Goal: Information Seeking & Learning: Learn about a topic

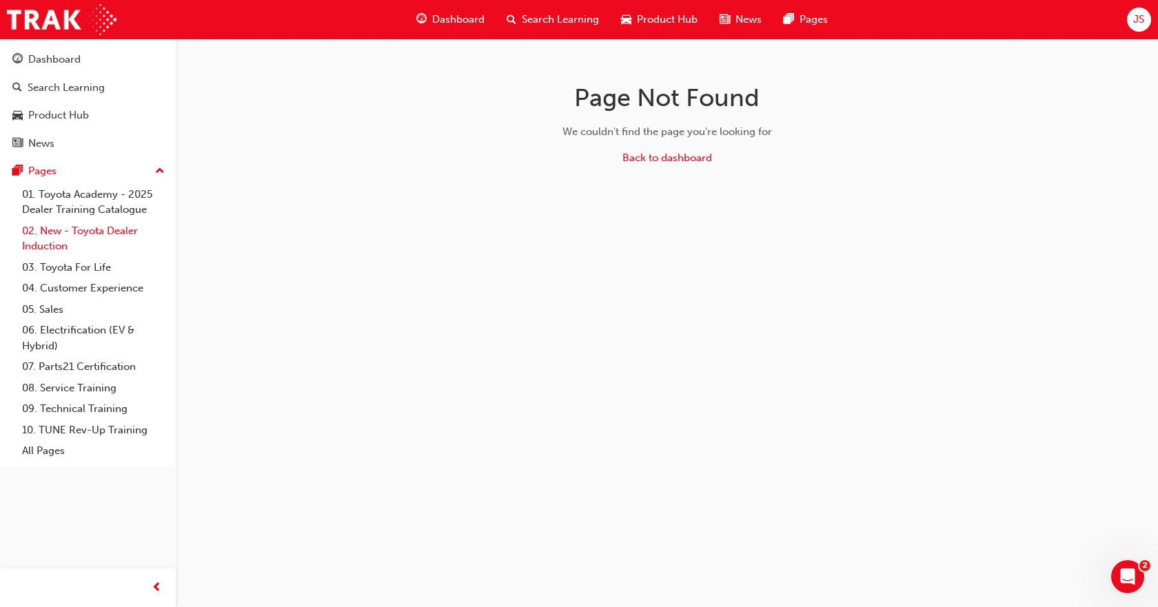
click at [92, 228] on link "02. New - Toyota Dealer Induction" at bounding box center [94, 239] width 154 height 37
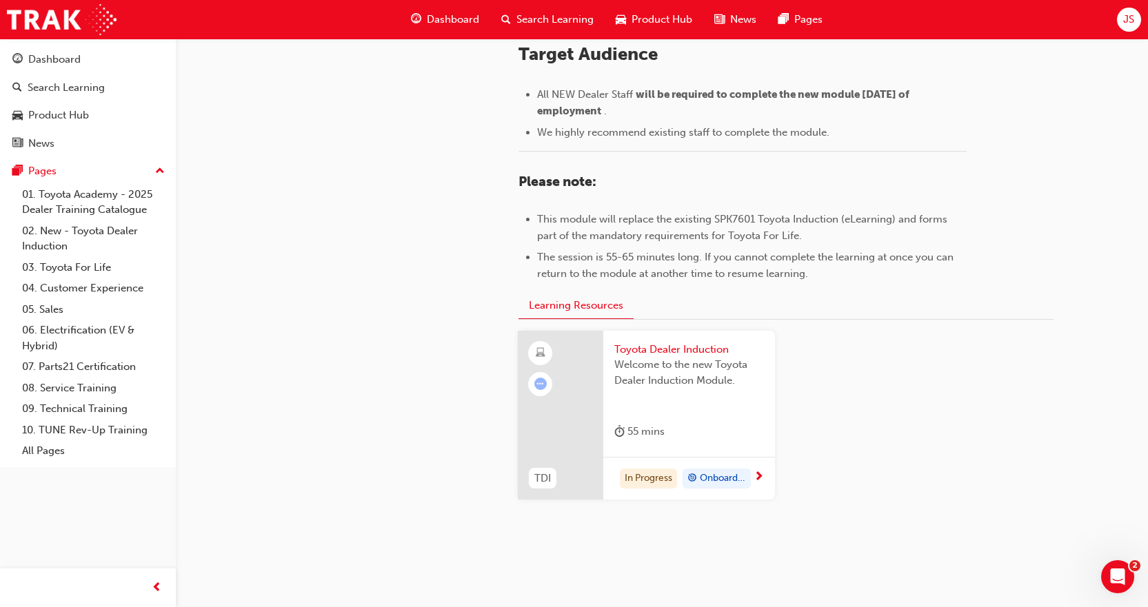
scroll to position [627, 0]
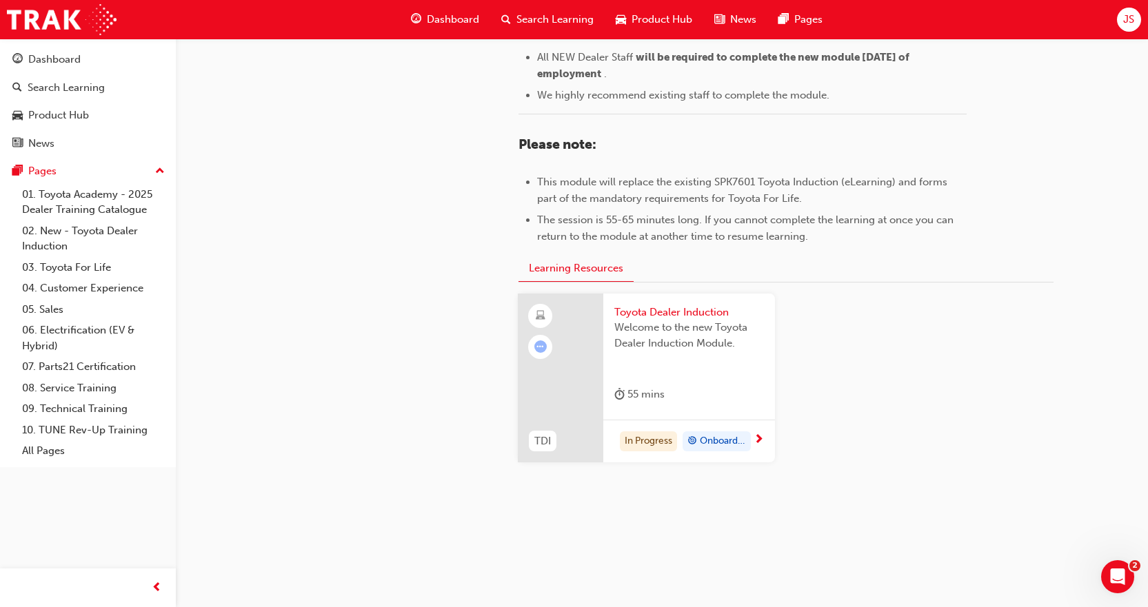
click at [728, 415] on div "Toyota Dealer Induction Welcome to the new Toyota Dealer Induction Module. 55 m…" at bounding box center [689, 357] width 172 height 126
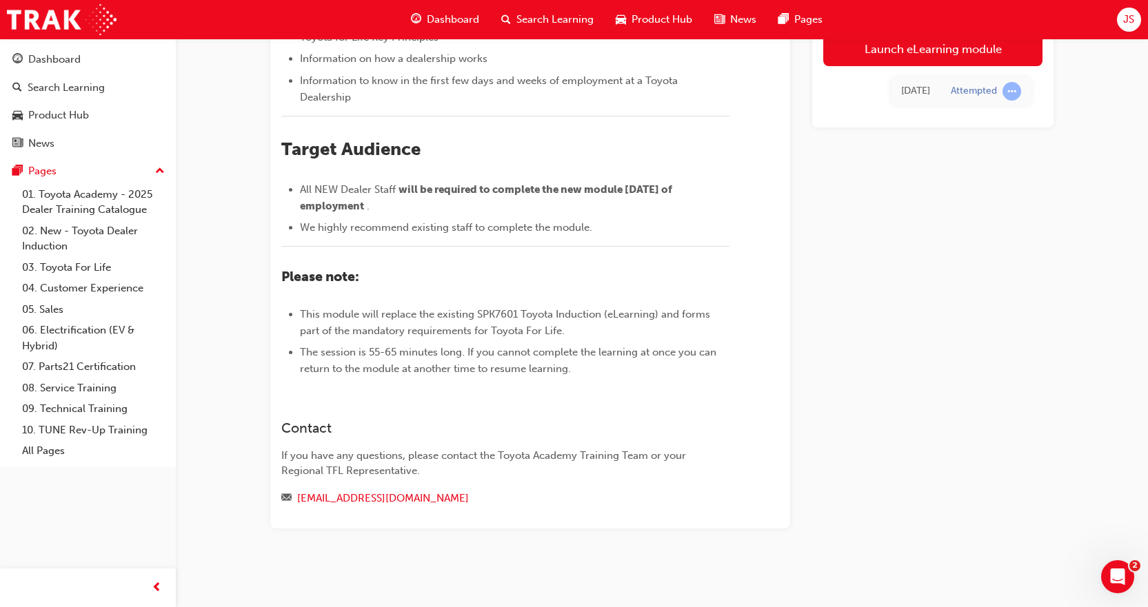
scroll to position [221, 0]
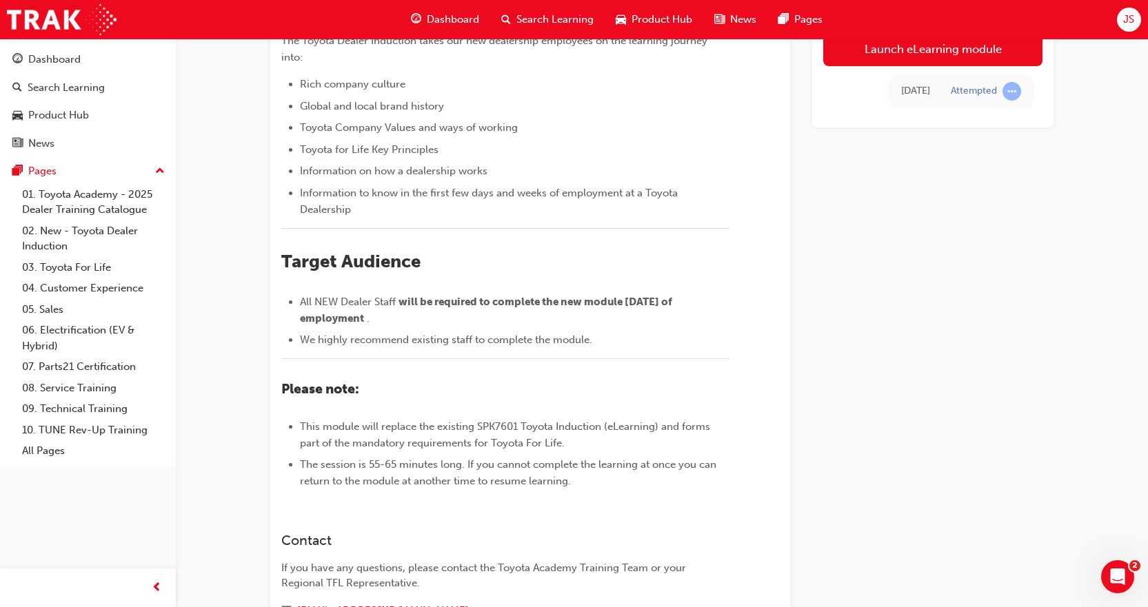
click at [1007, 91] on span "learningRecordVerb_ATTEMPT-icon" at bounding box center [1011, 91] width 19 height 19
click at [901, 88] on div "Thu 7 Aug 2025" at bounding box center [915, 91] width 29 height 16
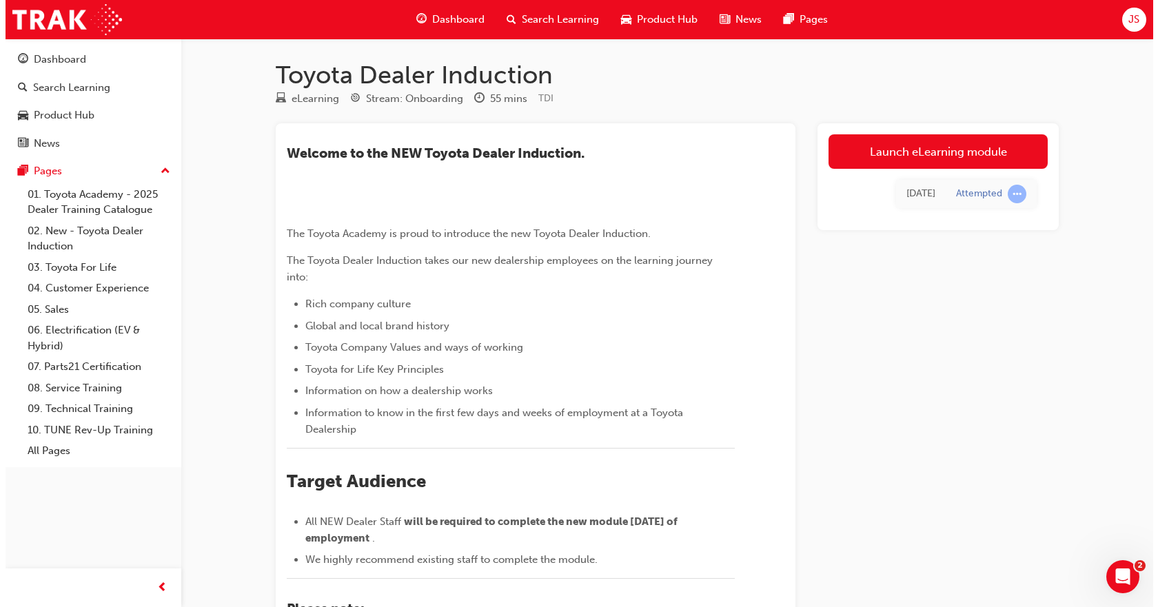
scroll to position [0, 0]
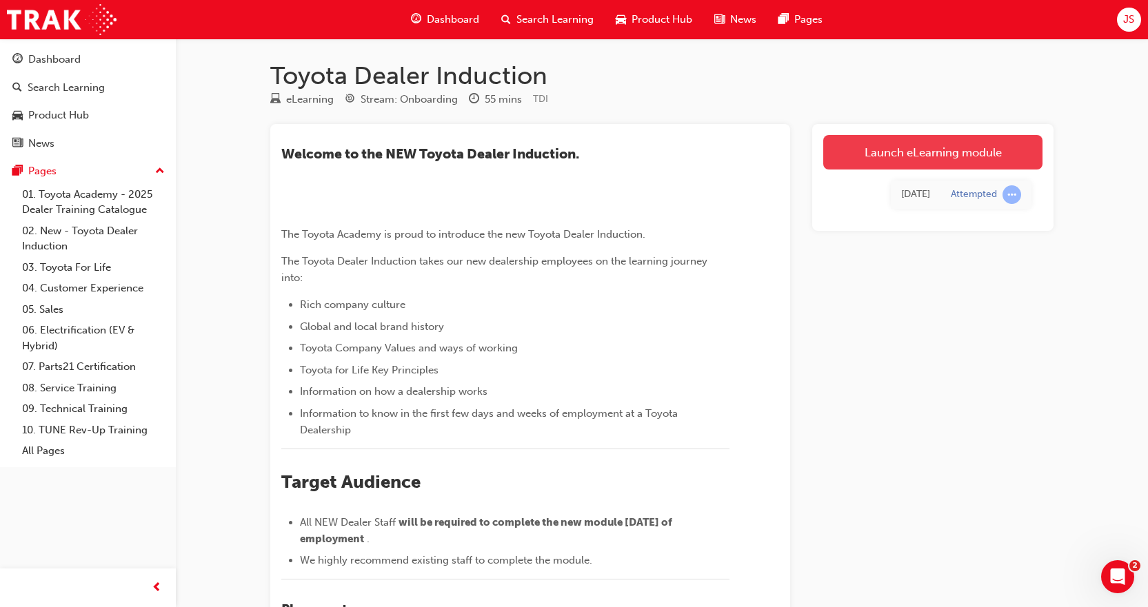
click at [918, 157] on link "Launch eLearning module" at bounding box center [932, 152] width 219 height 34
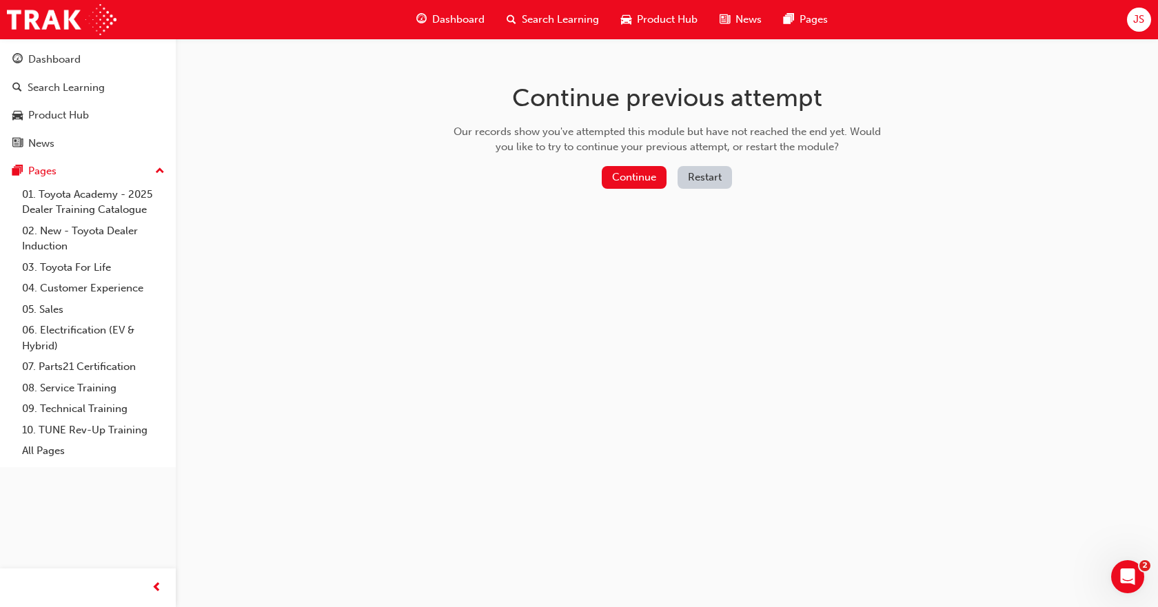
click at [638, 164] on div "Continue previous attempt Our records show you've attempted this module but hav…" at bounding box center [667, 139] width 448 height 200
click at [638, 179] on button "Continue" at bounding box center [634, 177] width 65 height 23
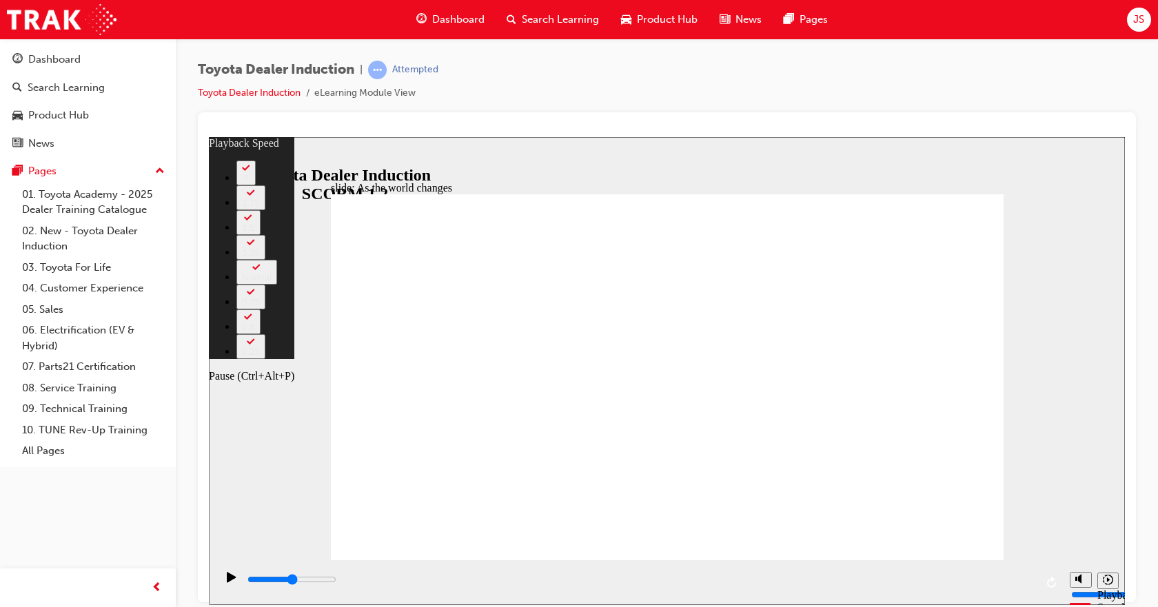
click at [228, 577] on icon "Pause (Ctrl+Alt+P)" at bounding box center [232, 576] width 10 height 11
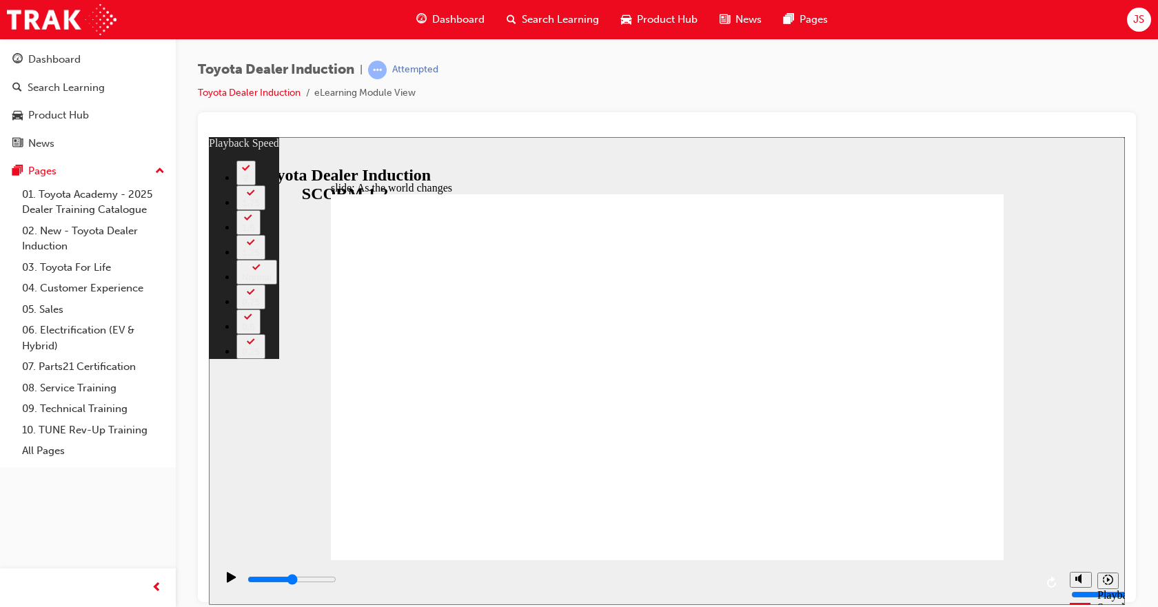
click at [230, 163] on div "Sidebar Toggle" at bounding box center [225, 159] width 23 height 10
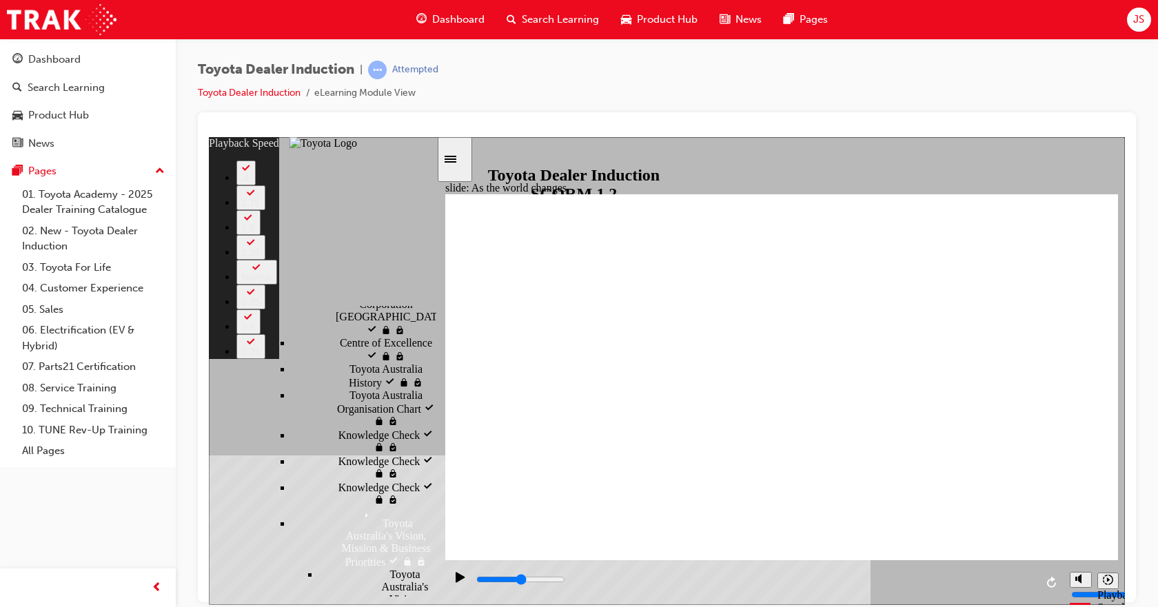
scroll to position [896, 0]
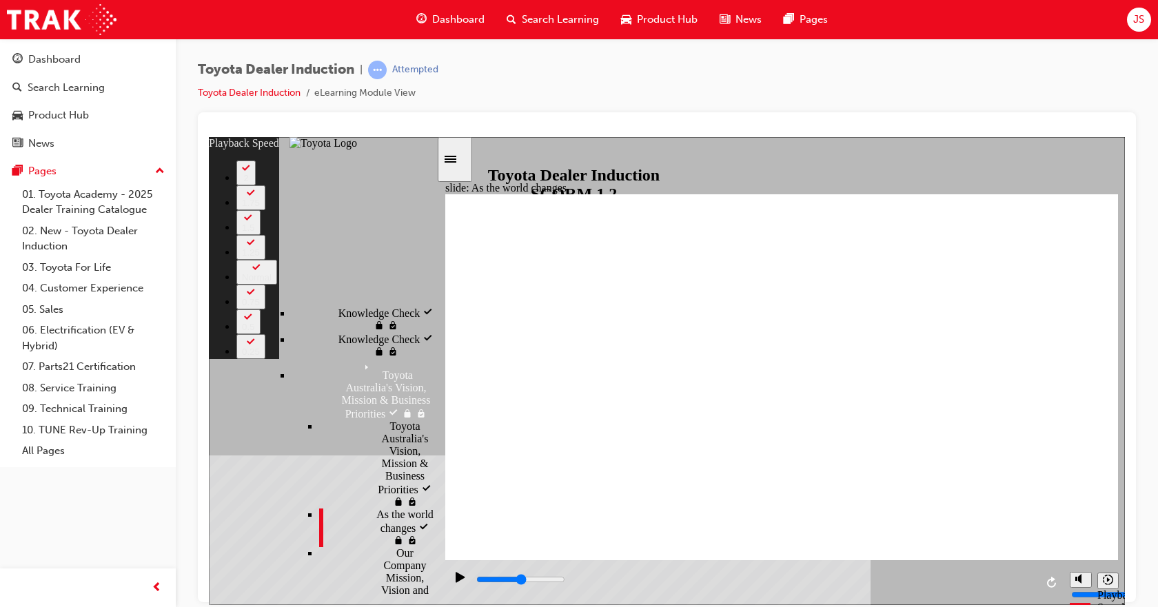
click at [376, 508] on span "As the world changes visited" at bounding box center [406, 526] width 60 height 37
click at [460, 582] on icon "Pause (Ctrl+Alt+P)" at bounding box center [461, 576] width 10 height 11
click at [396, 547] on span "Our Company Mission, Vision and Values" at bounding box center [417, 584] width 43 height 74
click at [349, 508] on div "As the world changes visited As the world changes" at bounding box center [377, 527] width 117 height 39
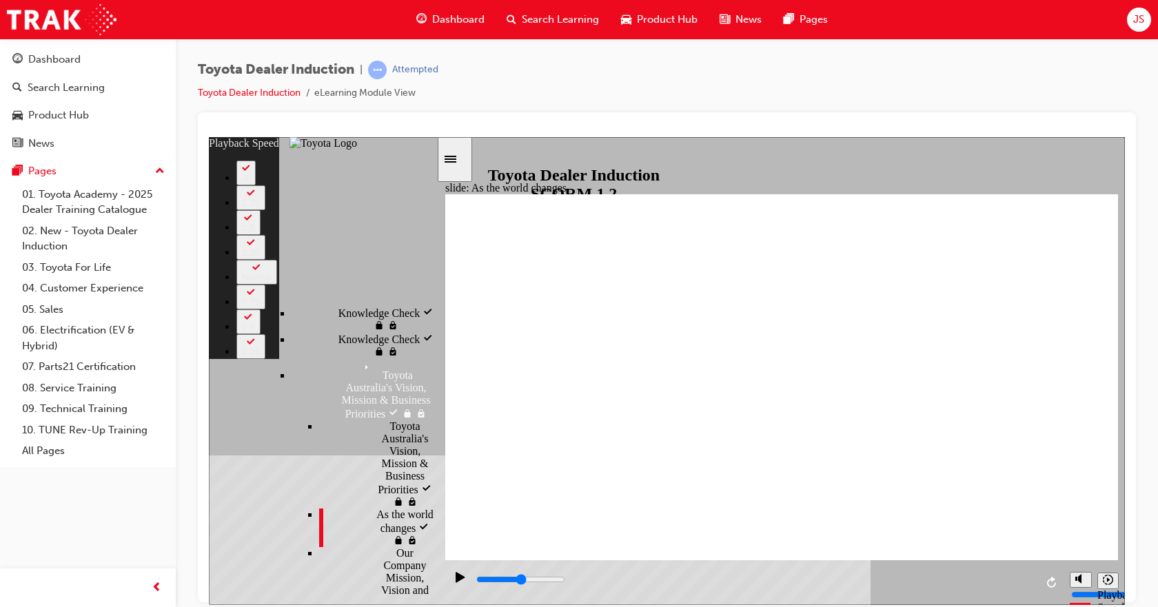
click at [347, 547] on div "Our Company Mission, Vision and Values visited Our Company Mission, Vision and …" at bounding box center [377, 585] width 117 height 76
click at [376, 508] on span "As the world changes visited" at bounding box center [406, 526] width 60 height 37
click at [359, 358] on span "Toyota Australia's Vision, Mission & Business Priorities" at bounding box center [397, 389] width 77 height 62
click at [359, 358] on icon "Menu" at bounding box center [369, 368] width 21 height 21
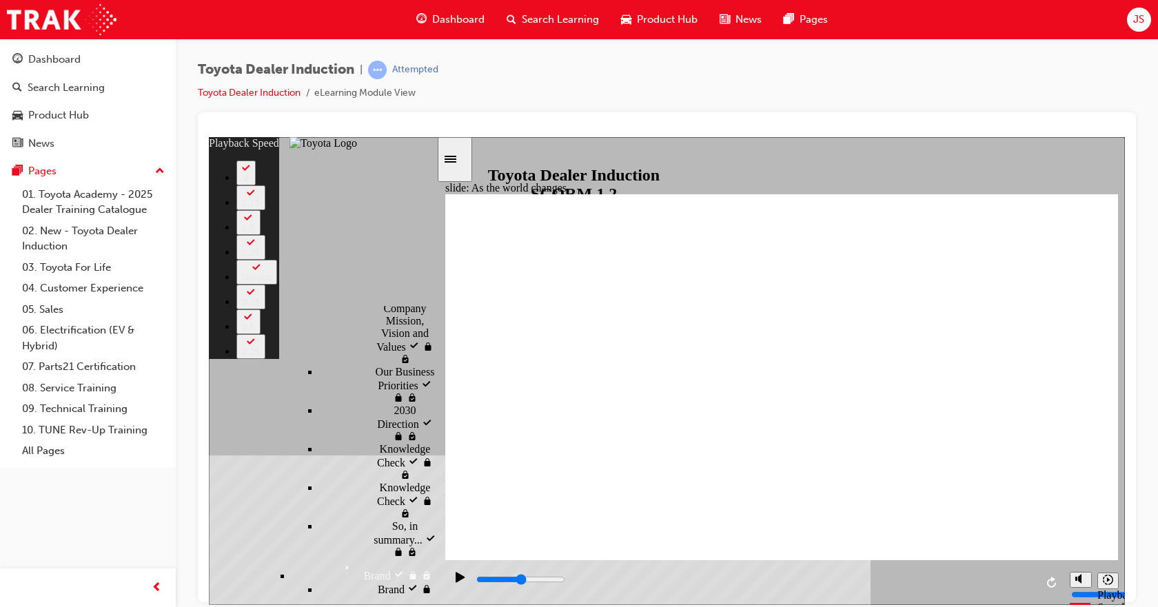
scroll to position [936, 0]
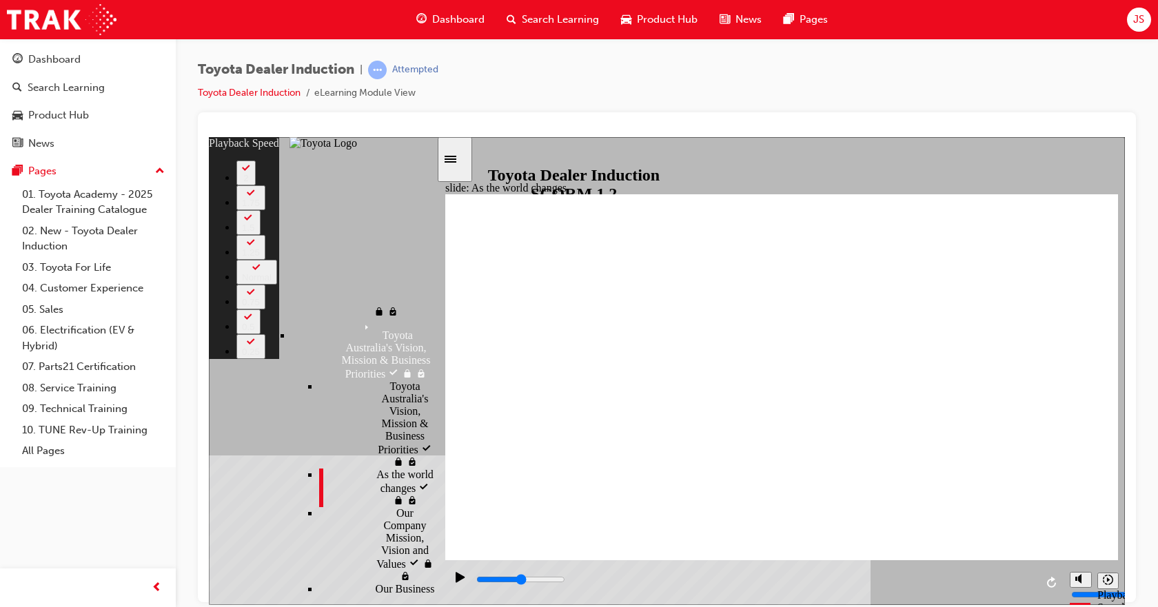
click at [451, 157] on div "Sidebar Toggle" at bounding box center [454, 159] width 23 height 10
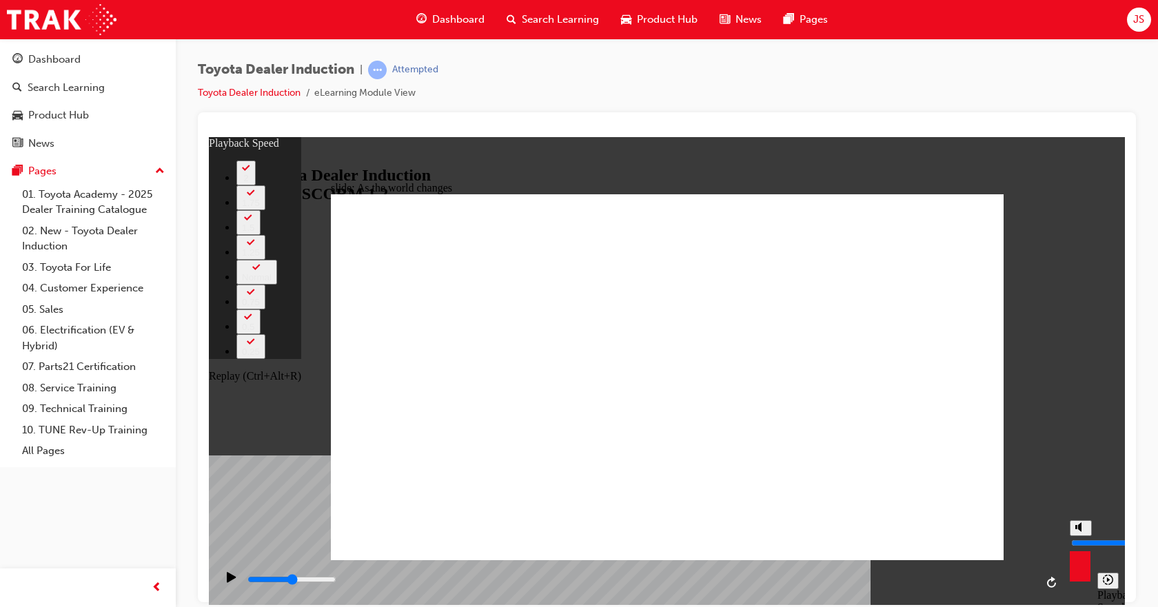
click at [1046, 584] on button "Replay (Ctrl+Alt+R)" at bounding box center [1052, 582] width 21 height 21
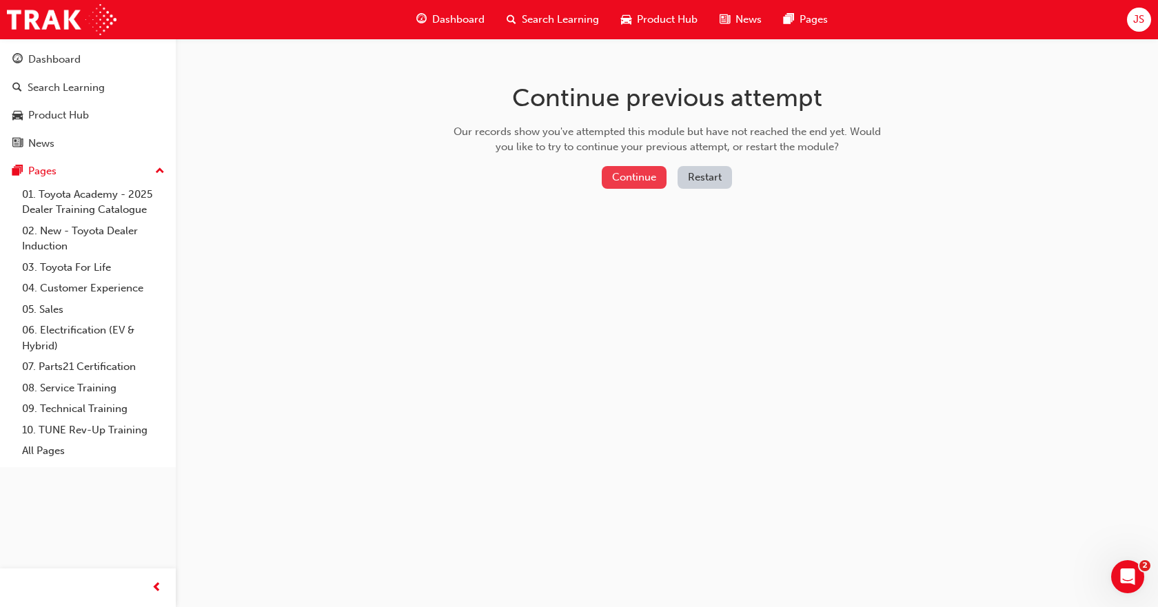
click at [642, 176] on button "Continue" at bounding box center [634, 177] width 65 height 23
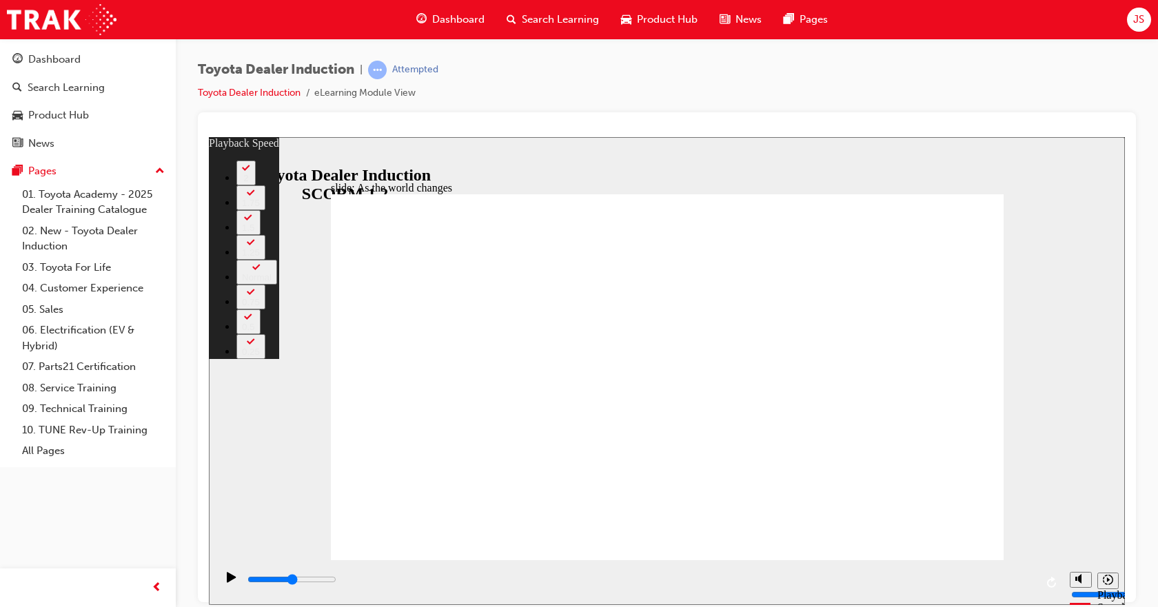
type input "9200"
type input "2"
type input "8"
type input "2"
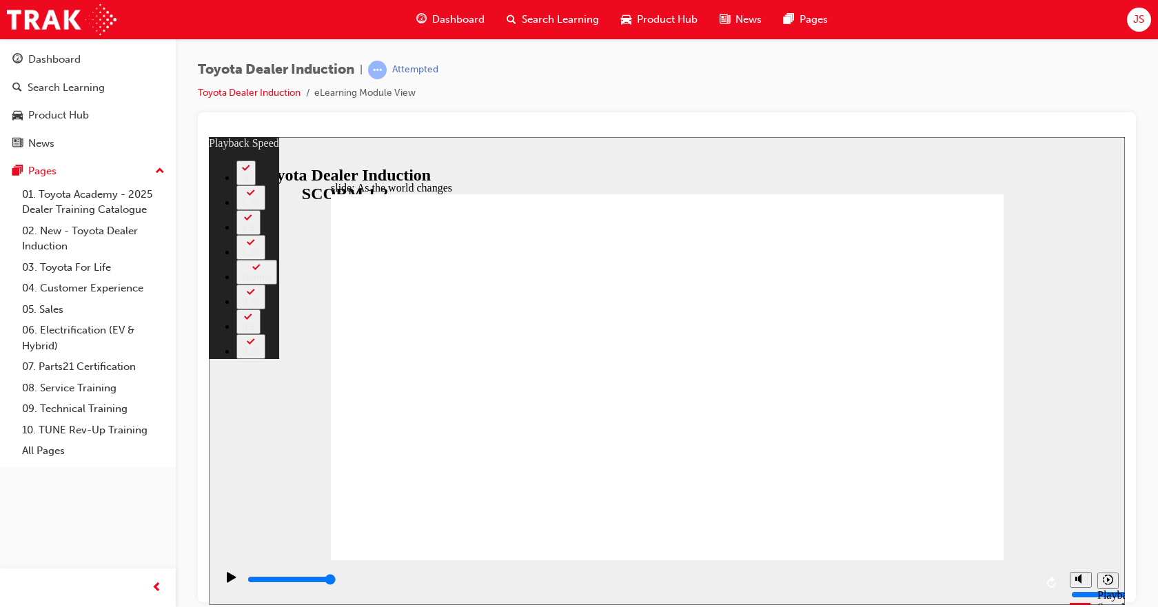
type input "8"
type input "2"
type input "8"
type input "2"
type input "8"
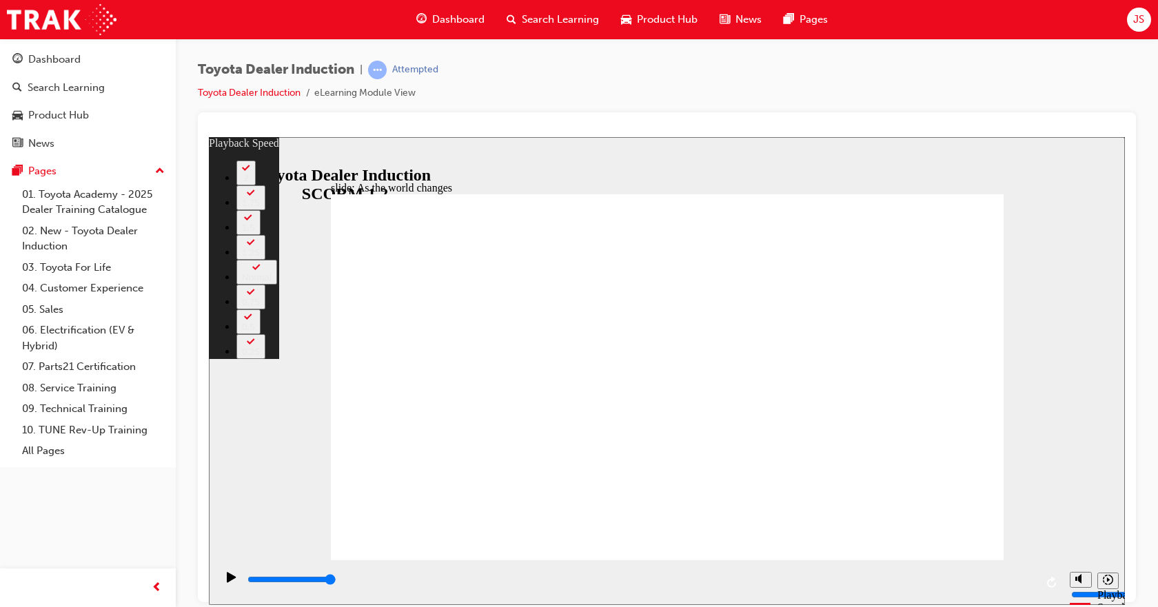
type input "8"
type input "2"
type input "8"
type input "2"
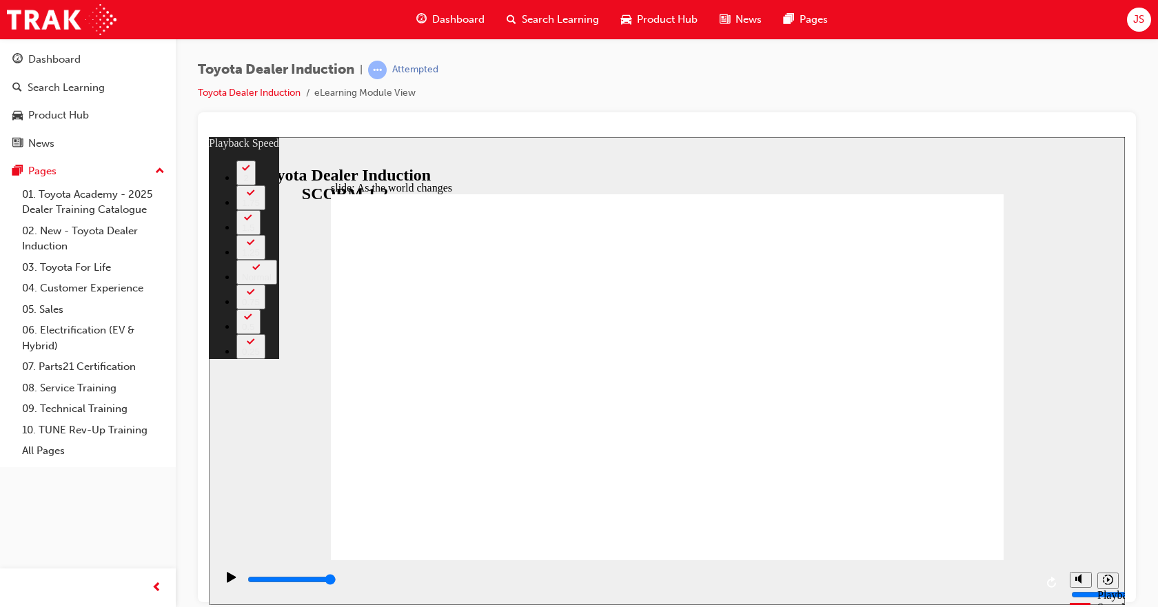
type input "8"
type input "2"
type input "8"
type input "9"
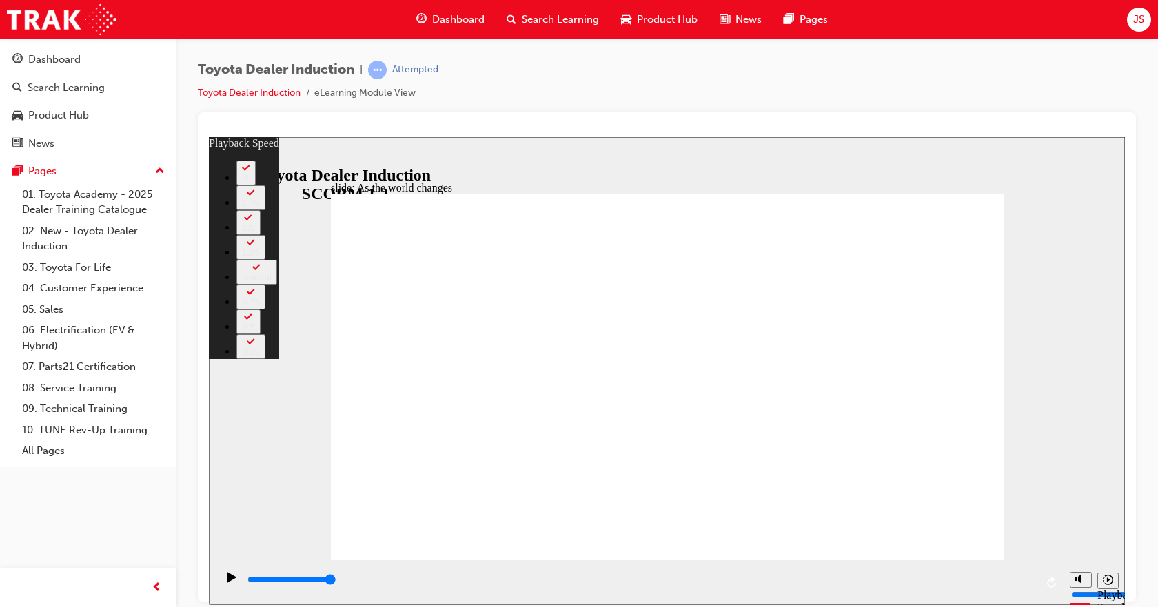
type input "2"
type input "9"
type input "2"
type input "9"
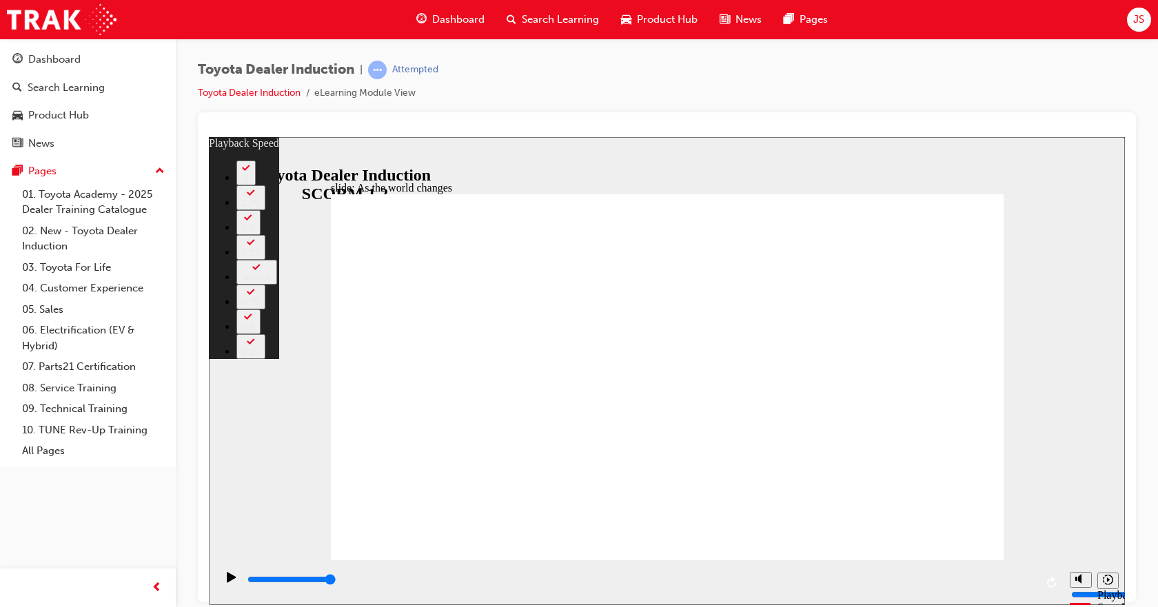
type input "9"
type input "2"
type input "9"
type input "2"
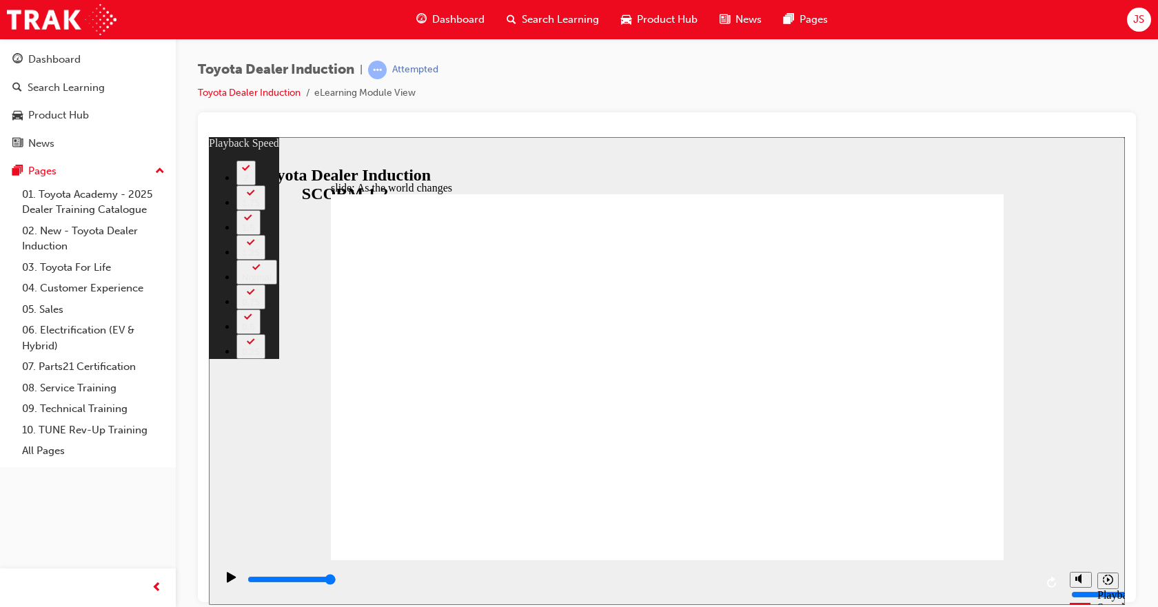
type input "9"
type input "10"
type input "2"
type input "10"
drag, startPoint x: 885, startPoint y: 496, endPoint x: 886, endPoint y: 481, distance: 14.5
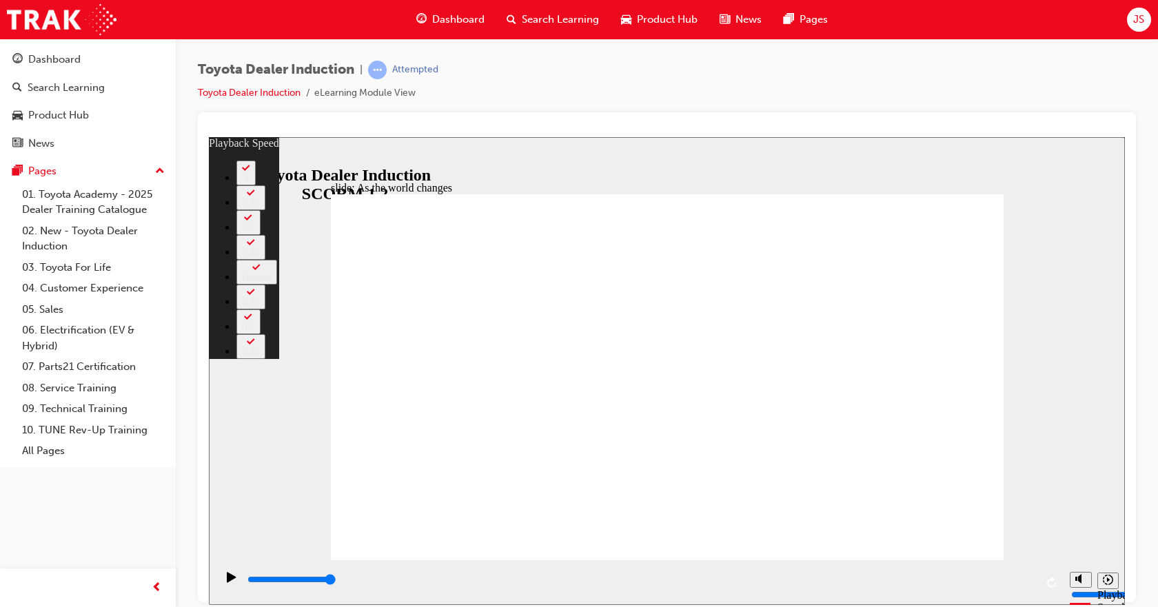
type input "4"
type input "0"
type input "4"
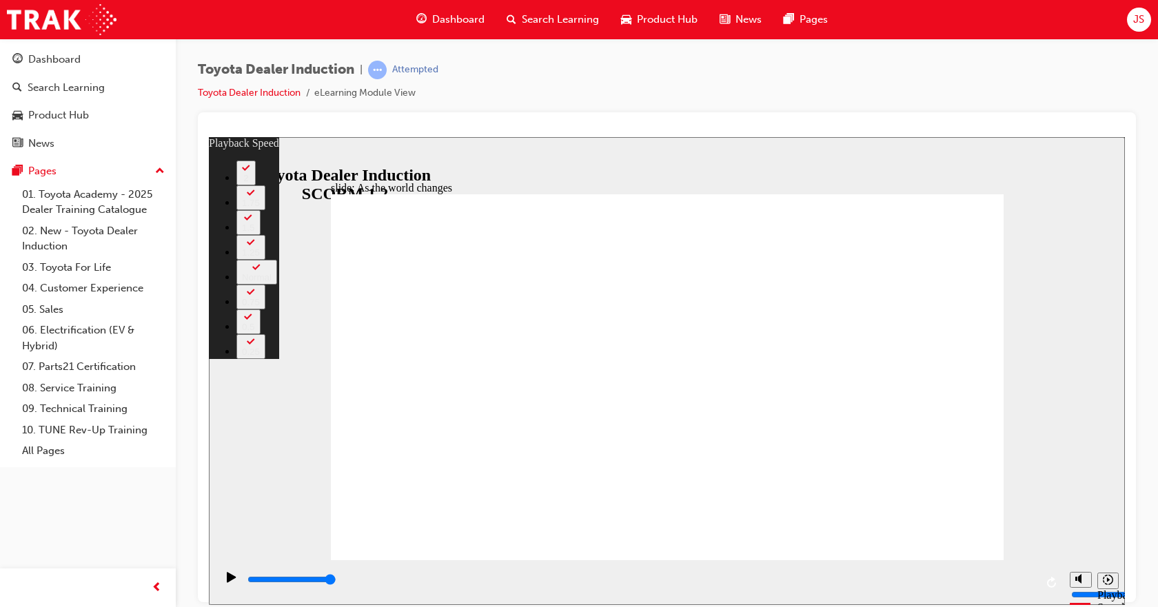
type input "0"
drag, startPoint x: 884, startPoint y: 525, endPoint x: 885, endPoint y: 507, distance: 17.9
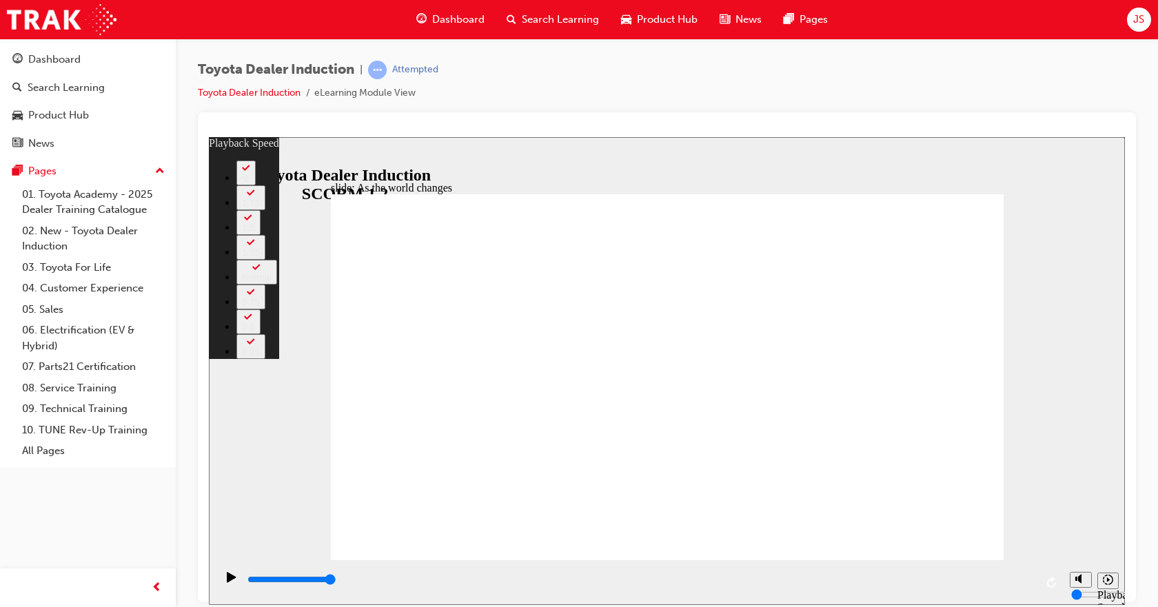
type input "106"
type input "0"
type input "106"
type input "0"
type input "1"
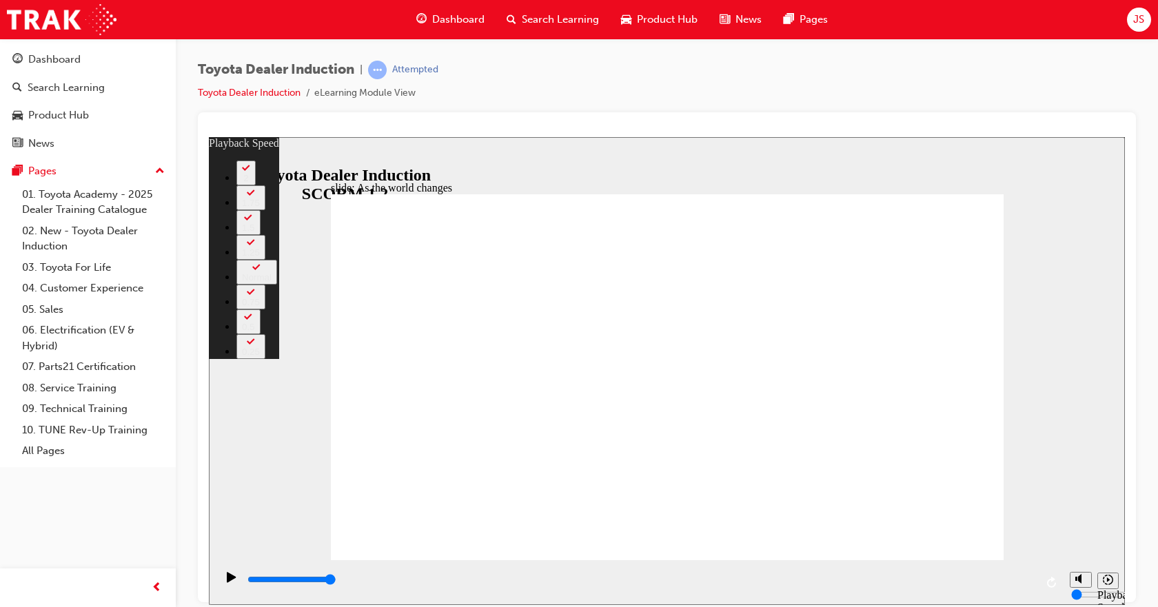
type input "106"
type input "1"
type input "2"
type input "106"
type input "2"
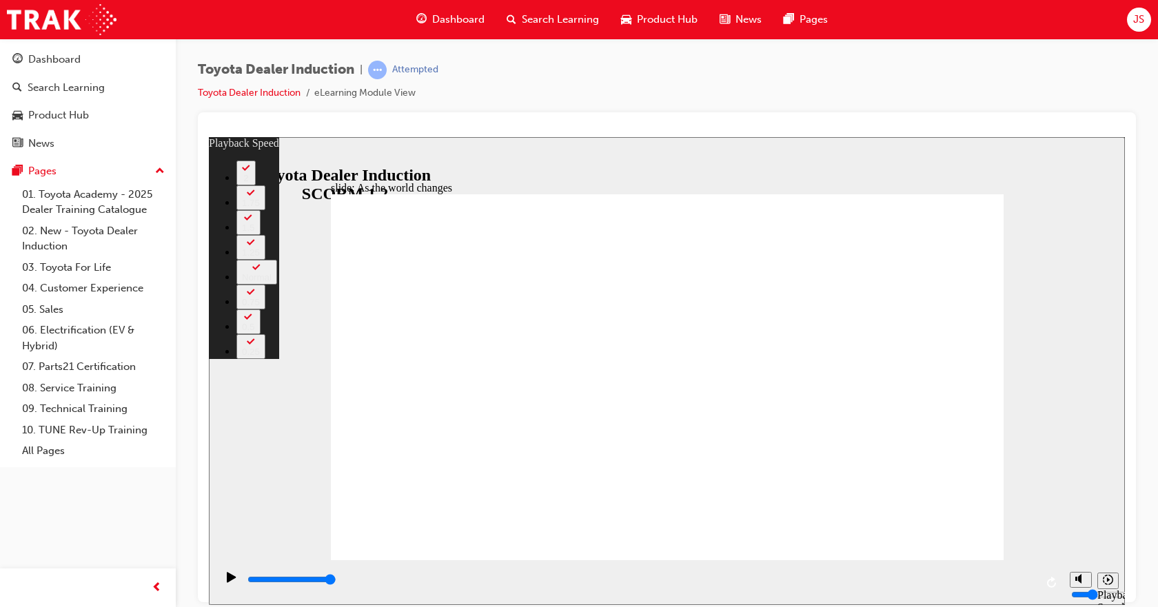
type input "2"
type input "106"
type input "2"
type input "106"
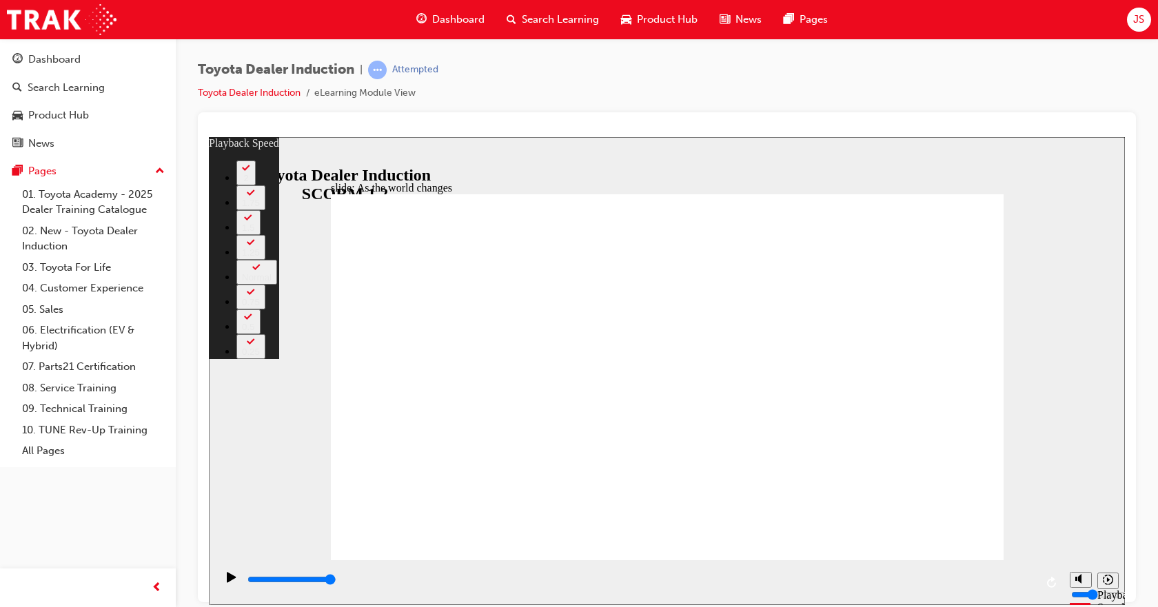
type input "2"
type input "106"
type input "2"
type input "3"
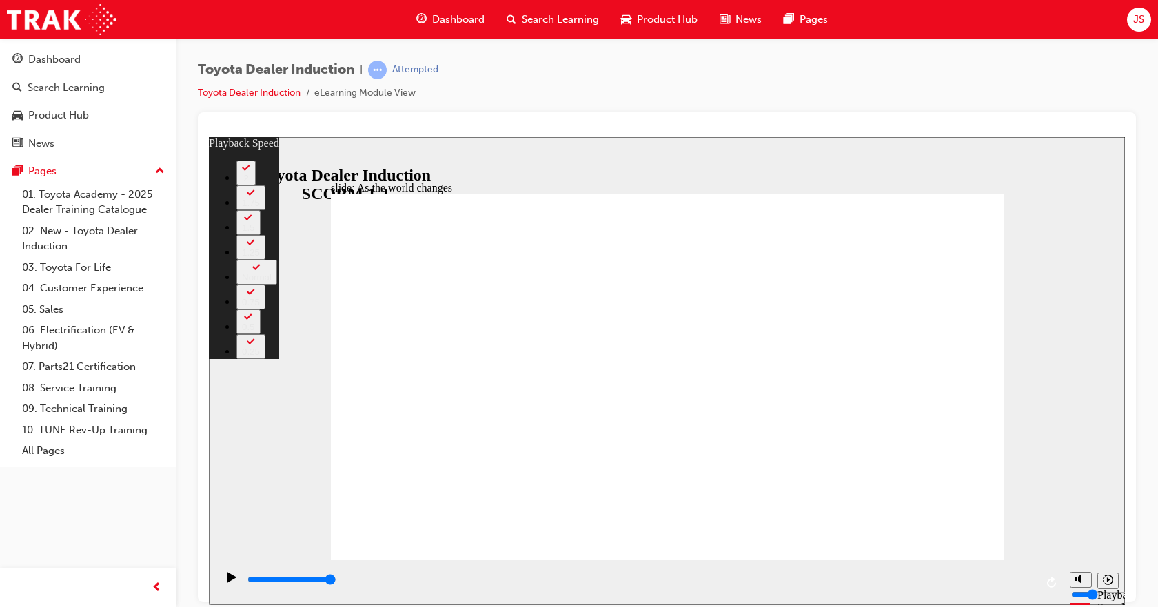
type input "106"
type input "3"
type input "106"
type input "3"
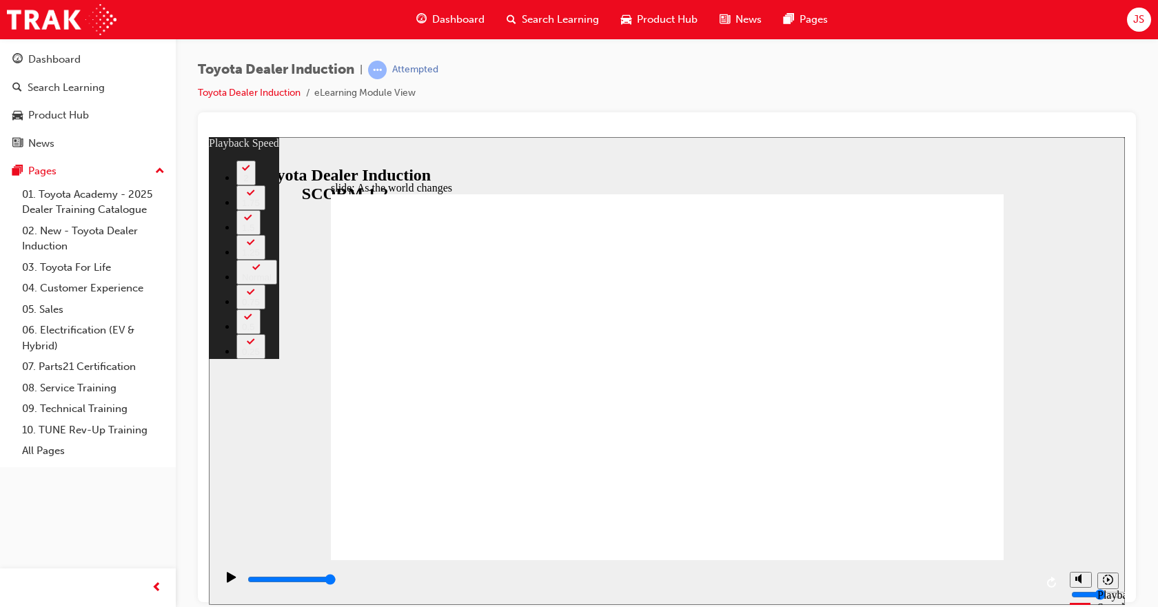
type input "3"
type input "106"
type input "3"
type input "106"
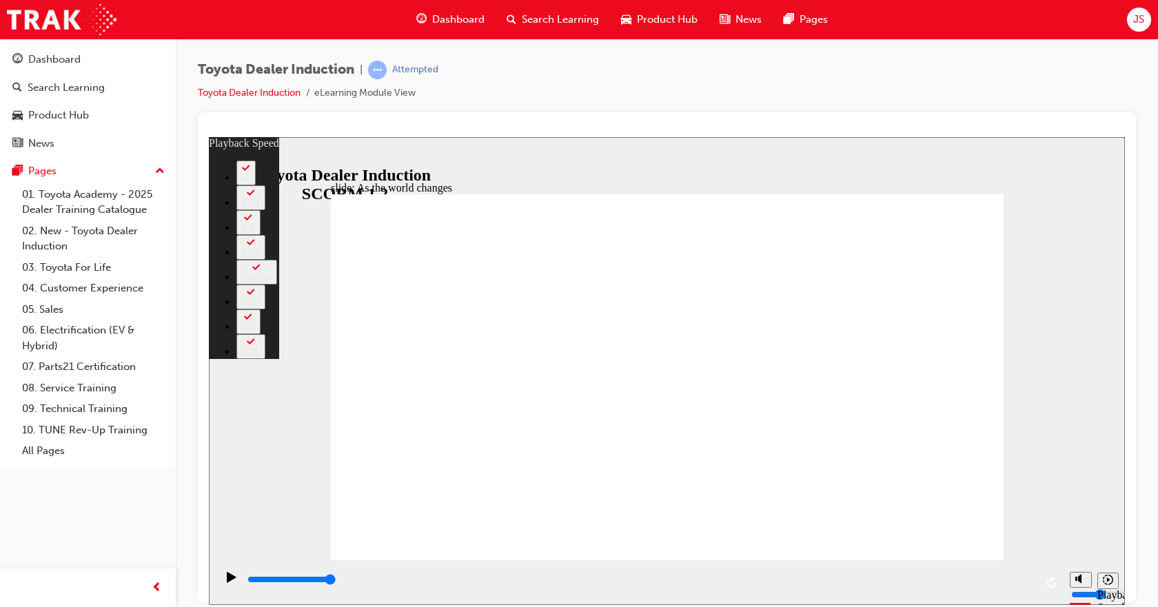
type input "3"
type input "106"
type input "4"
type input "106"
type input "4"
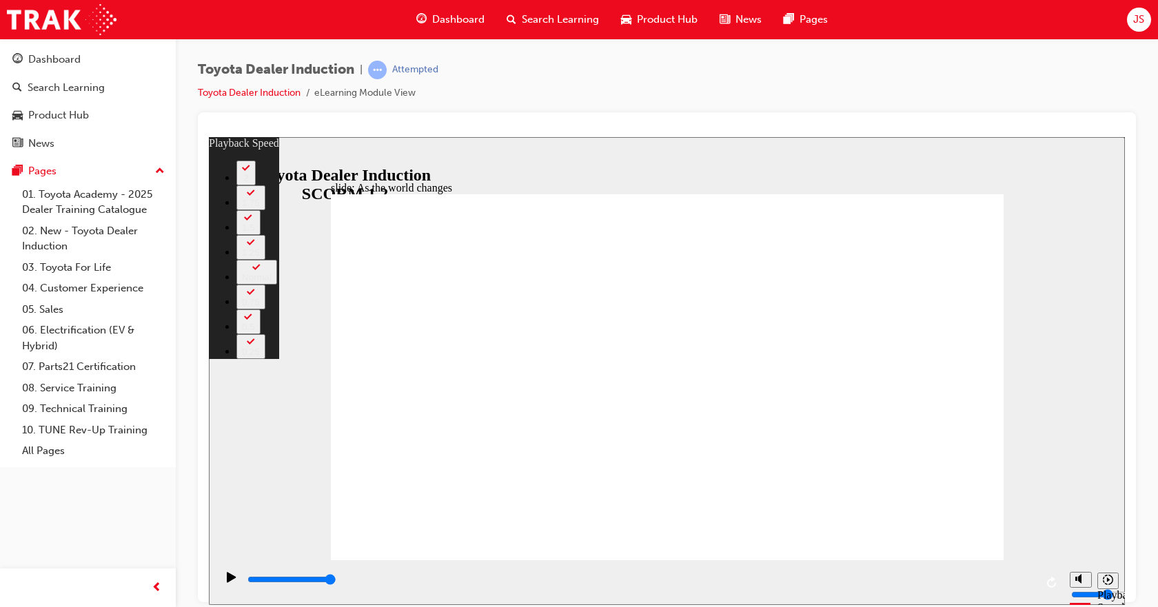
type input "107"
type input "4"
type input "107"
type input "4"
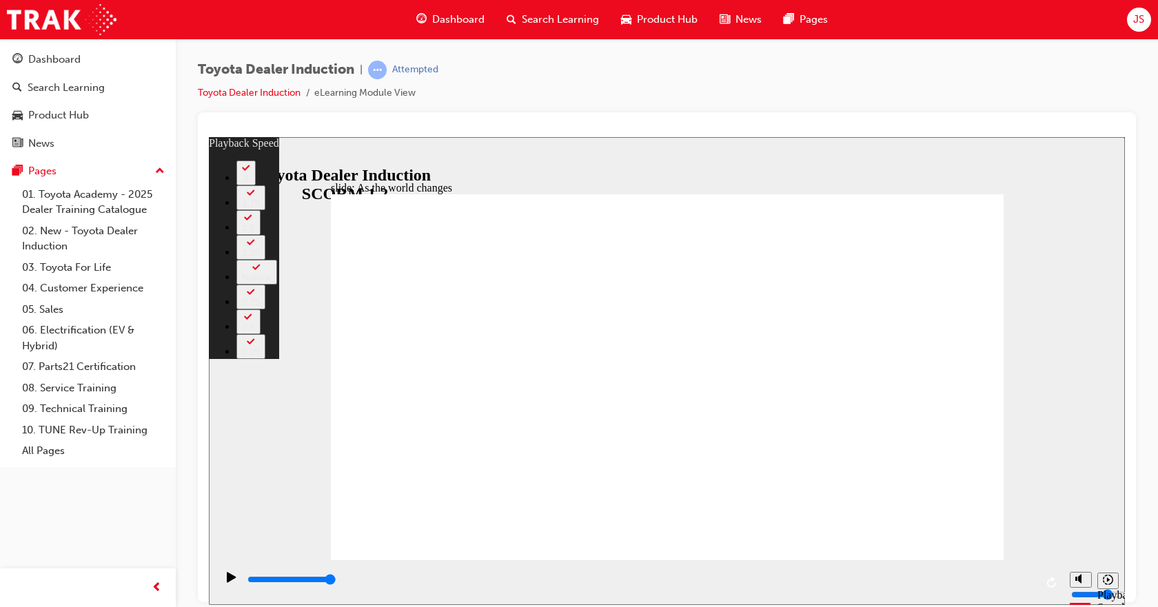
type input "107"
type input "4"
type input "107"
type input "4"
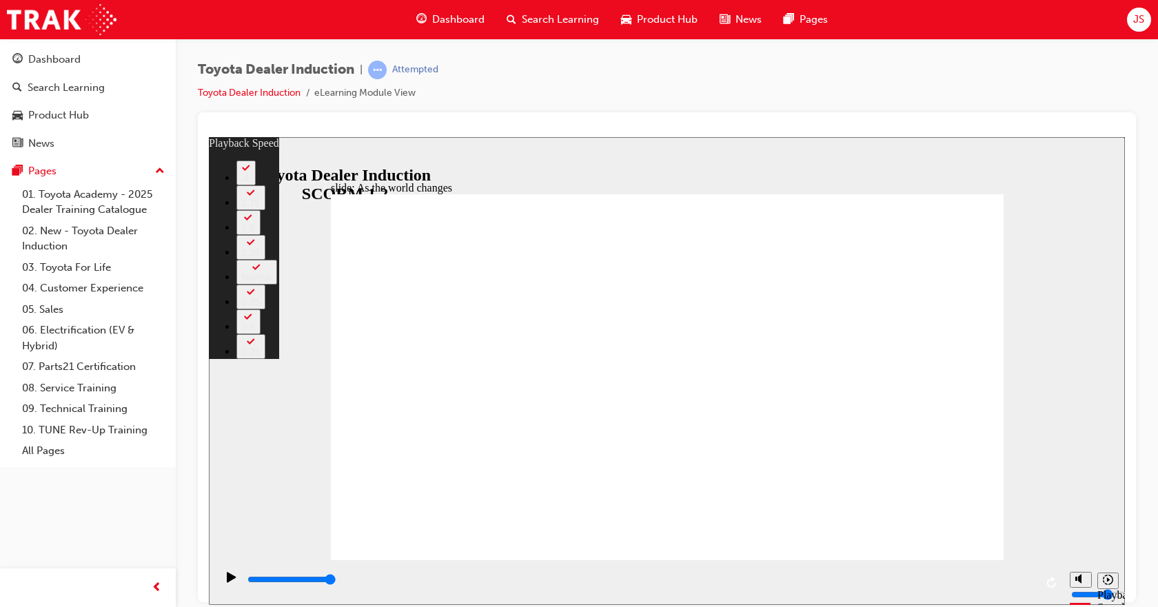
type input "5"
type input "107"
type input "5"
type input "107"
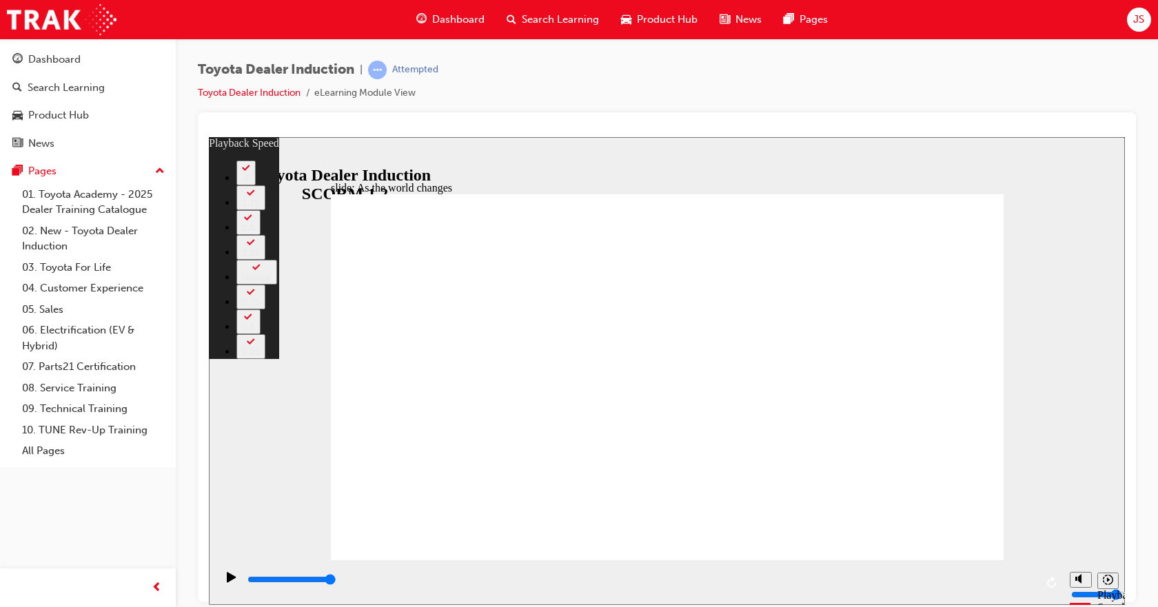
type input "5"
type input "6"
type input "107"
type input "6"
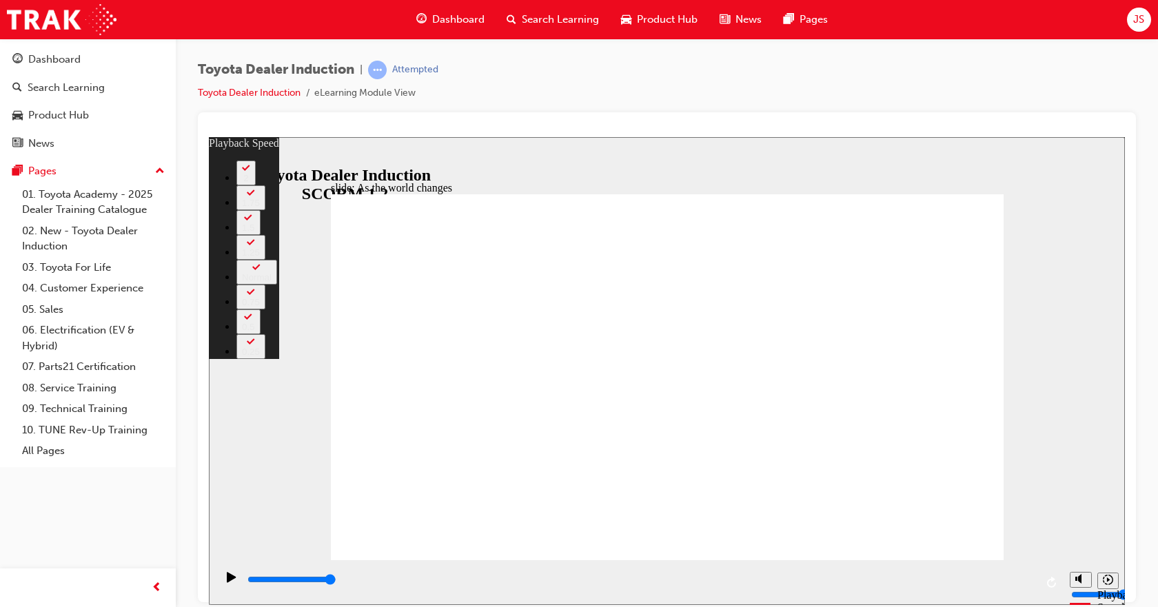
type input "107"
type input "6"
type input "107"
type input "6"
type input "107"
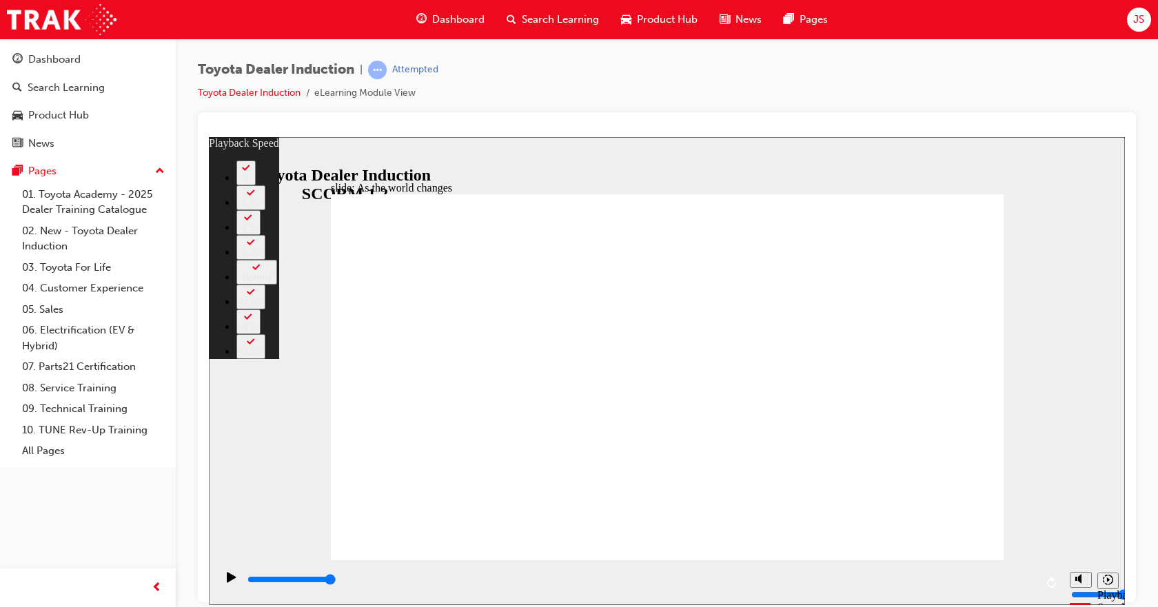
type input "6"
type input "107"
type input "6"
type input "107"
type input "6"
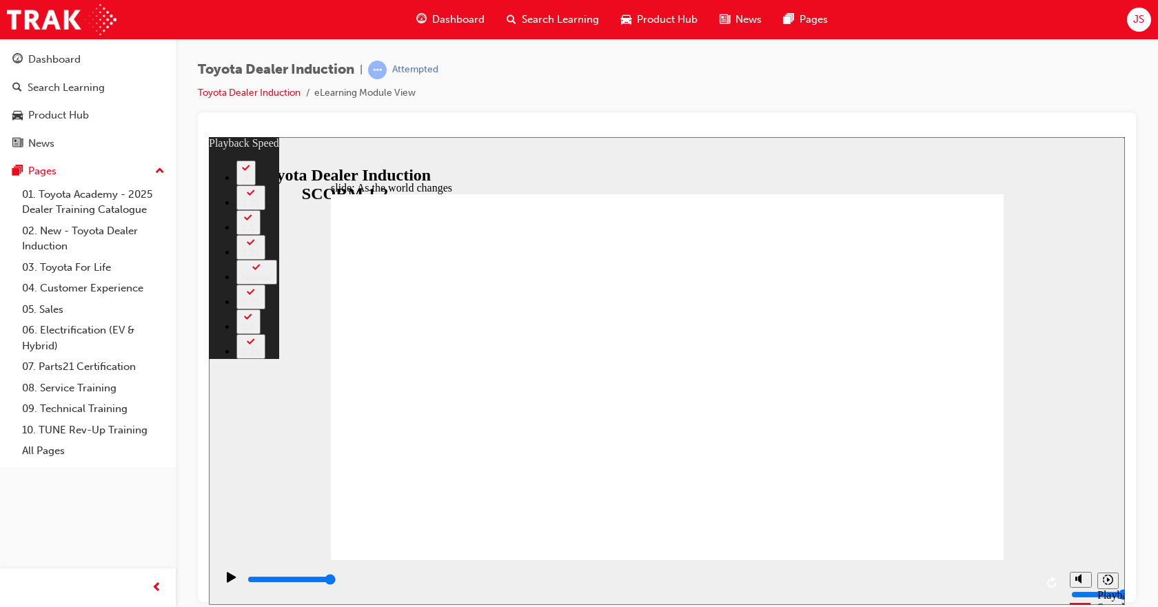
type input "7"
type input "107"
type input "7"
type input "107"
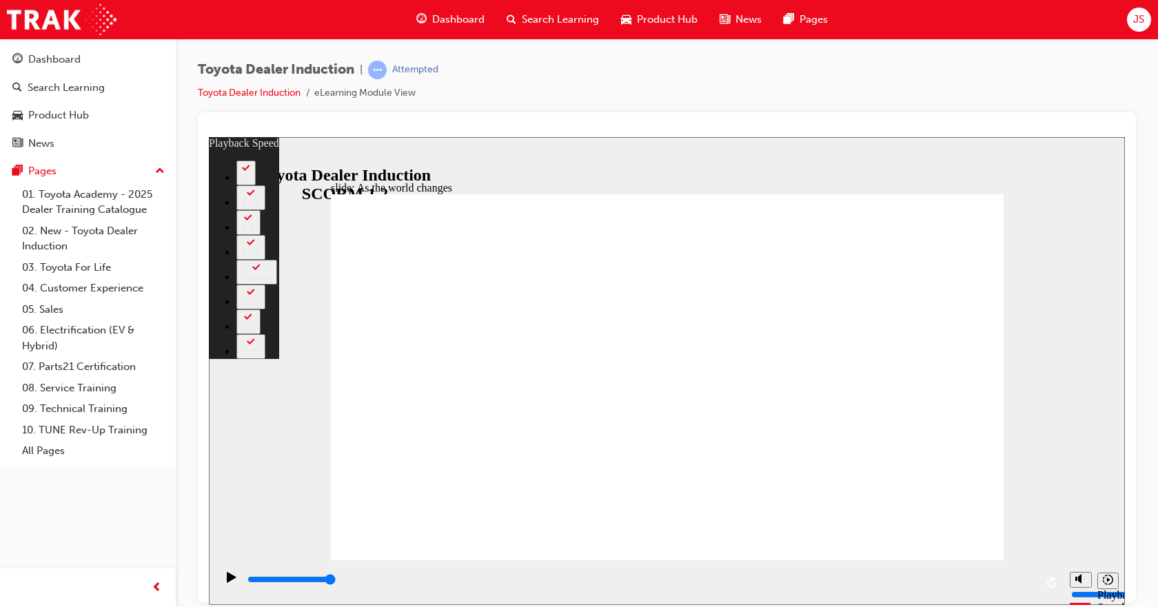
type input "7"
type input "107"
type input "7"
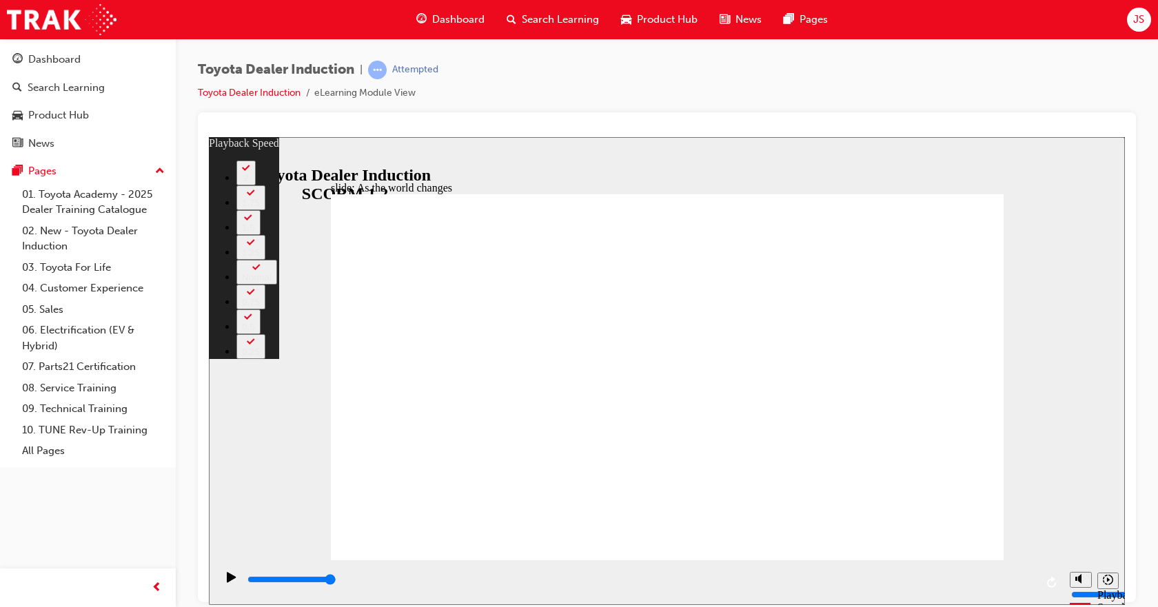
type input "107"
type input "7"
type input "107"
type input "7"
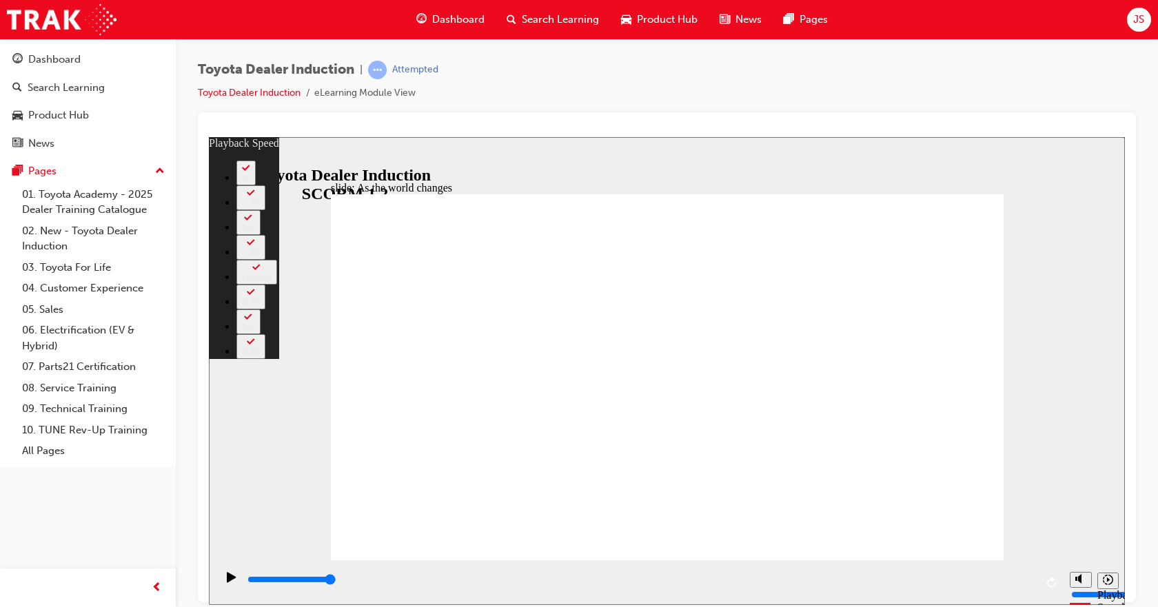
type input "8"
type input "107"
type input "8"
type input "107"
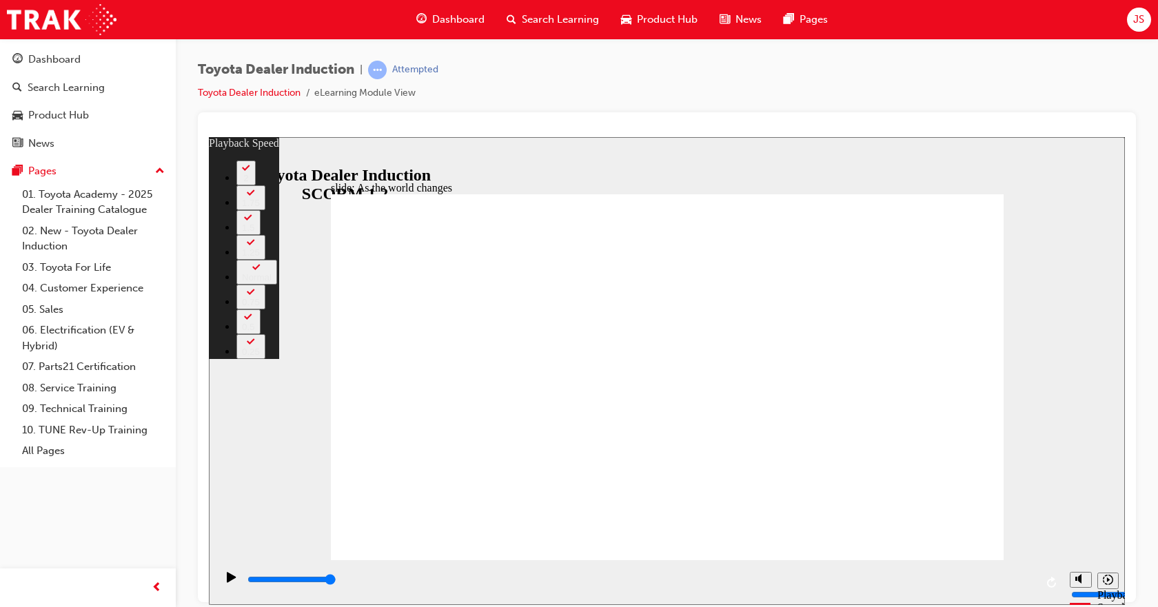
type input "8"
type input "107"
type input "8"
type input "9"
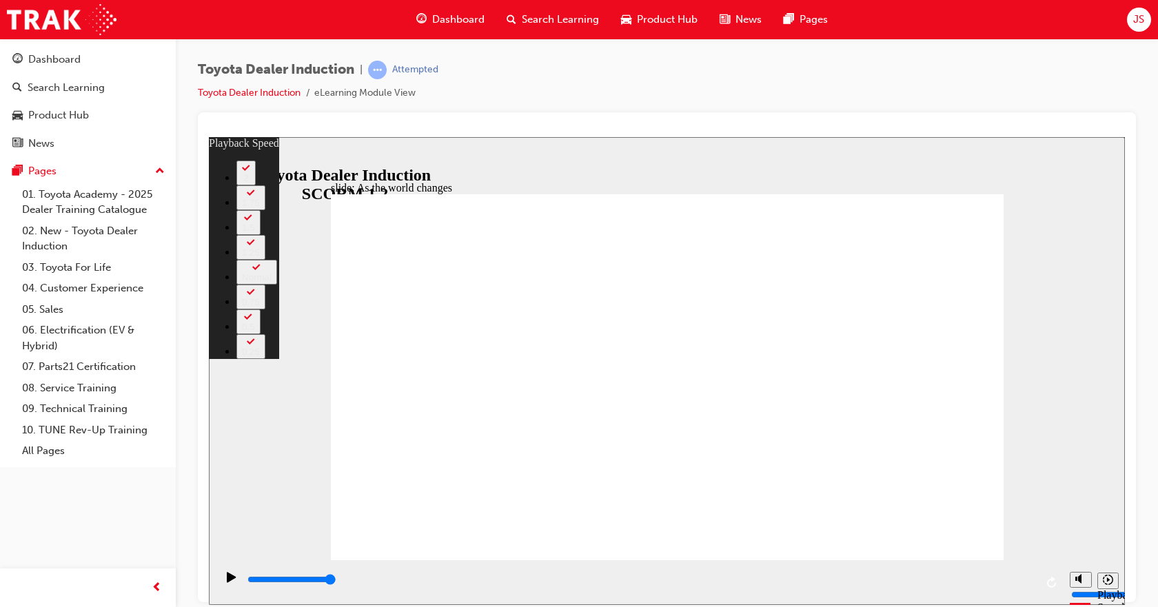
type input "107"
type input "9"
type input "107"
type input "9"
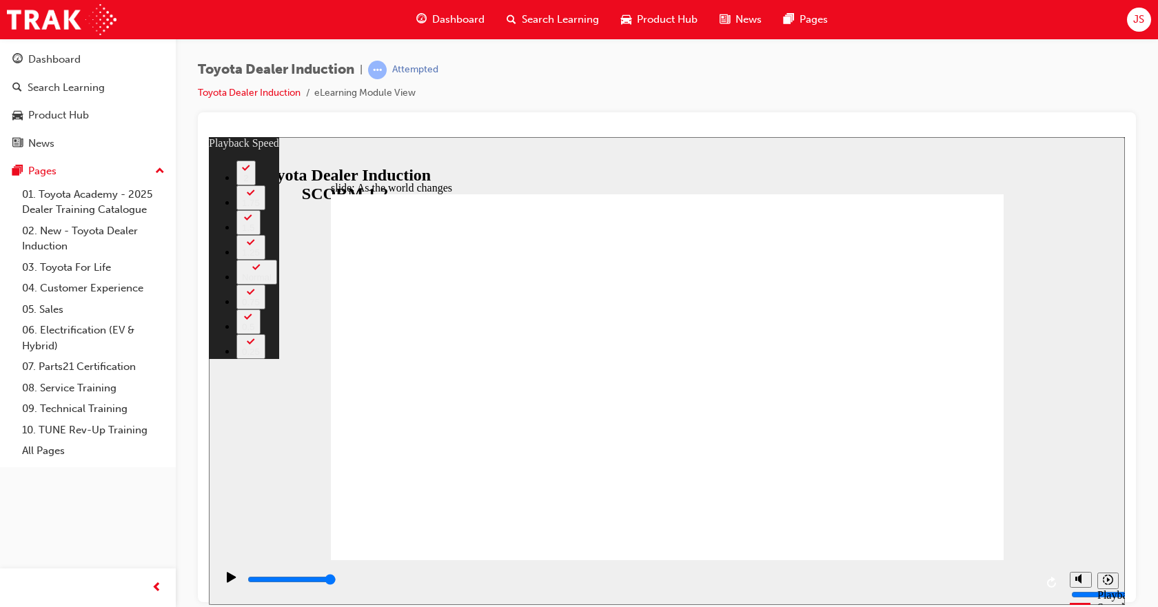
type input "107"
type input "9"
type input "107"
type input "9"
type input "10"
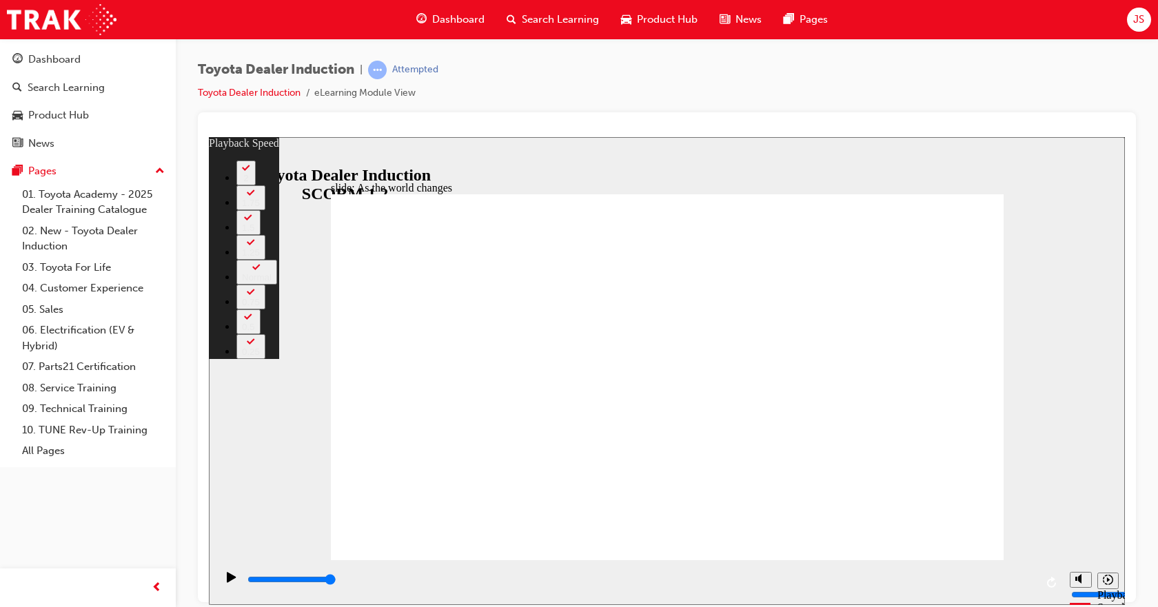
type input "107"
type input "10"
drag, startPoint x: 885, startPoint y: 529, endPoint x: 884, endPoint y: 483, distance: 46.2
click at [235, 158] on icon "Sidebar Toggle" at bounding box center [226, 158] width 21 height 8
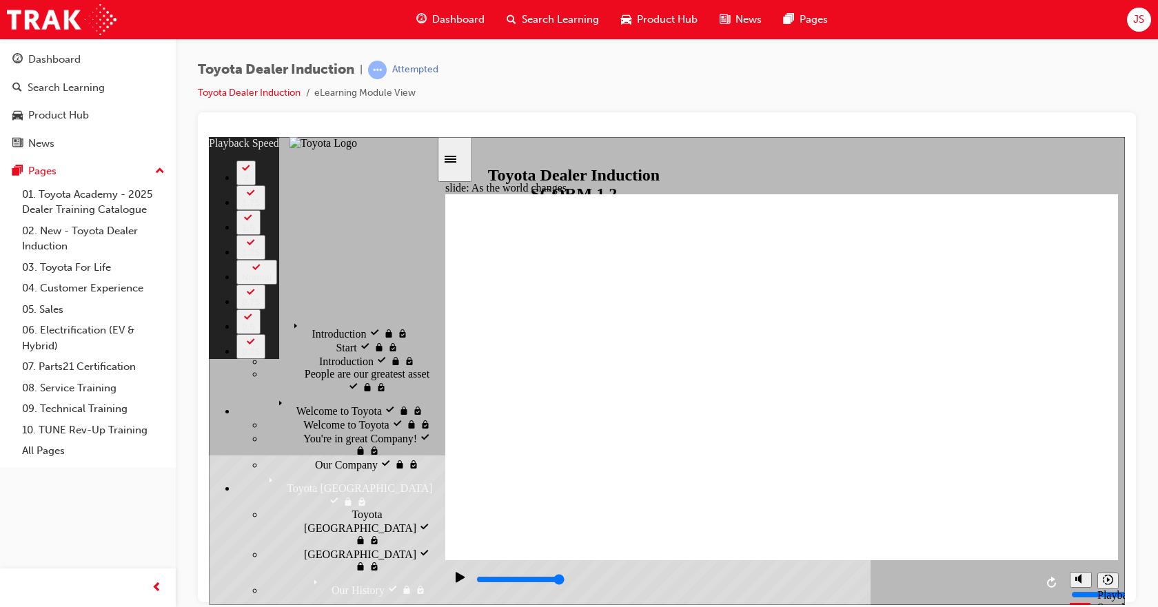
click at [453, 156] on div "Sidebar Toggle" at bounding box center [454, 159] width 23 height 10
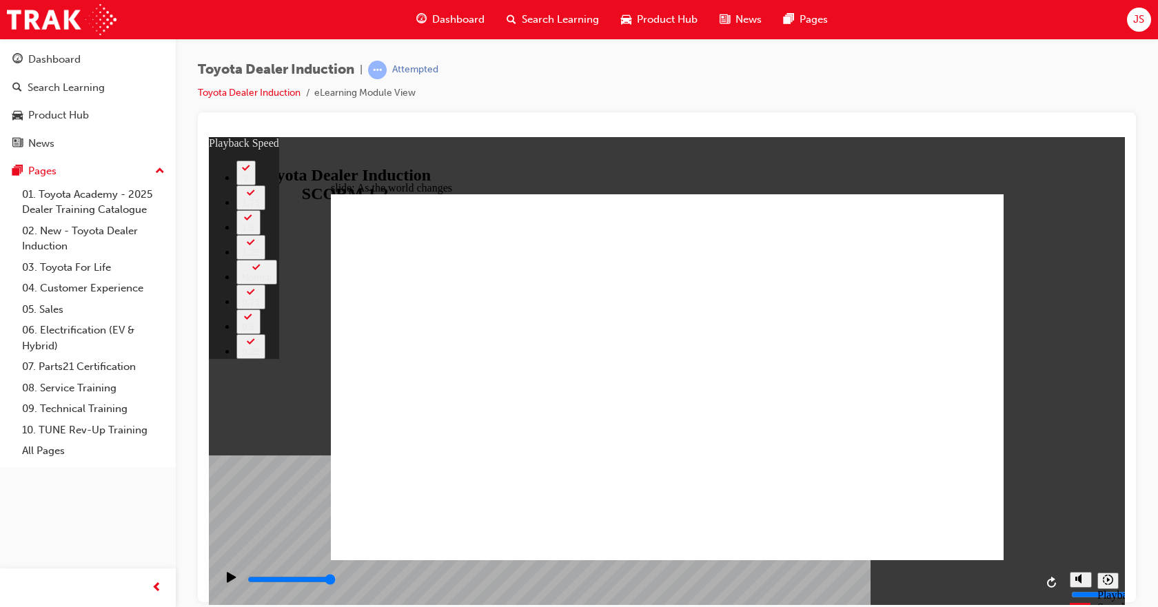
type input "128"
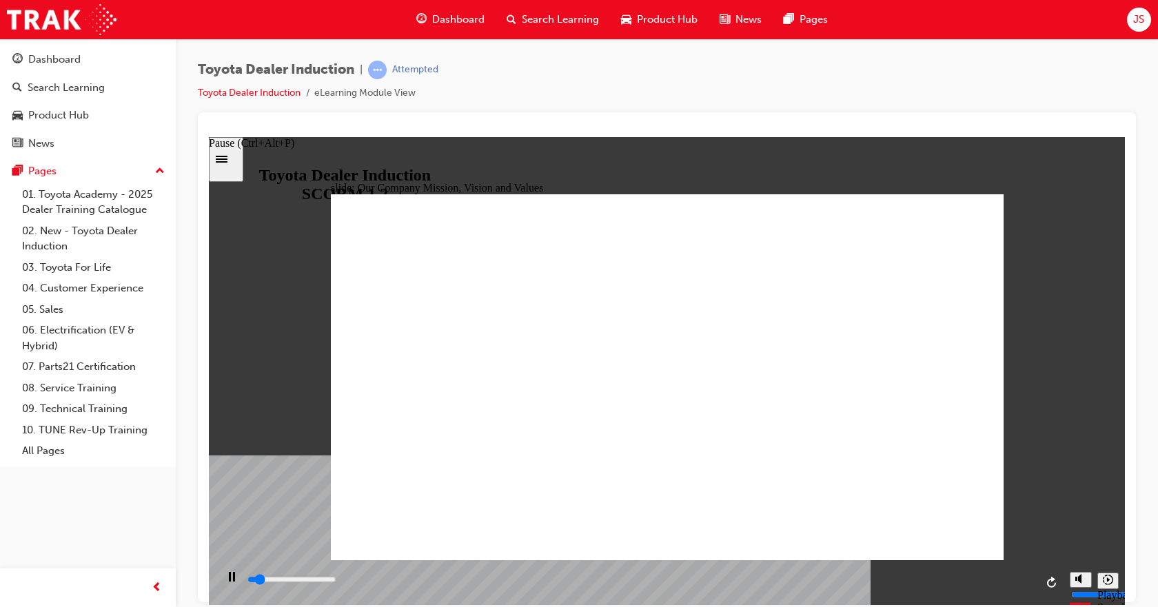
click at [233, 576] on div "Pause (Ctrl+Alt+P)" at bounding box center [231, 582] width 23 height 23
click at [227, 580] on icon "Play (Ctrl+Alt+P)" at bounding box center [231, 576] width 9 height 10
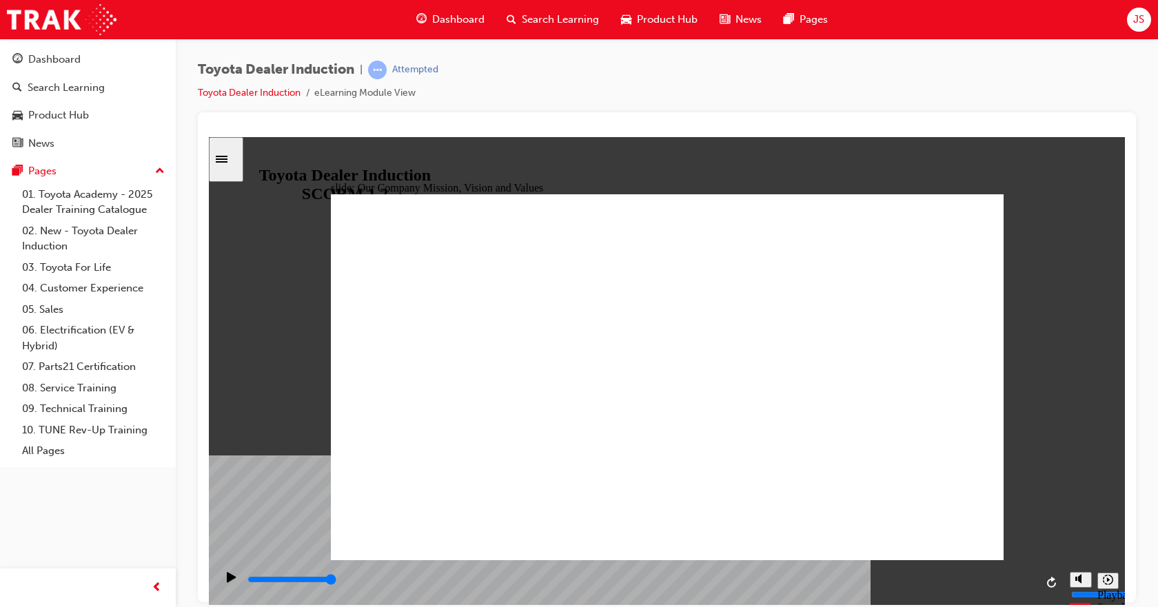
type input "5000"
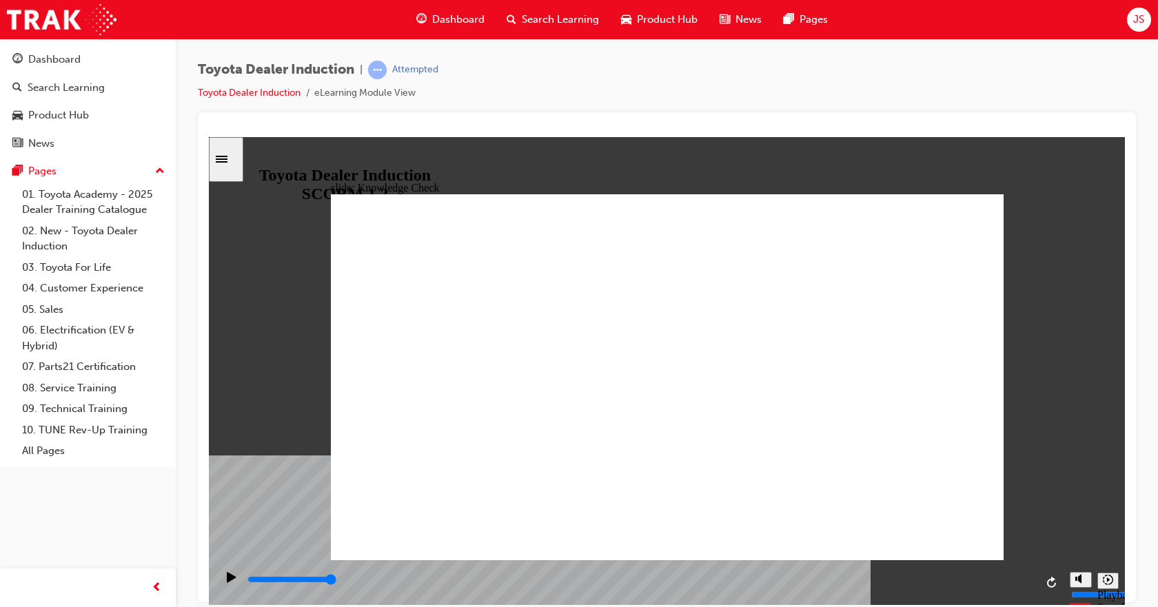
type input "H"
type input "Ha"
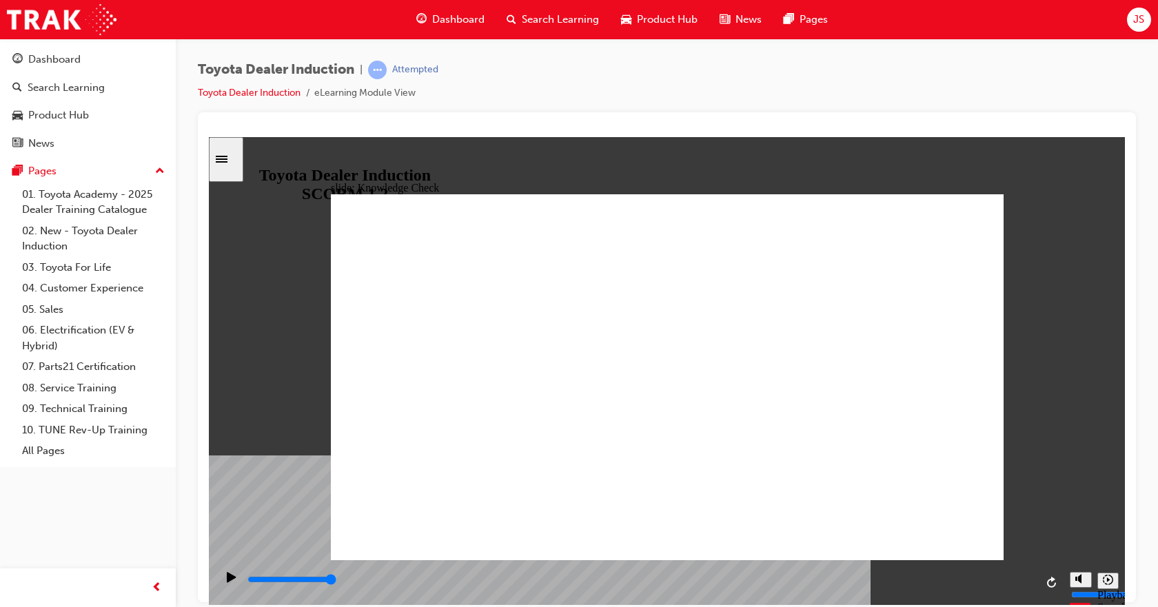
type input "Hap"
type input "Happ"
type input "Happi"
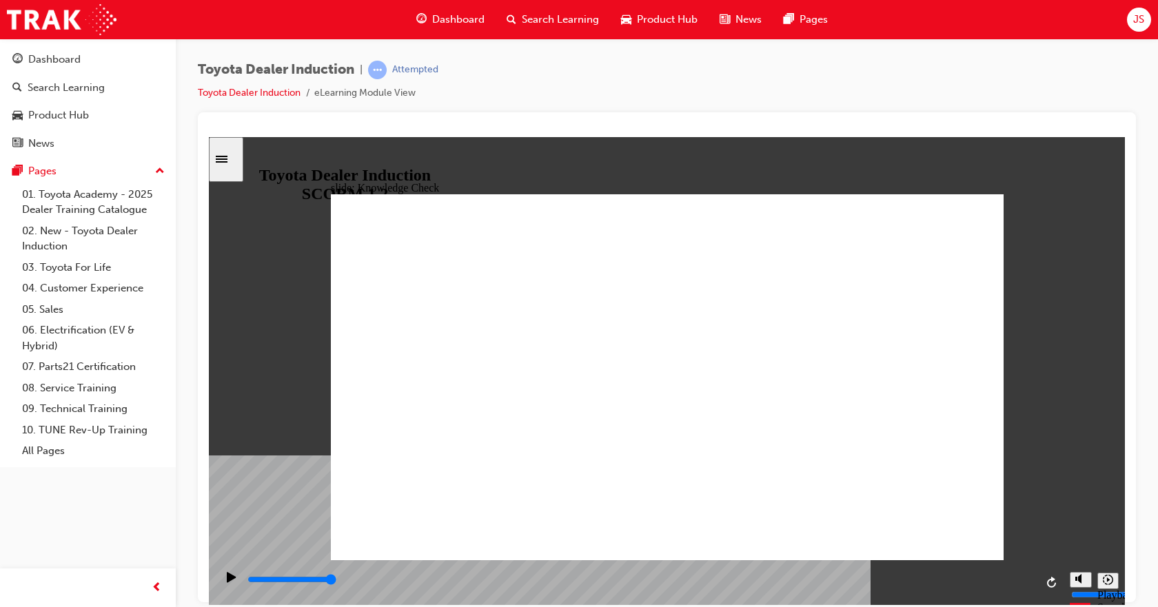
type input "Happi"
type input "Happin"
type input "Happine"
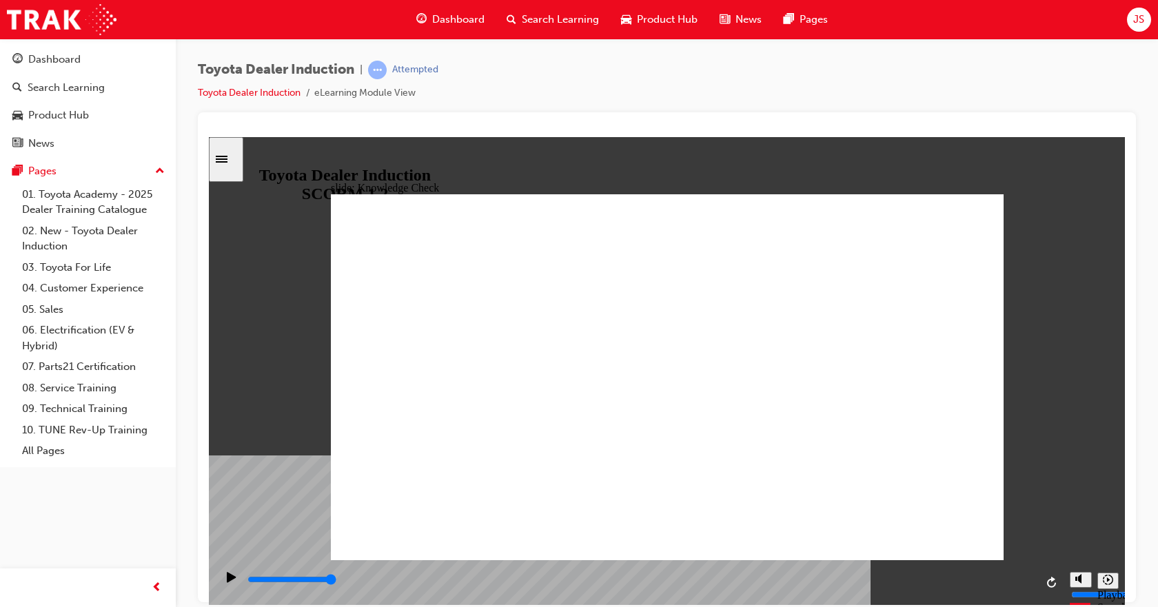
type input "Happines"
type input "Happiness"
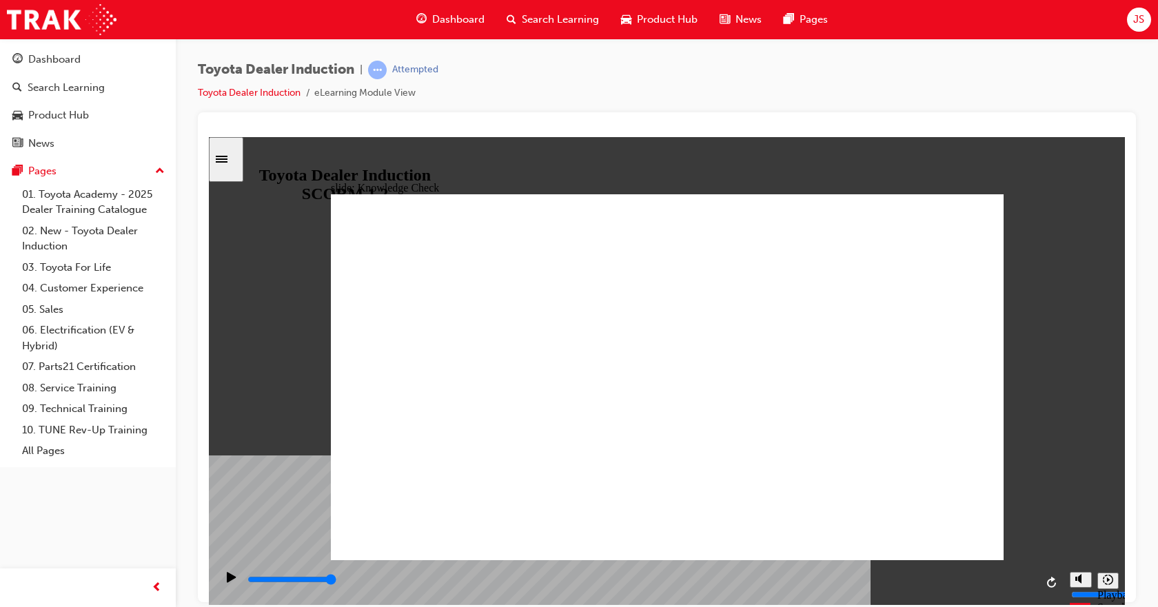
click at [234, 578] on div "Play (Ctrl+Alt+P)" at bounding box center [231, 582] width 23 height 23
click at [1055, 587] on icon "Replay (Ctrl+Alt+R)" at bounding box center [1052, 581] width 11 height 11
type input "3300"
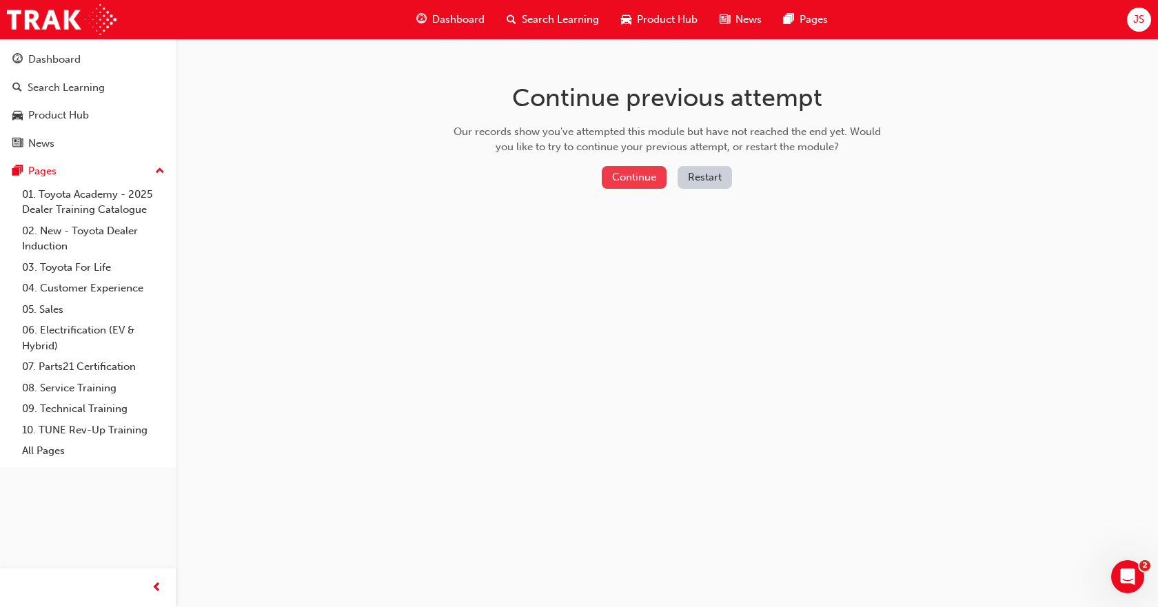
click at [641, 182] on button "Continue" at bounding box center [634, 177] width 65 height 23
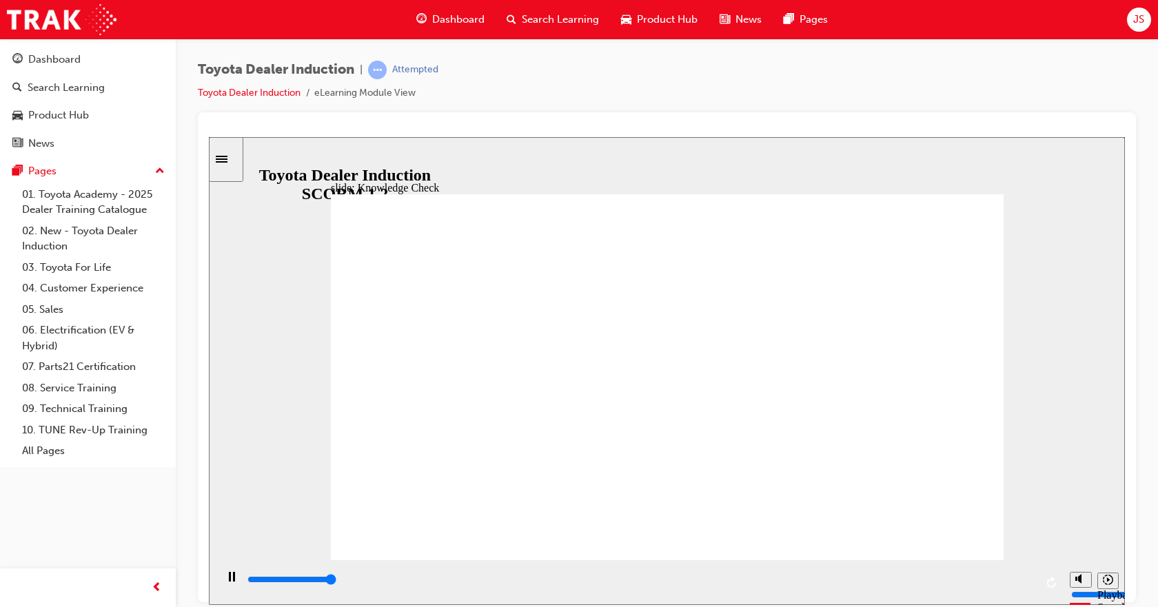
type input "5000"
drag, startPoint x: 522, startPoint y: 332, endPoint x: 576, endPoint y: 336, distance: 54.6
type input "m"
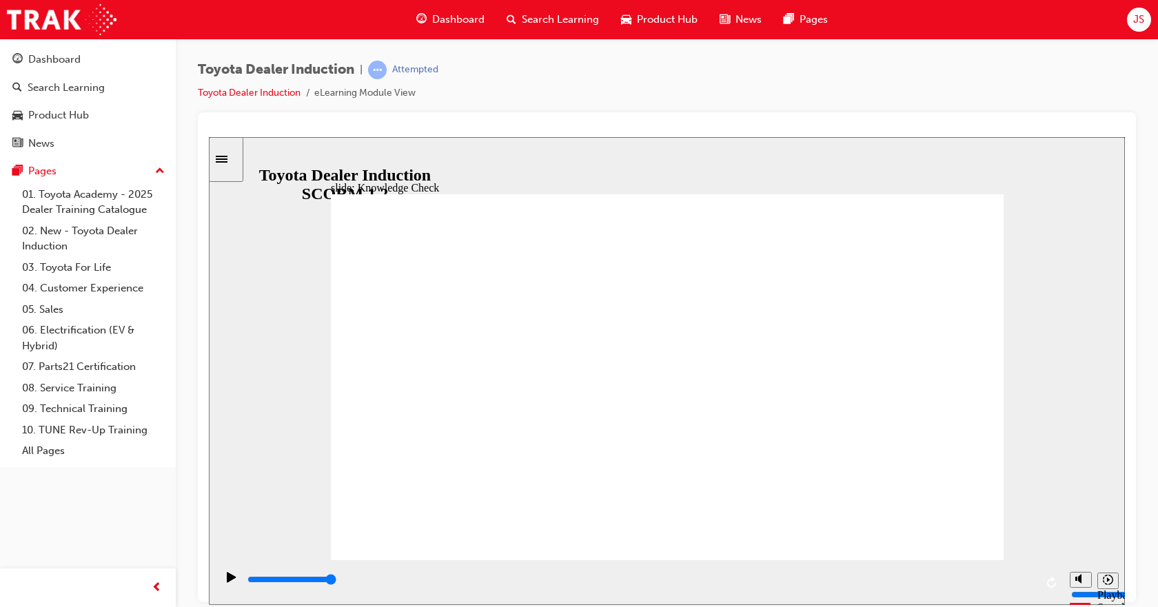
type input "m"
type input "mo"
type input "mov"
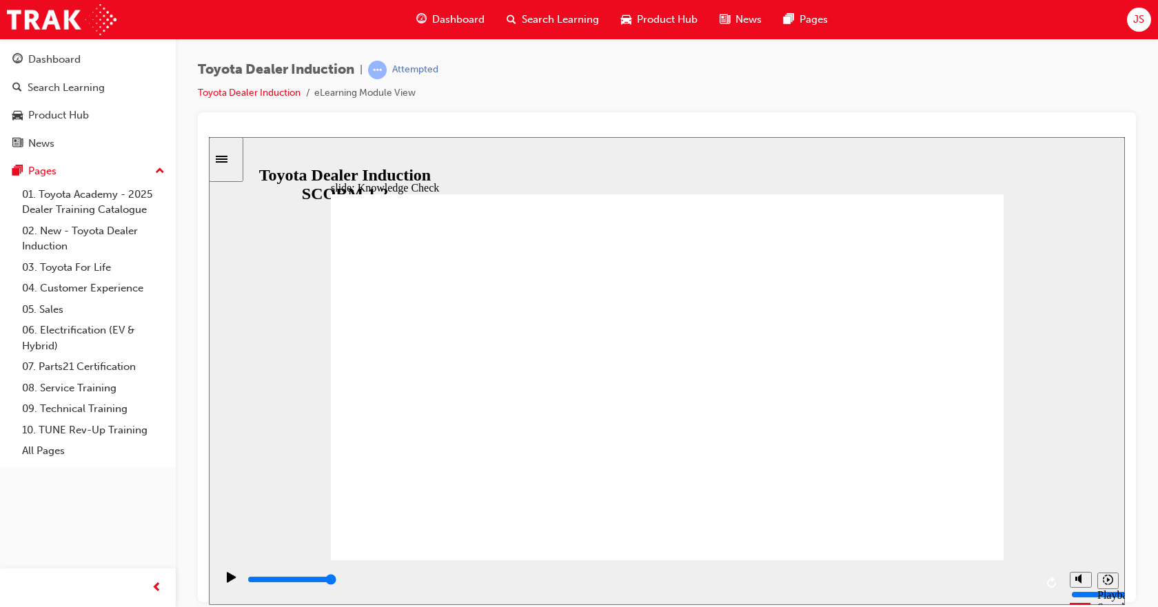
type input "move"
type input "moved"
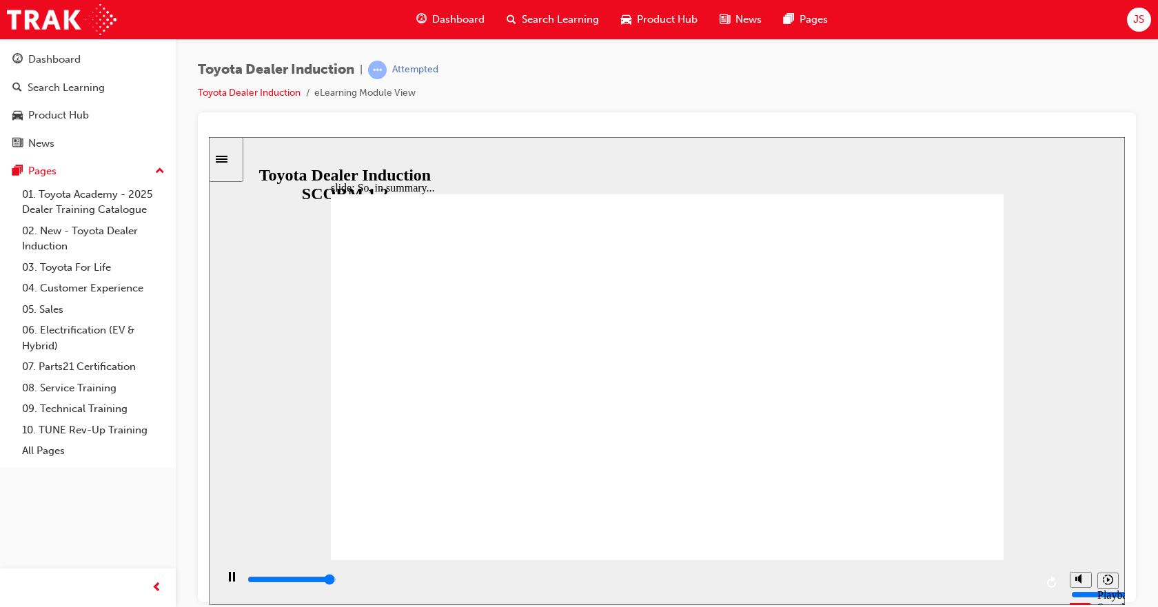
type input "6500"
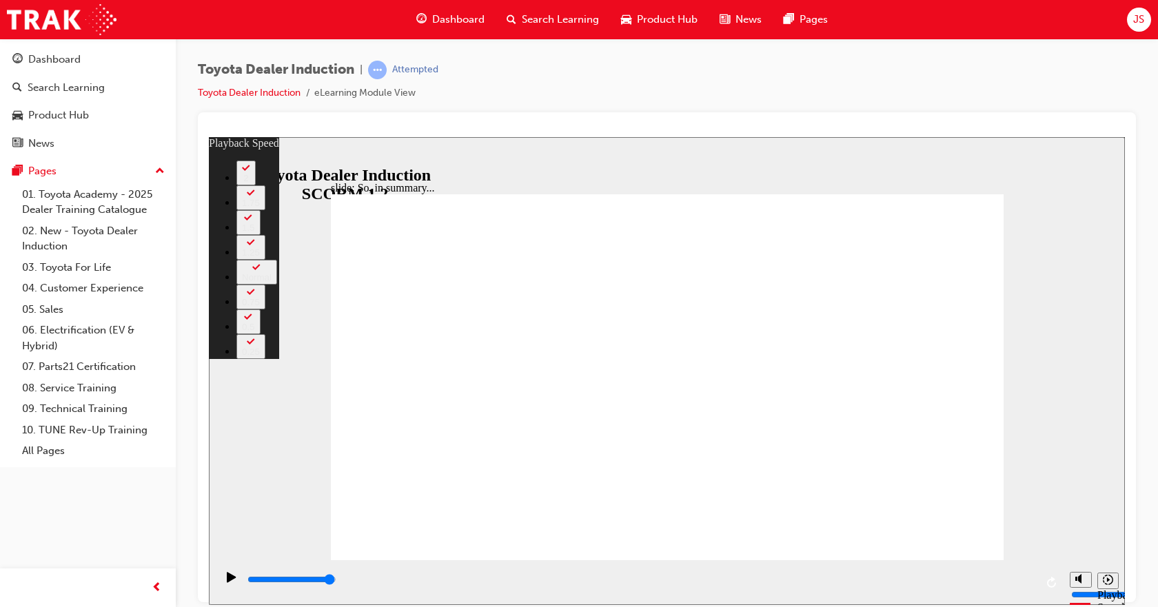
type input "2"
type input "7"
type input "2"
type input "7"
type input "3"
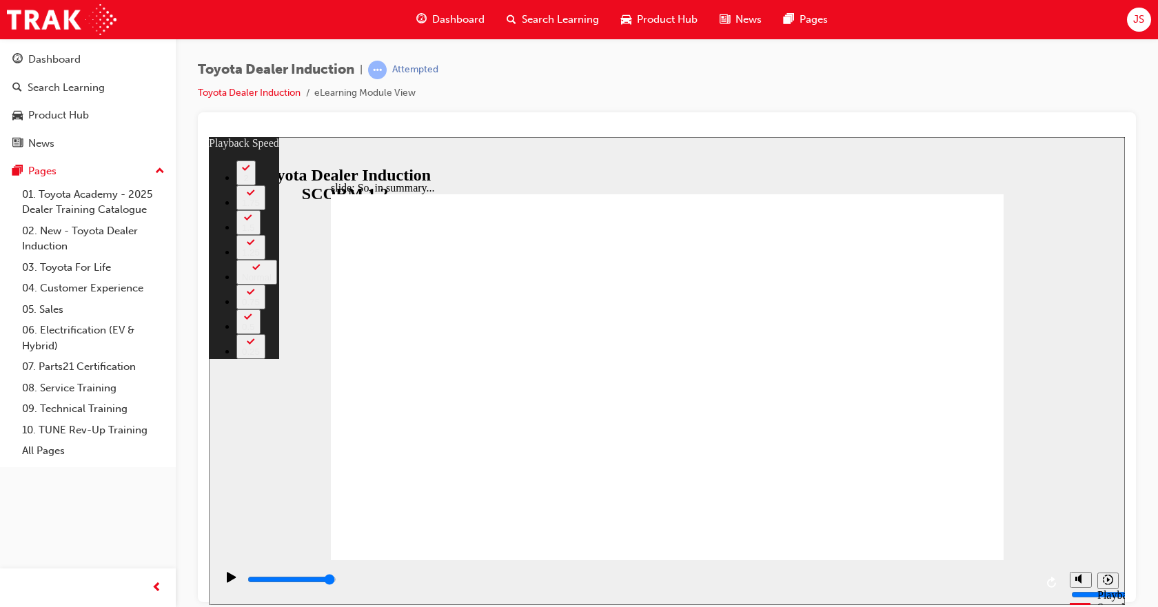
type input "7"
type input "3"
type input "7"
type input "3"
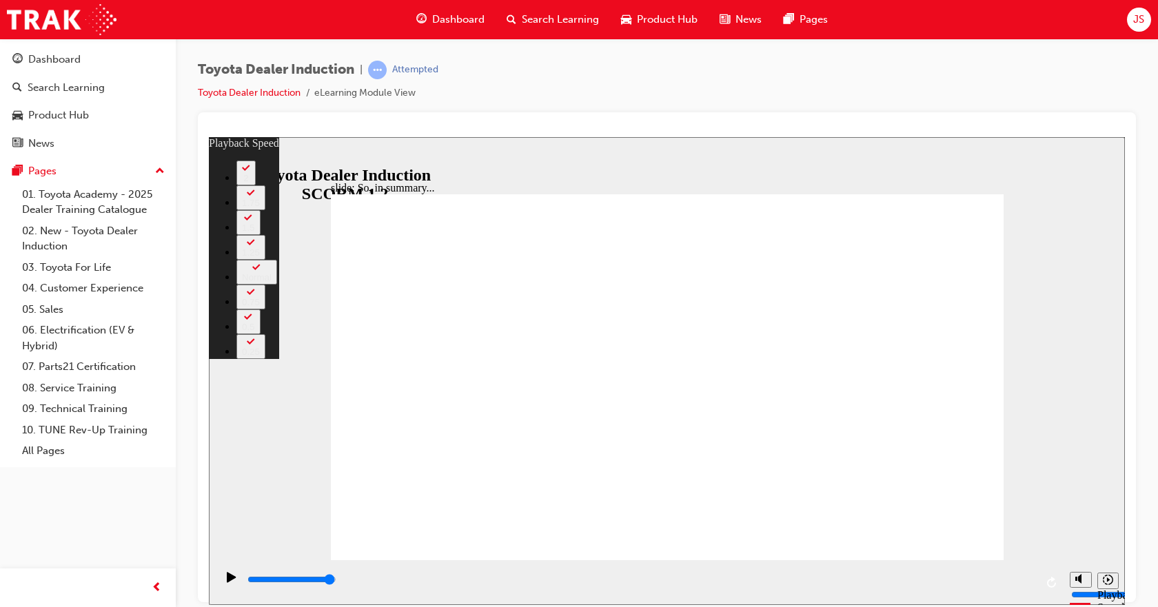
type input "7"
type input "3"
type input "7"
type input "3"
type input "7"
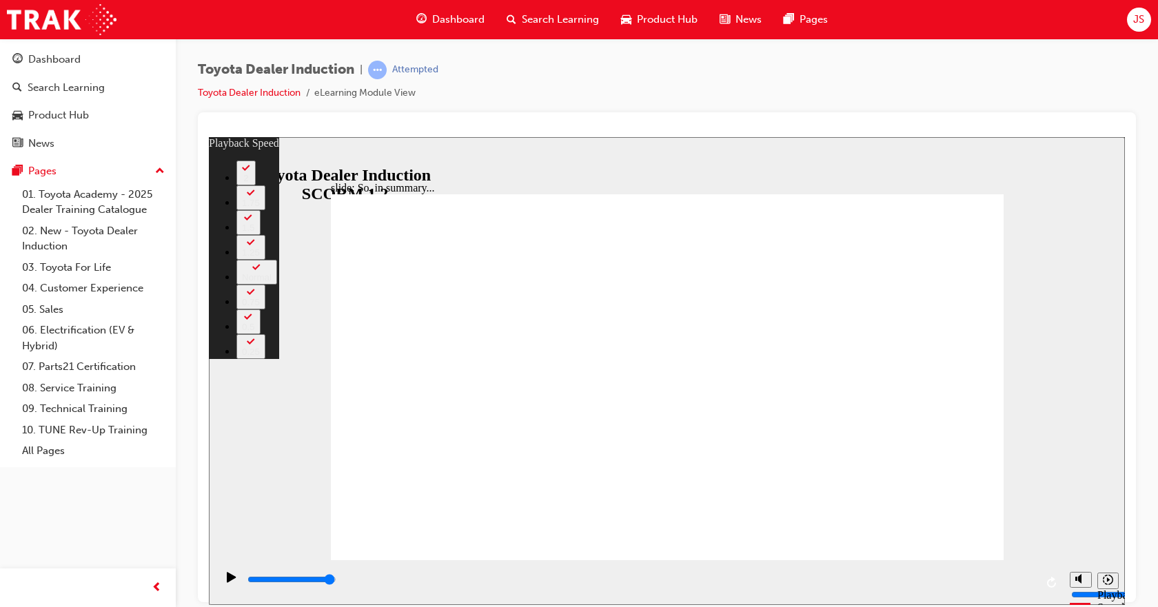
type input "7"
type input "3"
type input "7"
type input "3"
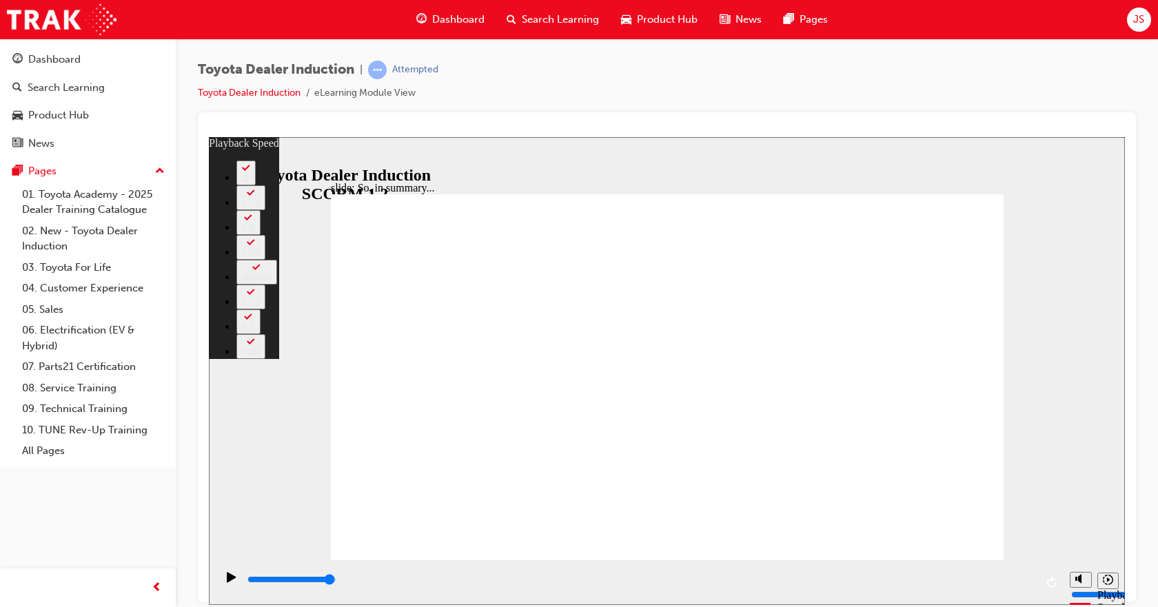
type input "6"
type input "3"
type input "6"
type input "3"
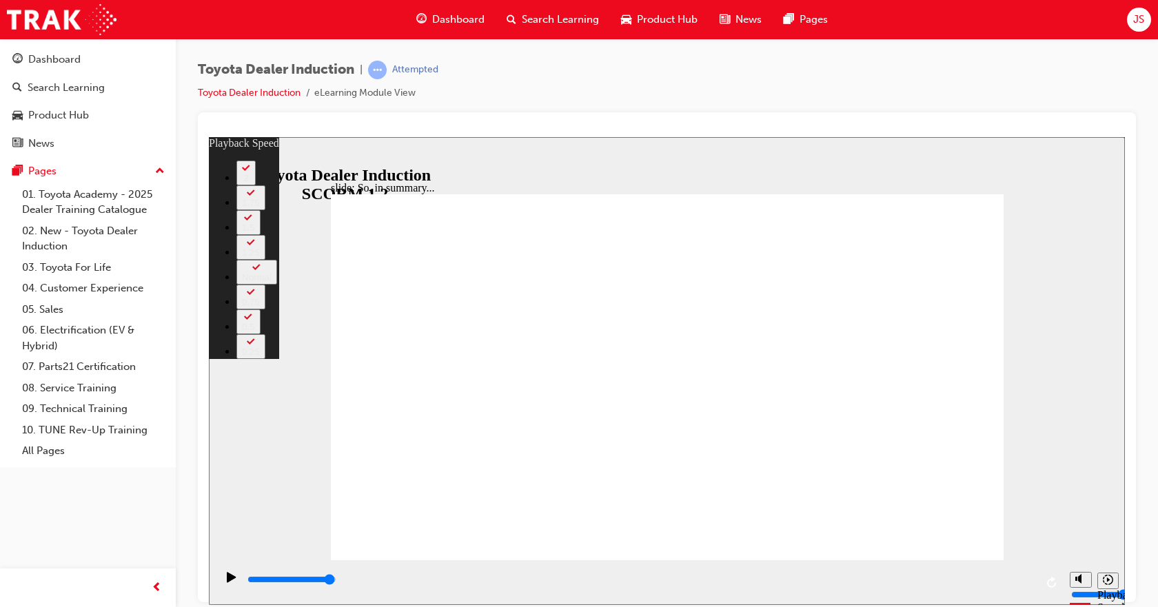
type input "6"
type input "3"
type input "6"
type input "3"
type input "6"
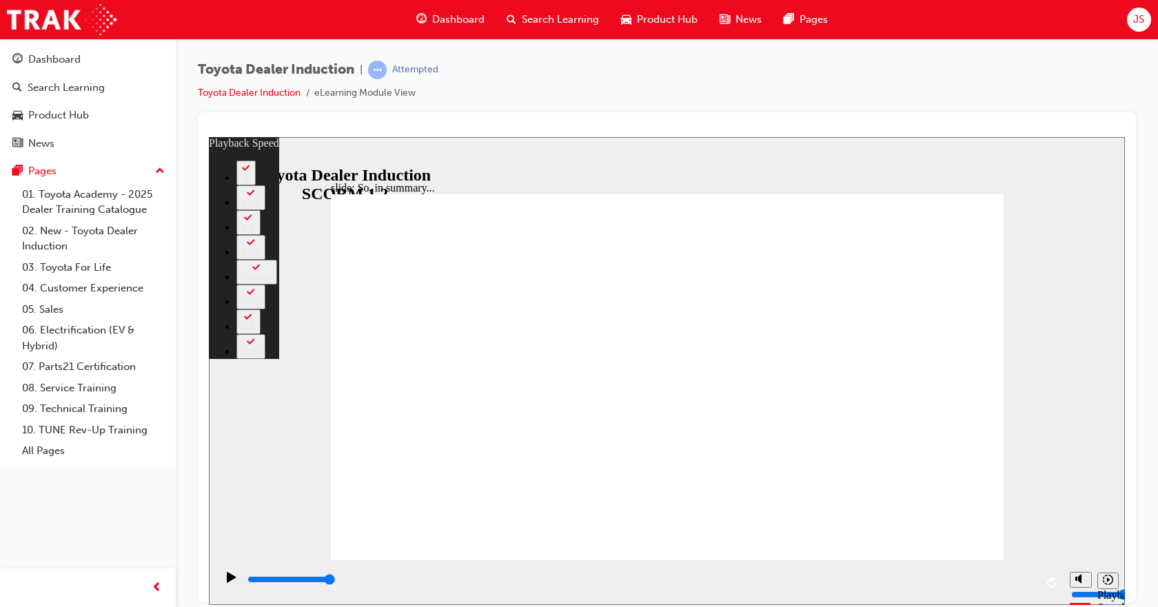
type input "3"
type input "6"
type input "3"
type input "6"
type input "3"
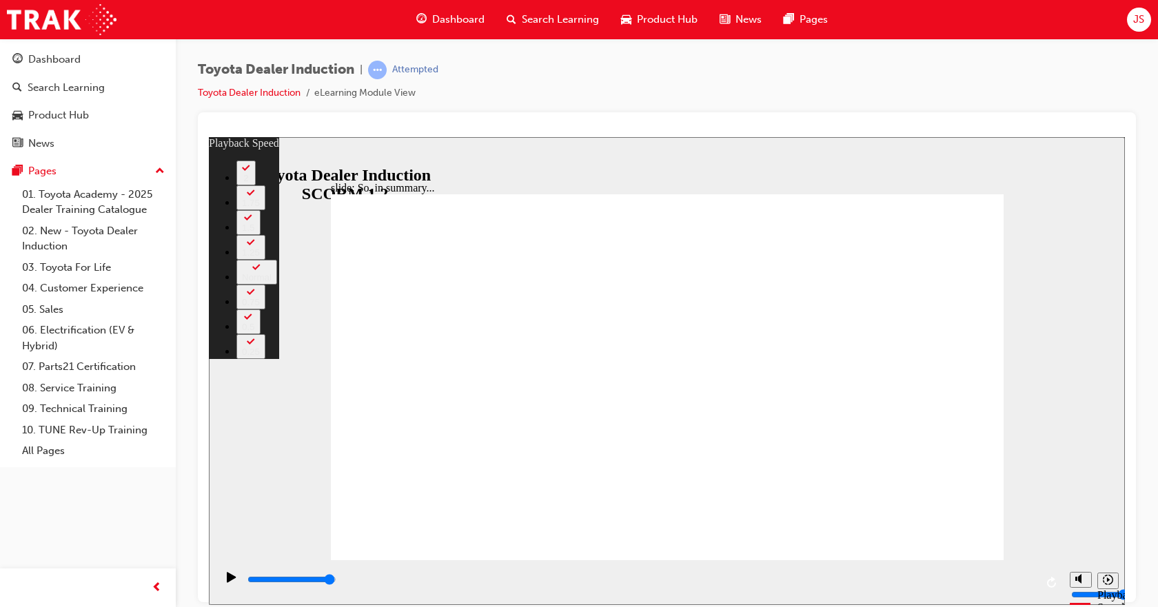
type input "6"
type input "3"
type input "6"
type input "3"
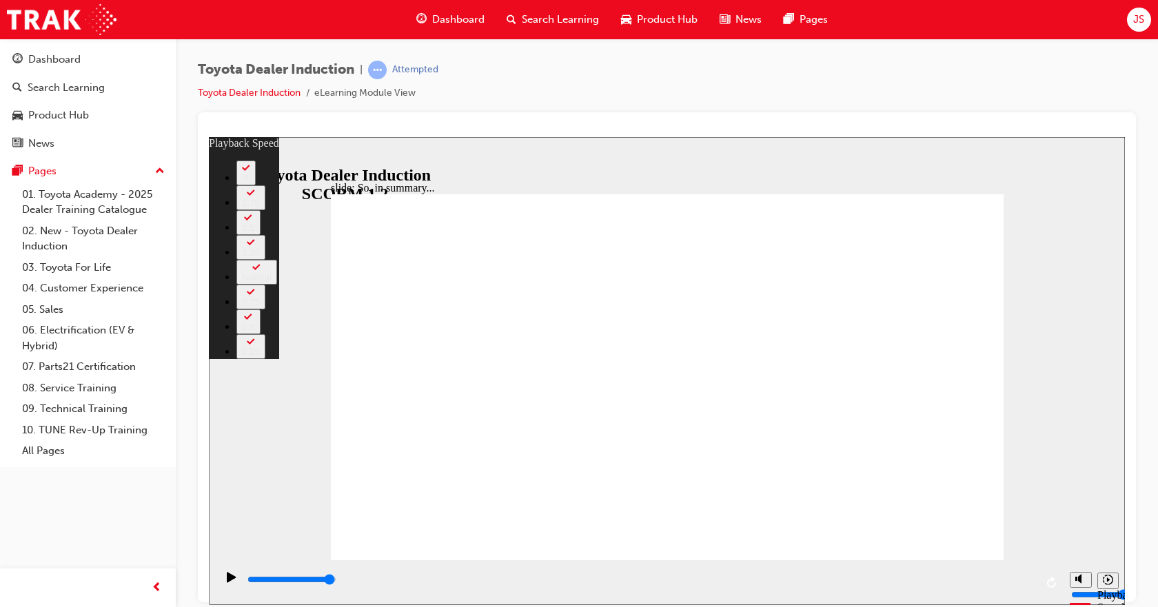
type input "6"
type input "5"
type input "3"
type input "5"
type input "3"
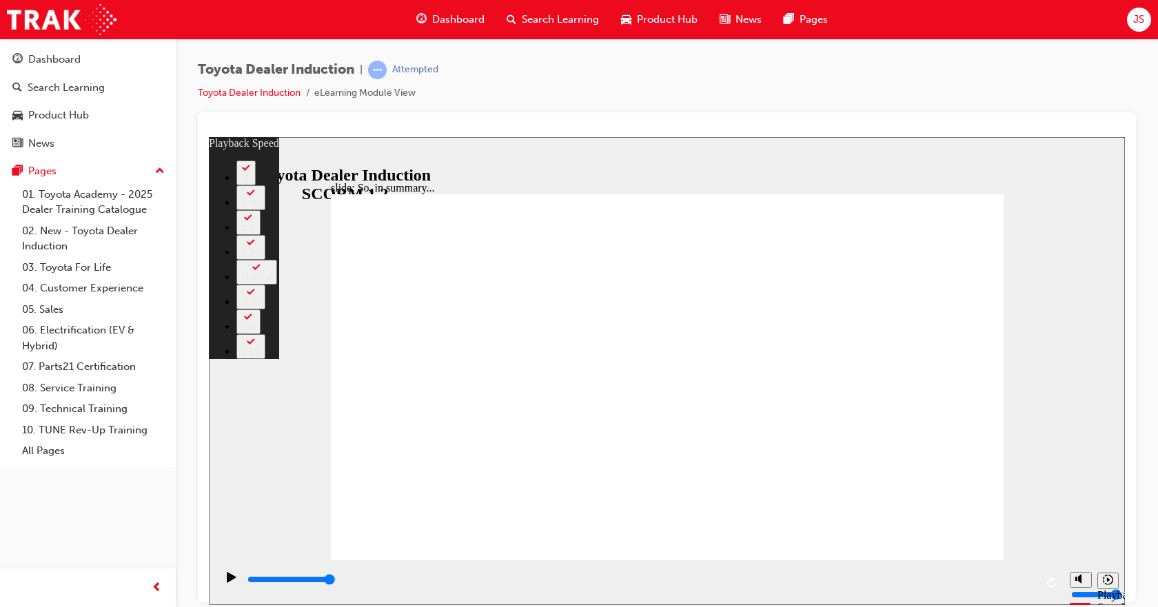
type input "5"
type input "3"
type input "5"
type input "3"
type input "5"
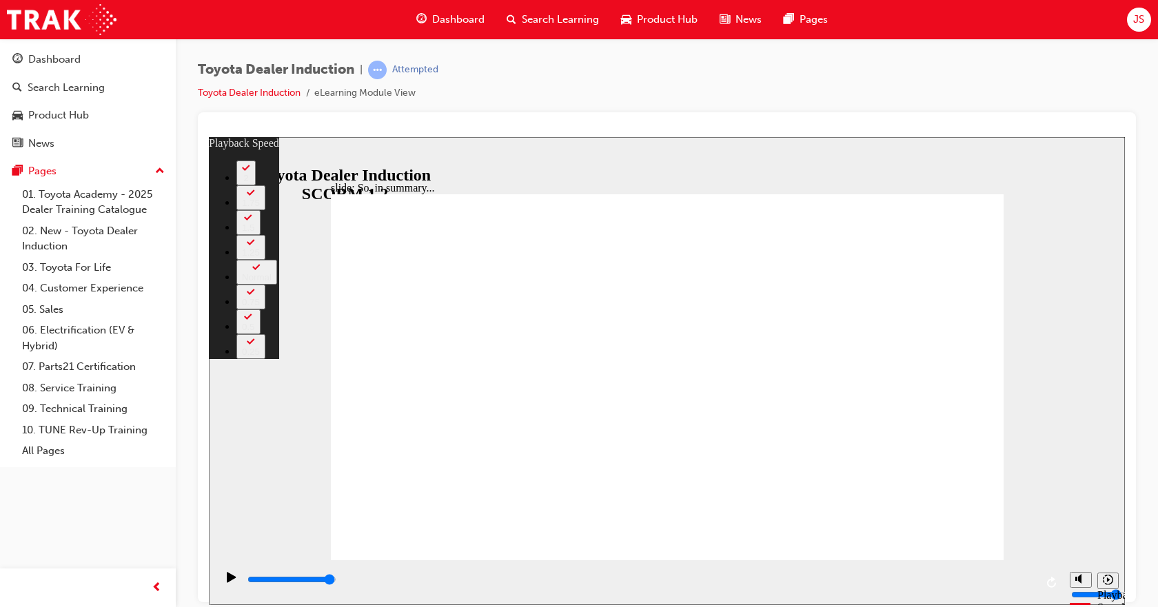
type input "3"
type input "5"
type input "3"
type input "5"
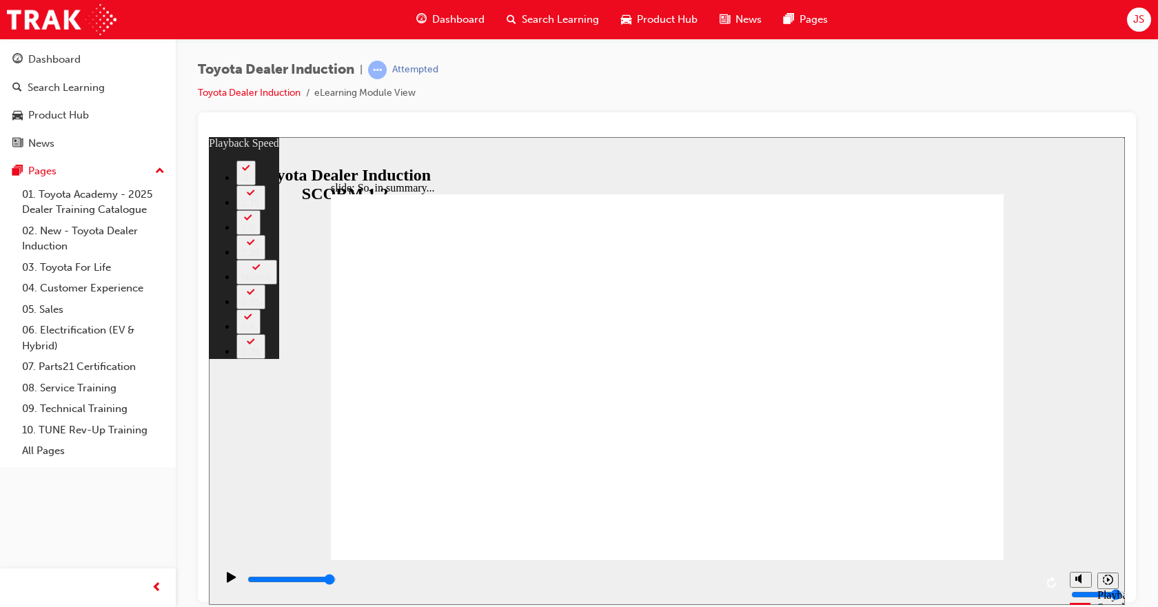
type input "4"
type input "3"
type input "4"
type input "3"
type input "4"
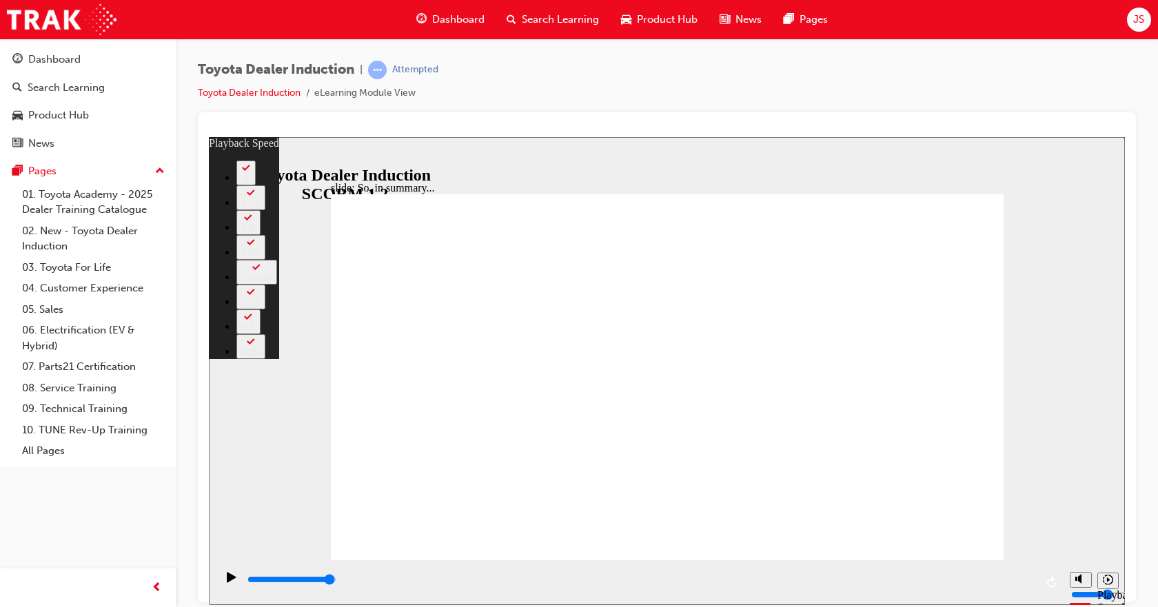
type input "3"
type input "4"
drag, startPoint x: 884, startPoint y: 498, endPoint x: 882, endPoint y: 509, distance: 11.9
type input "5"
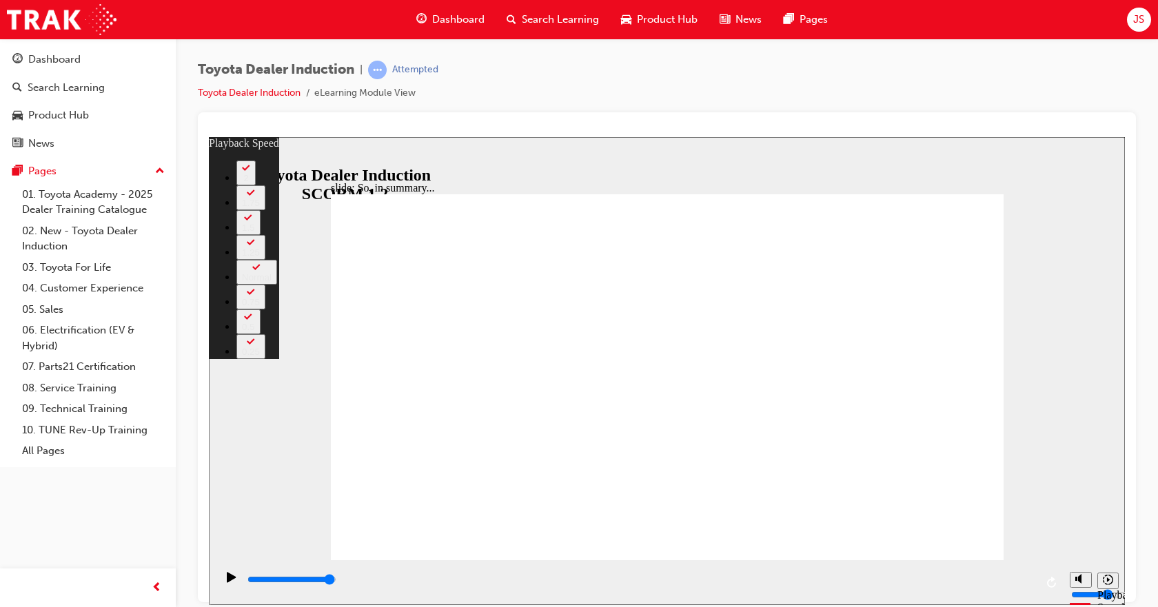
type input "4"
type input "5"
type input "4"
type input "5"
type input "4"
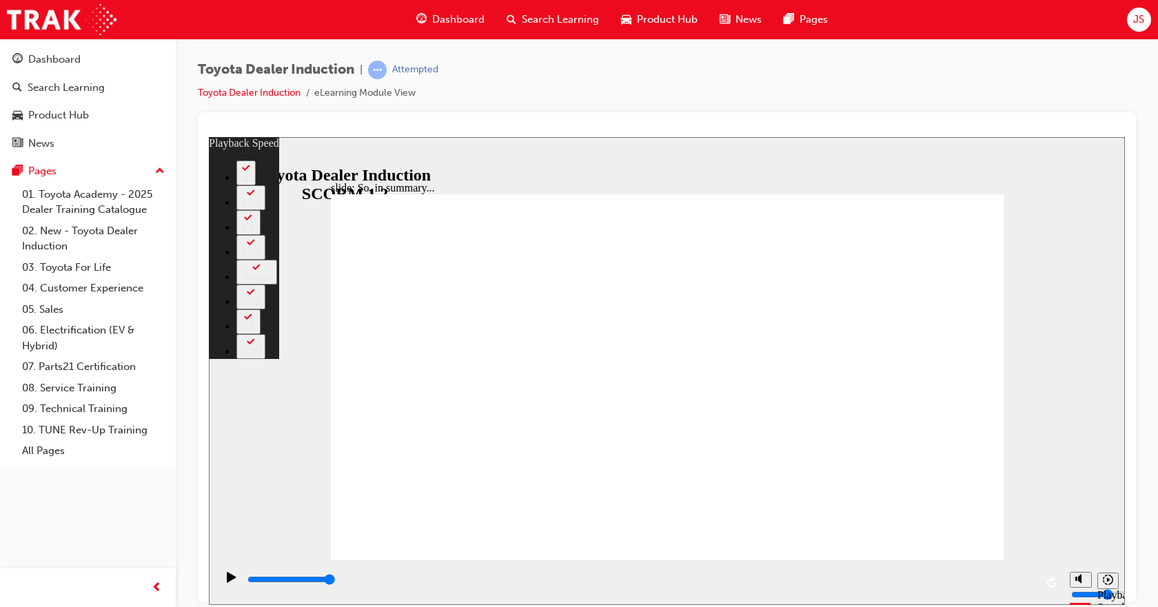
type input "5"
type input "4"
type input "5"
type input "4"
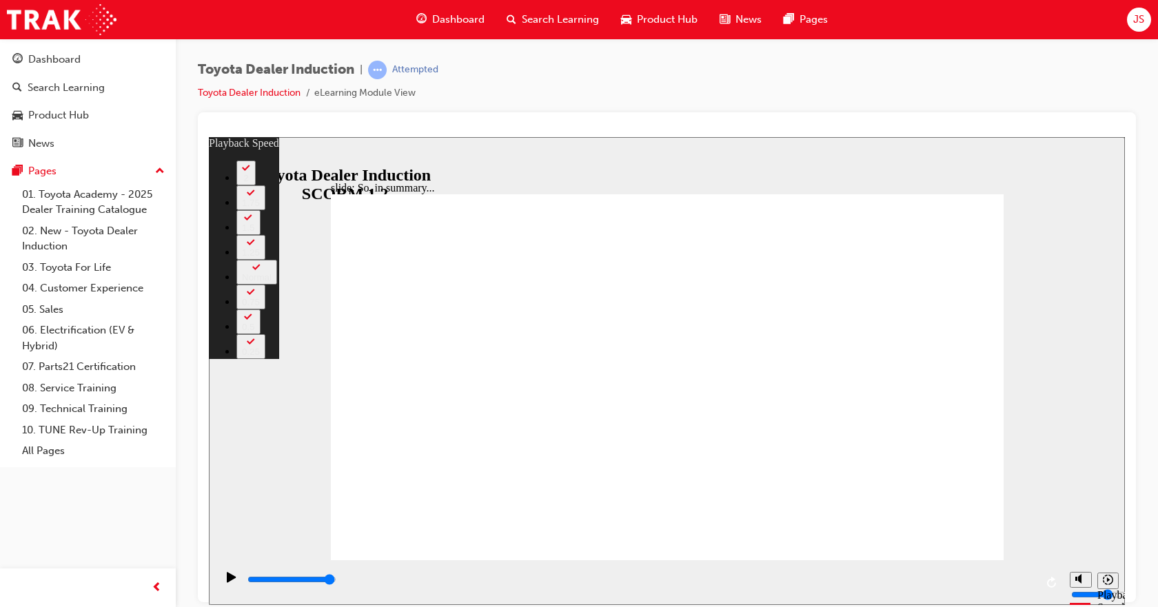
type input "4"
type input "5"
type input "4"
type input "3"
type input "5"
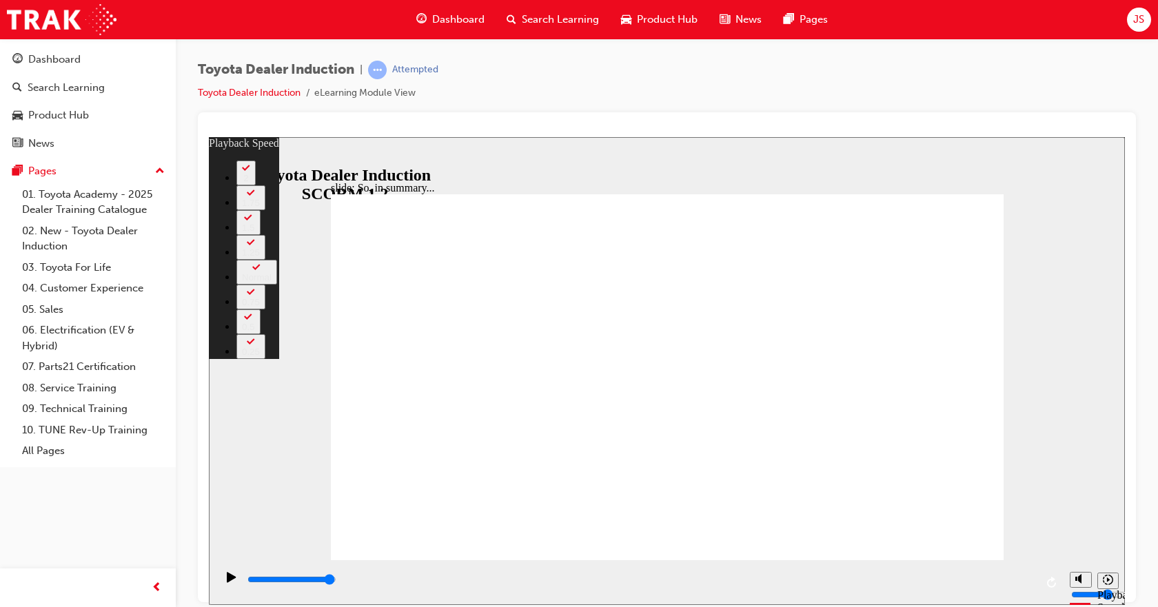
type input "3"
type input "5"
type input "3"
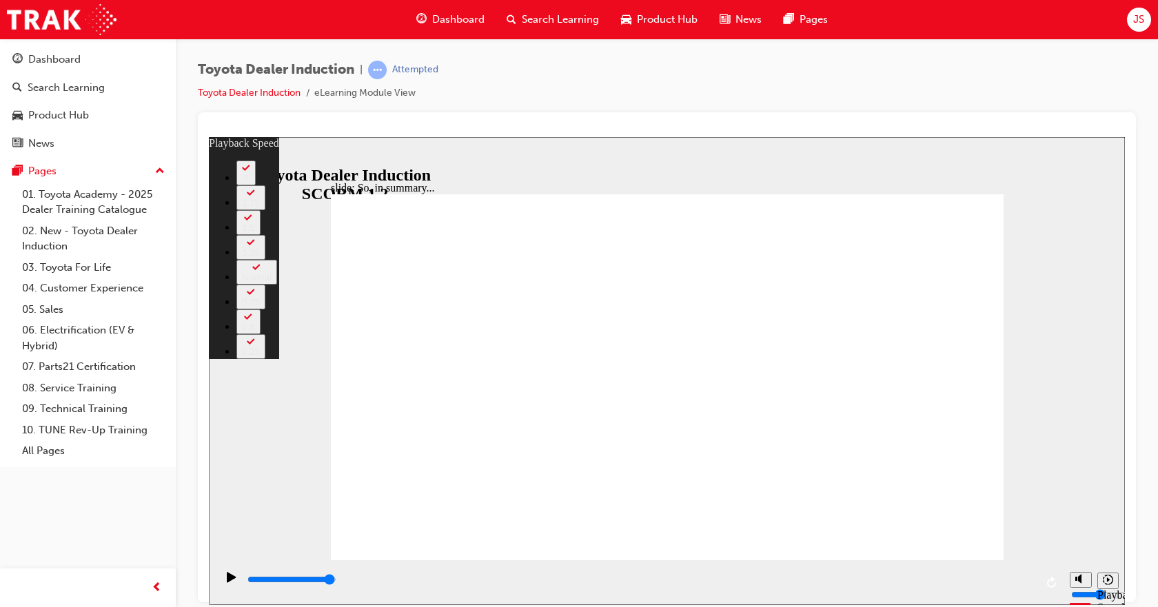
type input "5"
type input "3"
type input "5"
type input "3"
type input "5"
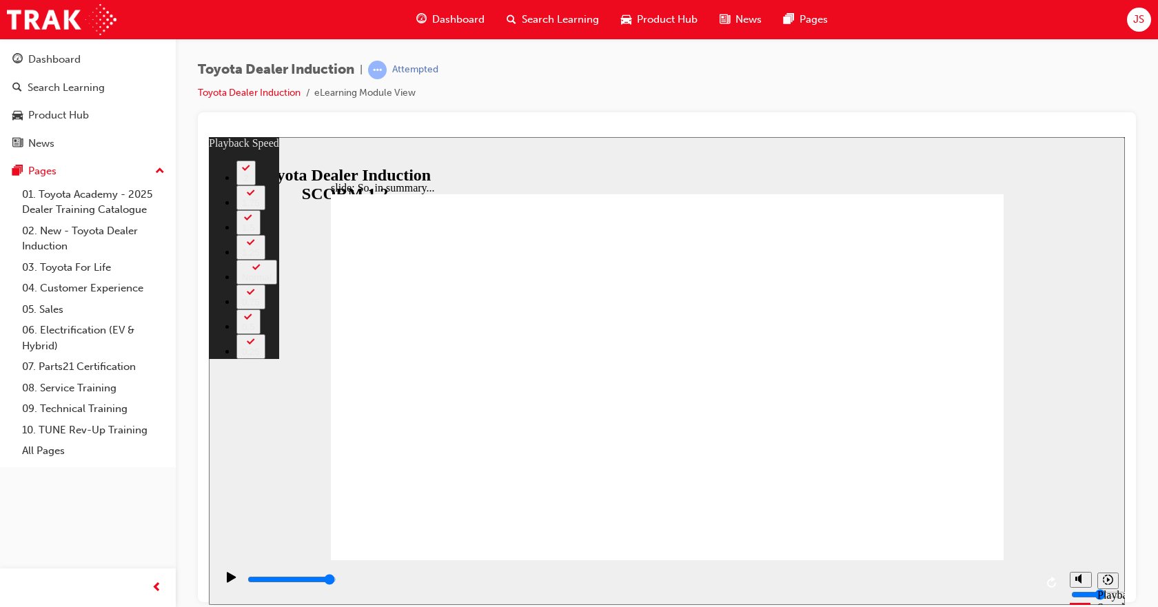
type input "3"
type input "2"
type input "5"
type input "2"
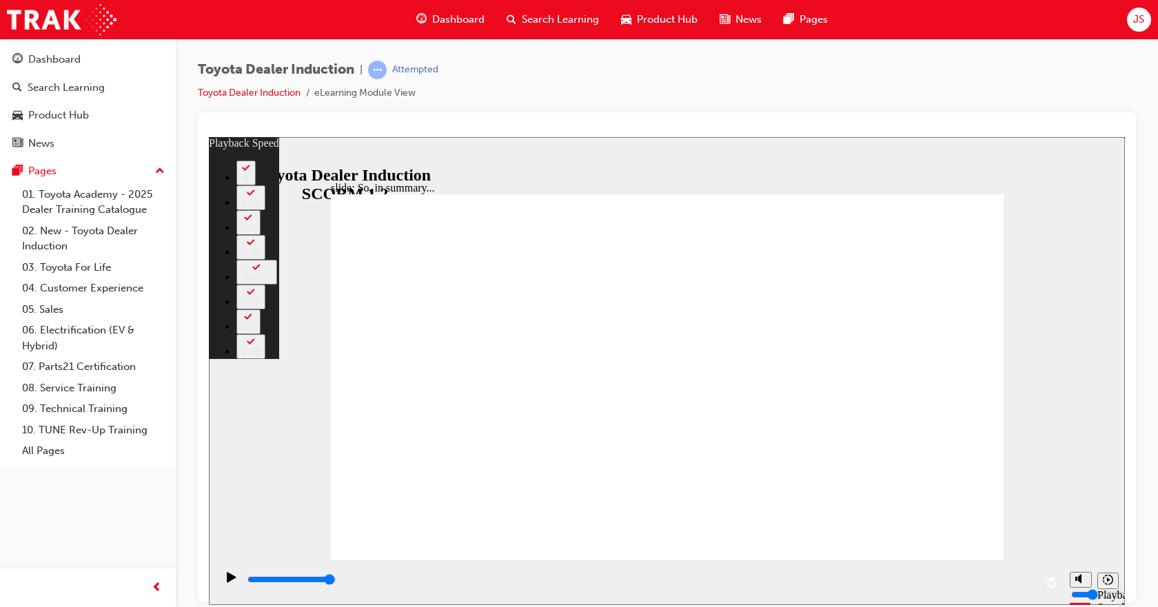
type input "5"
type input "2"
type input "5"
type input "2"
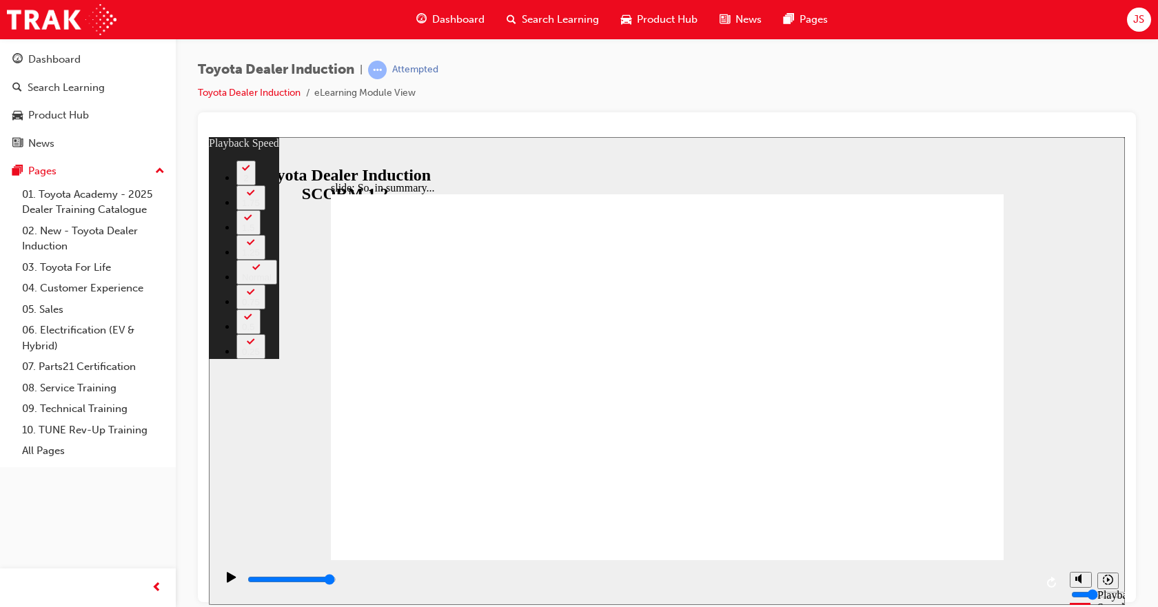
type input "1"
type input "5"
type input "1"
type input "5"
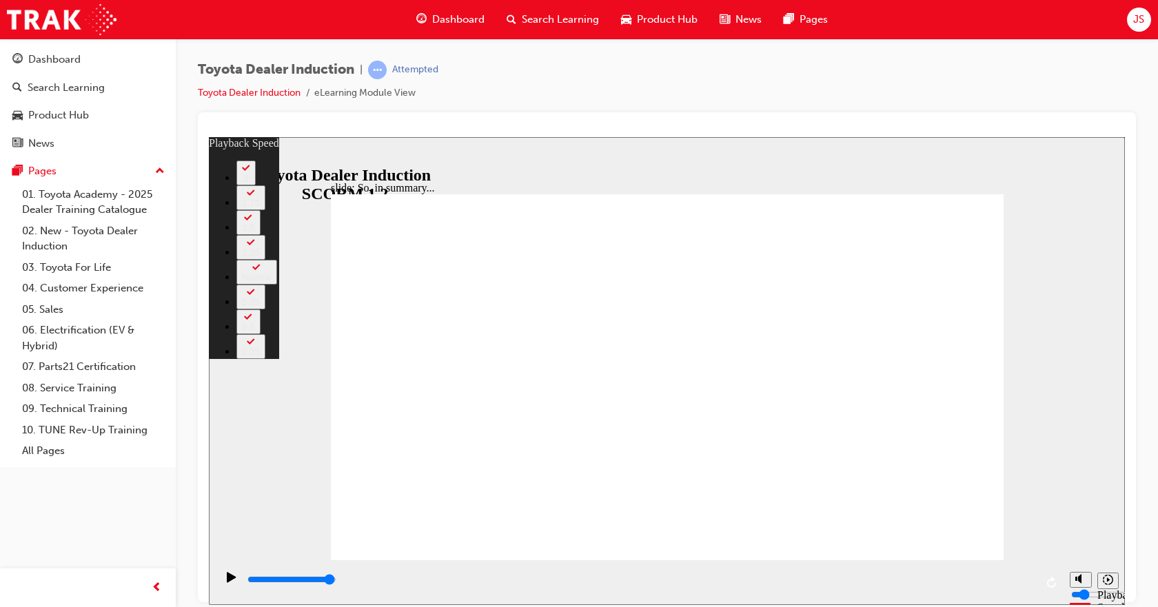
type input "1"
type input "6"
type input "1"
type input "6"
type input "1"
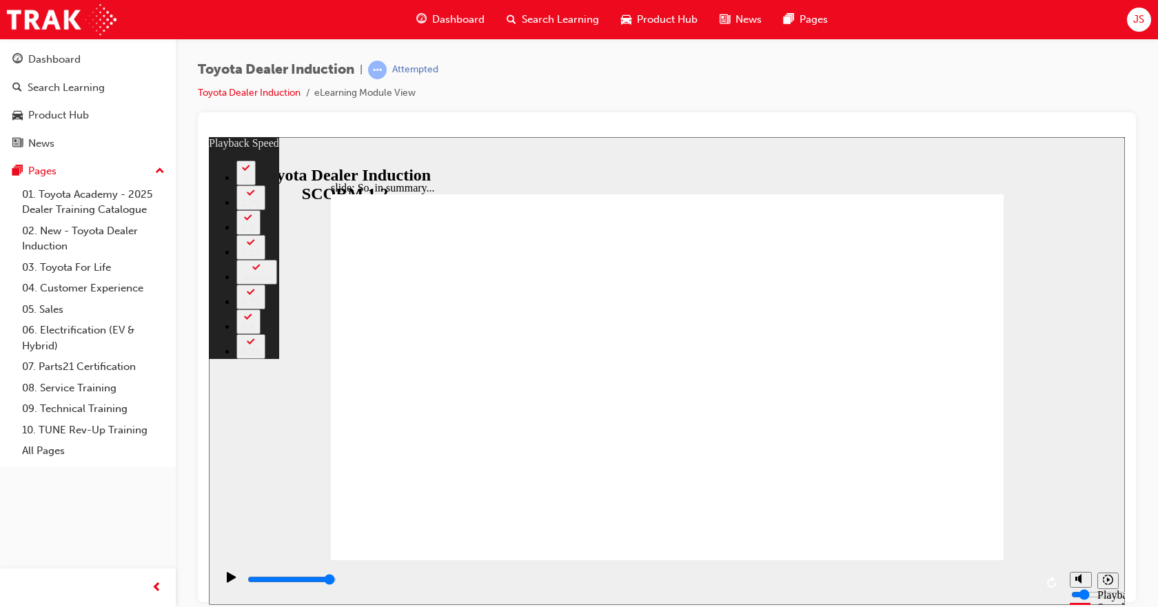
type input "2"
type input "6"
type input "2"
type input "6"
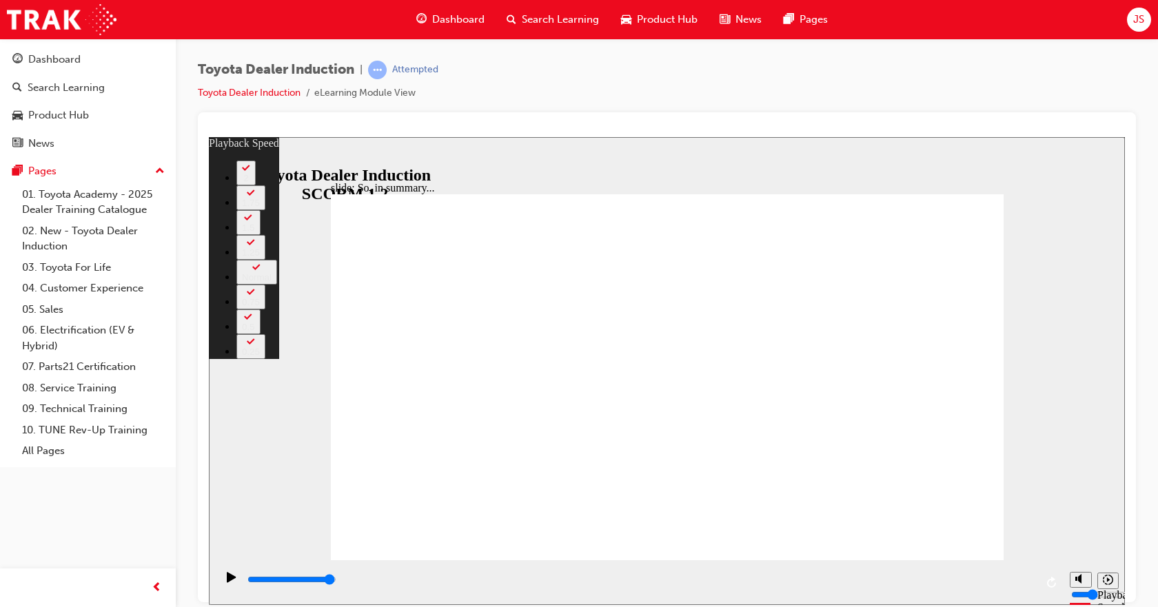
type input "2"
type input "6"
type input "2"
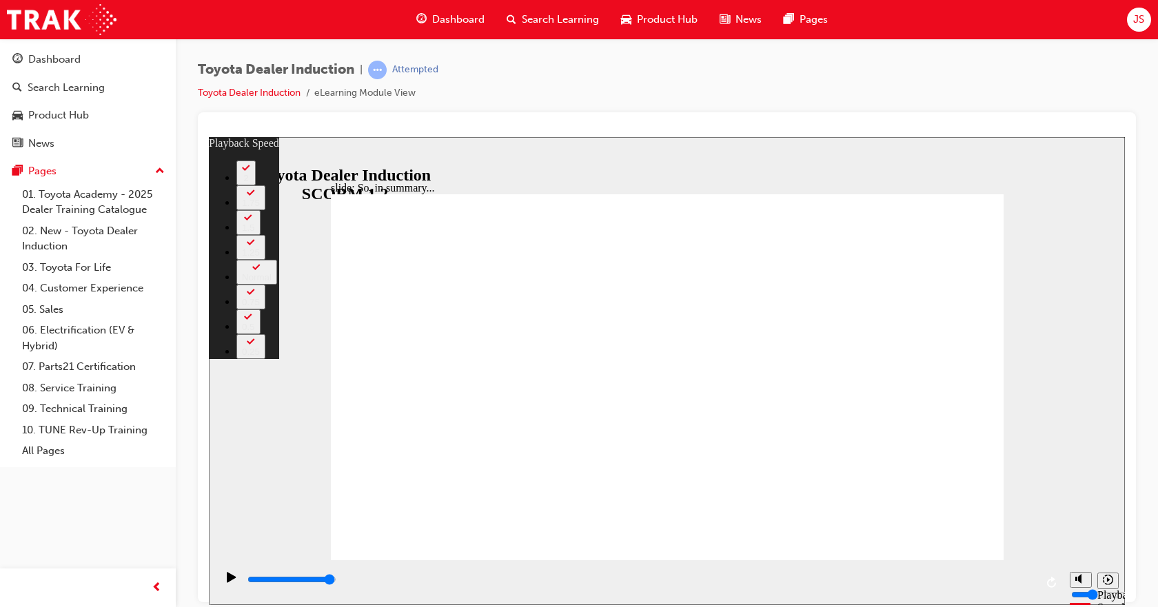
type input "6"
type input "2"
type input "6"
type input "2"
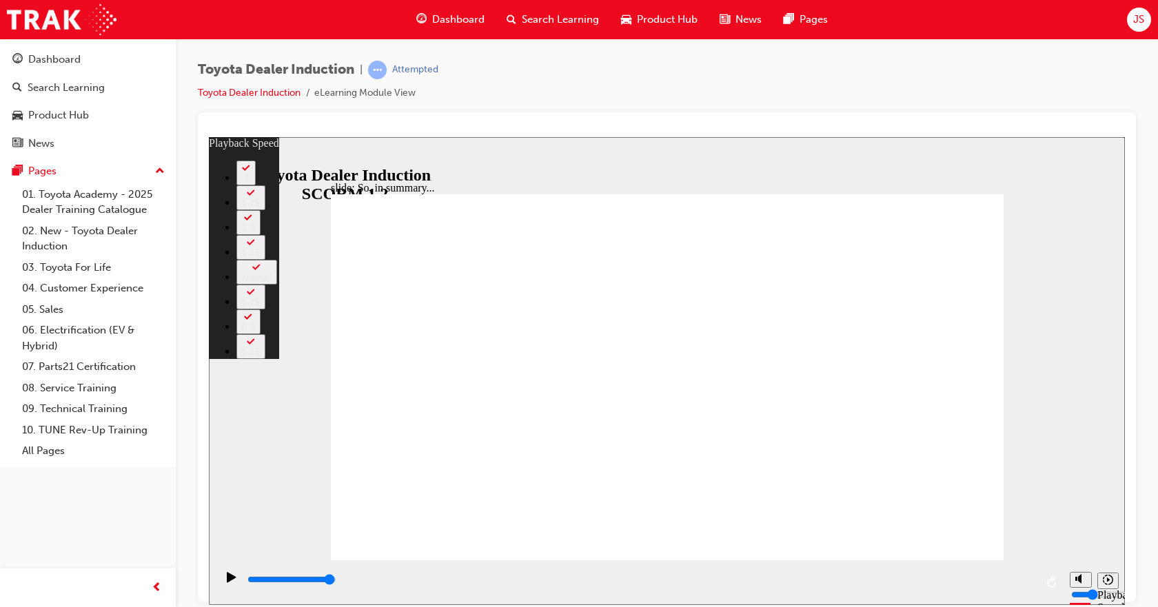
type input "2"
type input "6"
type input "2"
type input "3"
type input "6"
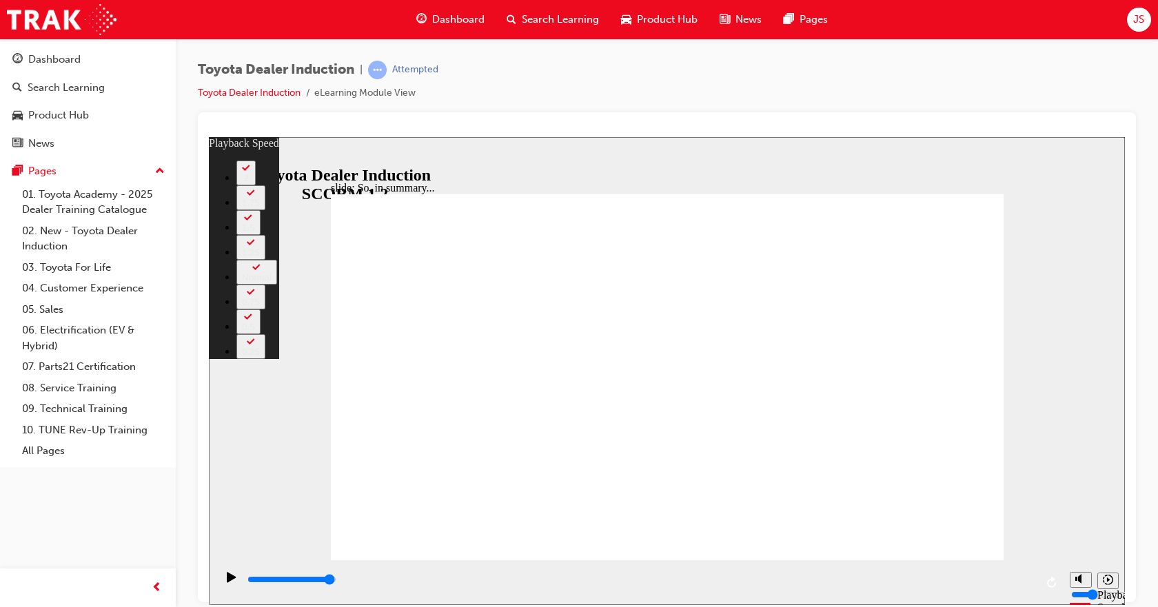
type input "3"
type input "6"
type input "3"
type input "6"
type input "3"
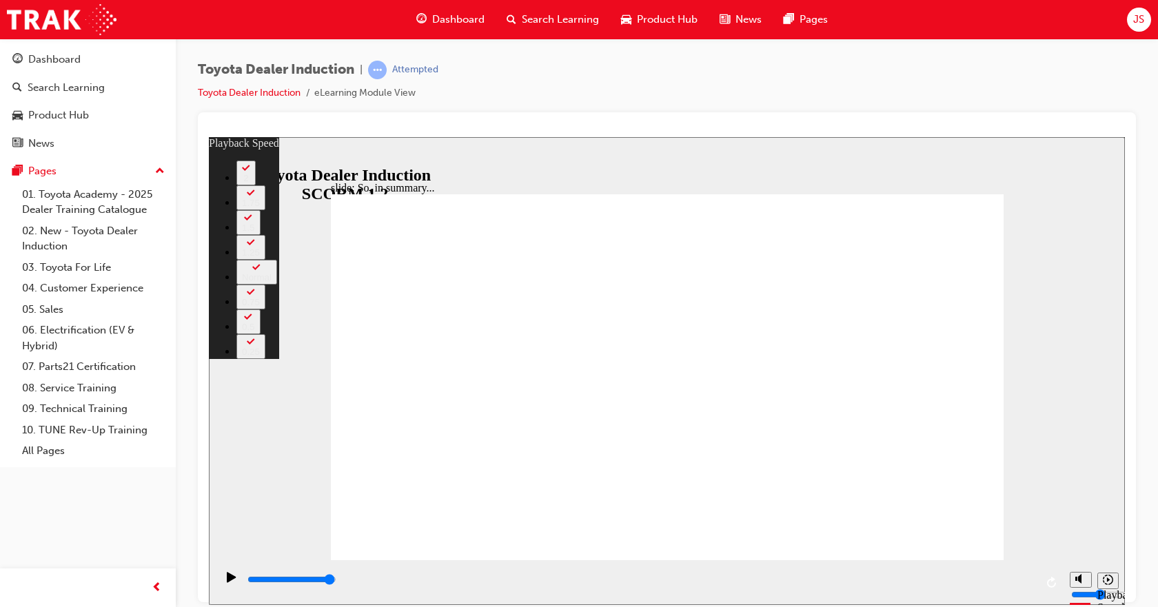
type input "3"
type input "6"
type input "3"
type input "6"
type input "3"
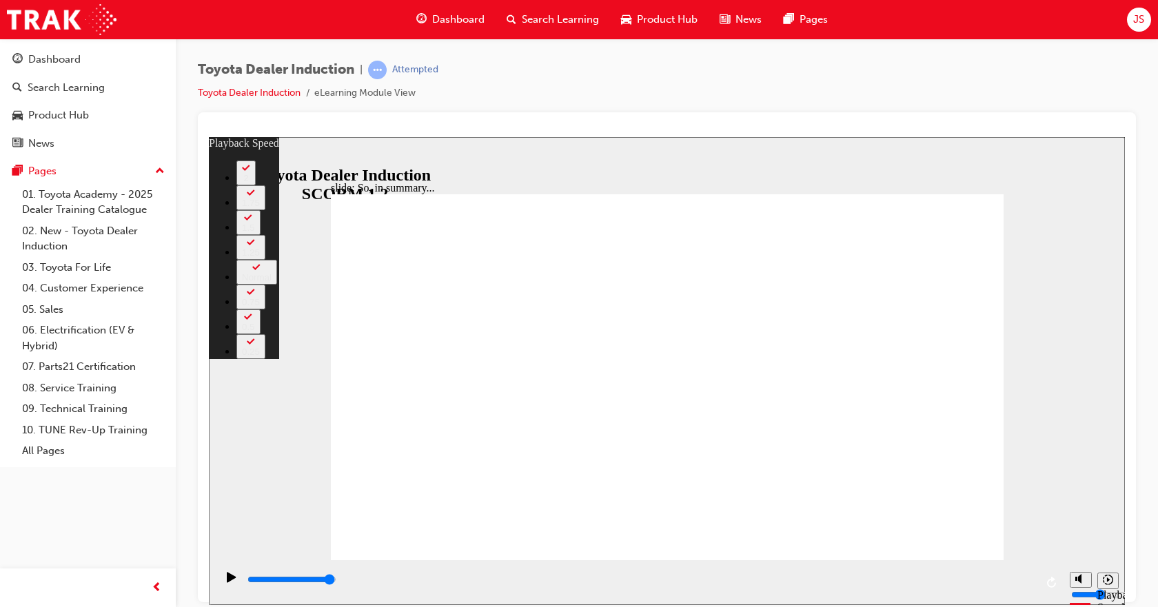
type input "6"
type input "3"
type input "6"
type input "3"
type input "6"
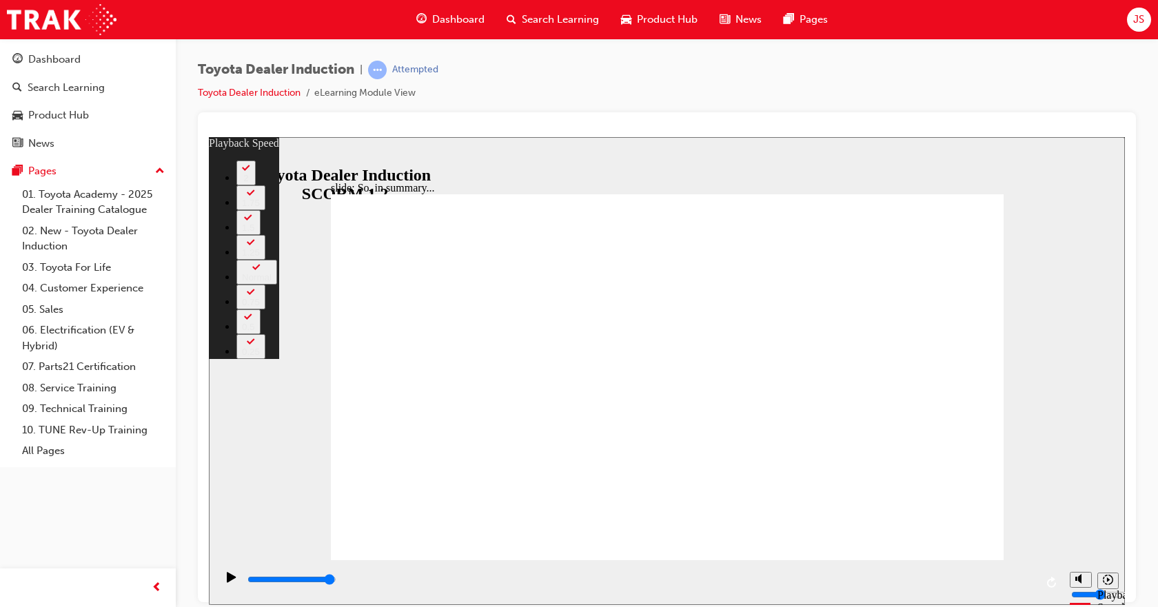
type input "3"
type input "8"
type input "4"
type input "8"
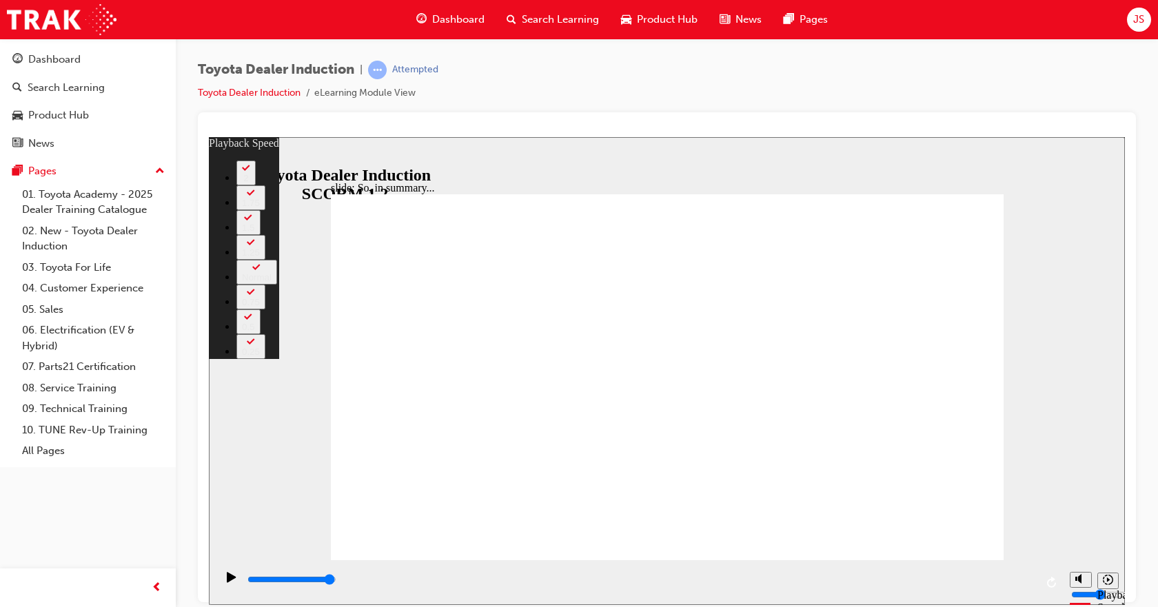
type input "4"
type input "8"
type input "4"
type input "5"
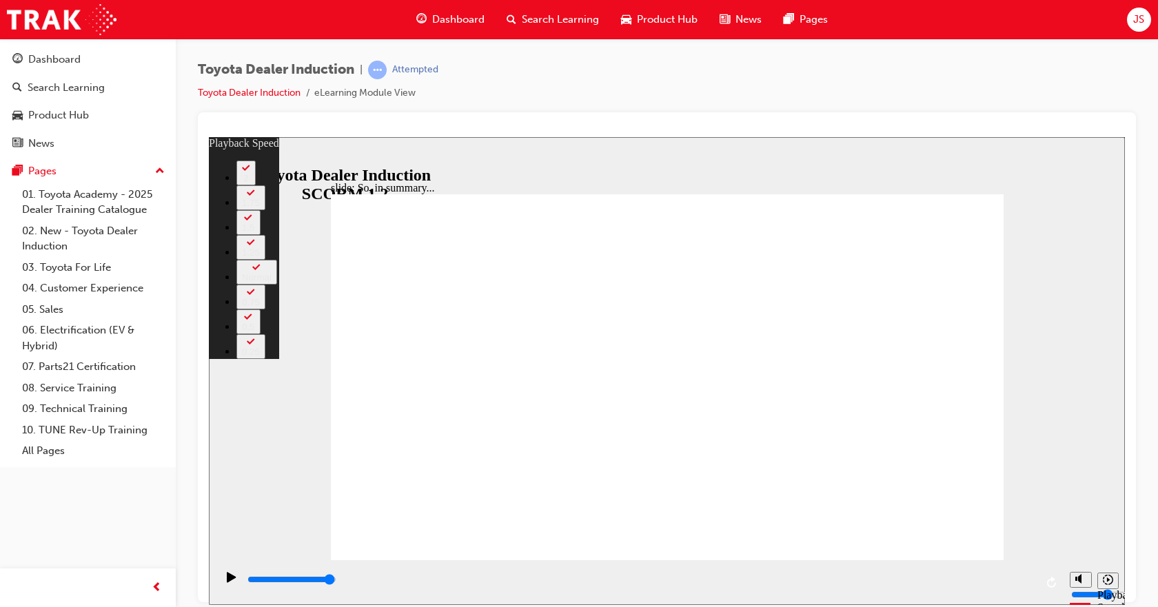
type input "8"
type input "5"
type input "6"
type input "8"
type input "6"
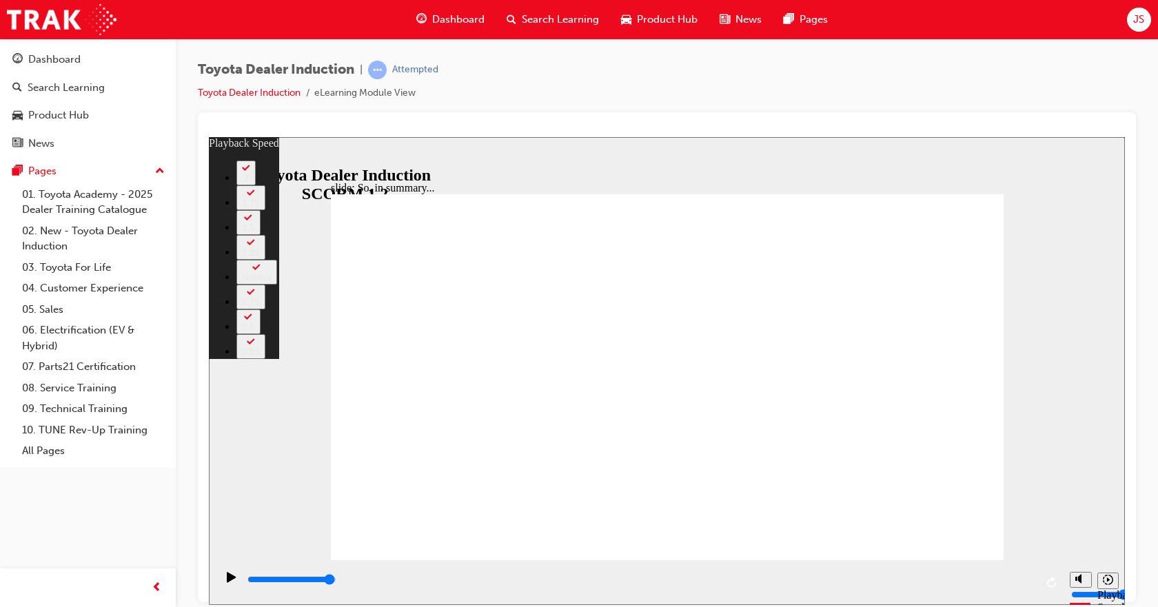
type input "6"
type input "8"
type input "6"
type input "7"
type input "8"
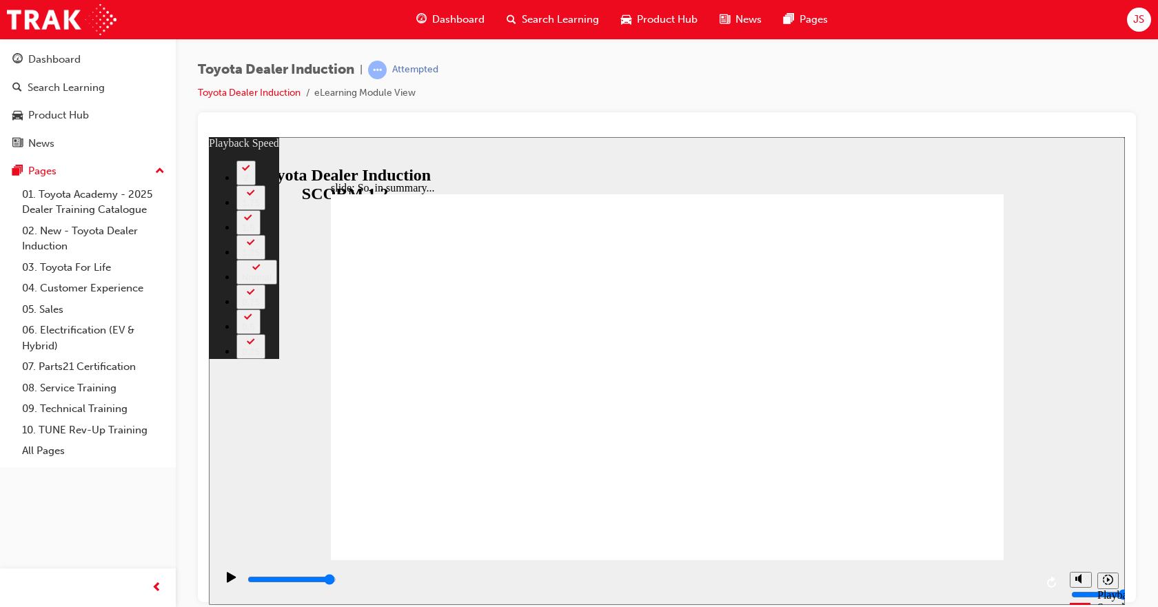
type input "7"
type input "8"
type input "9"
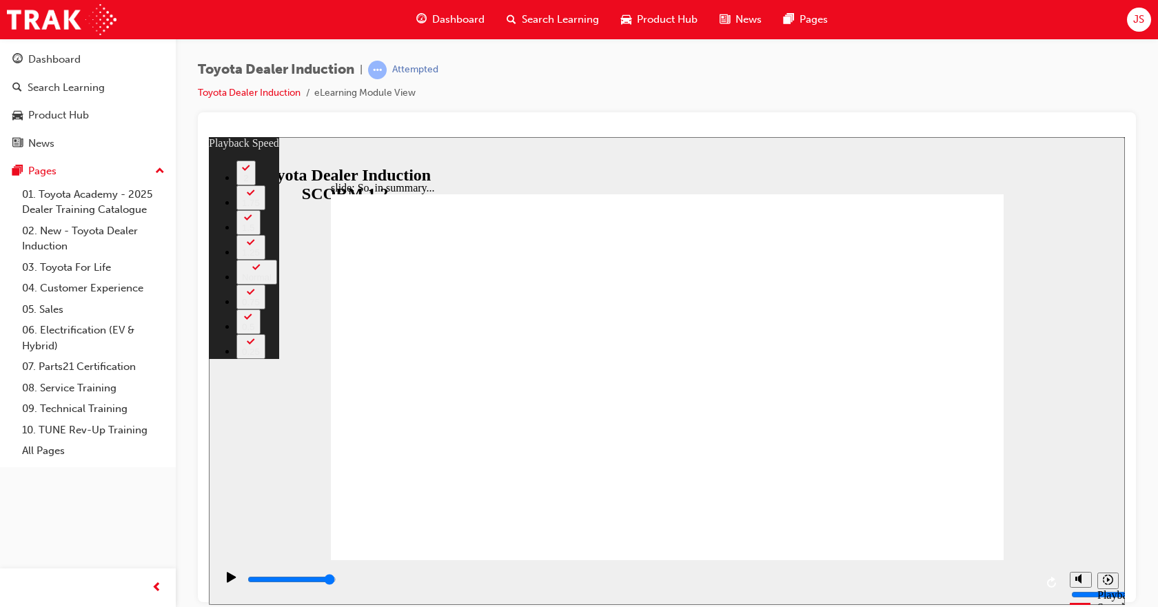
type input "8"
type input "9"
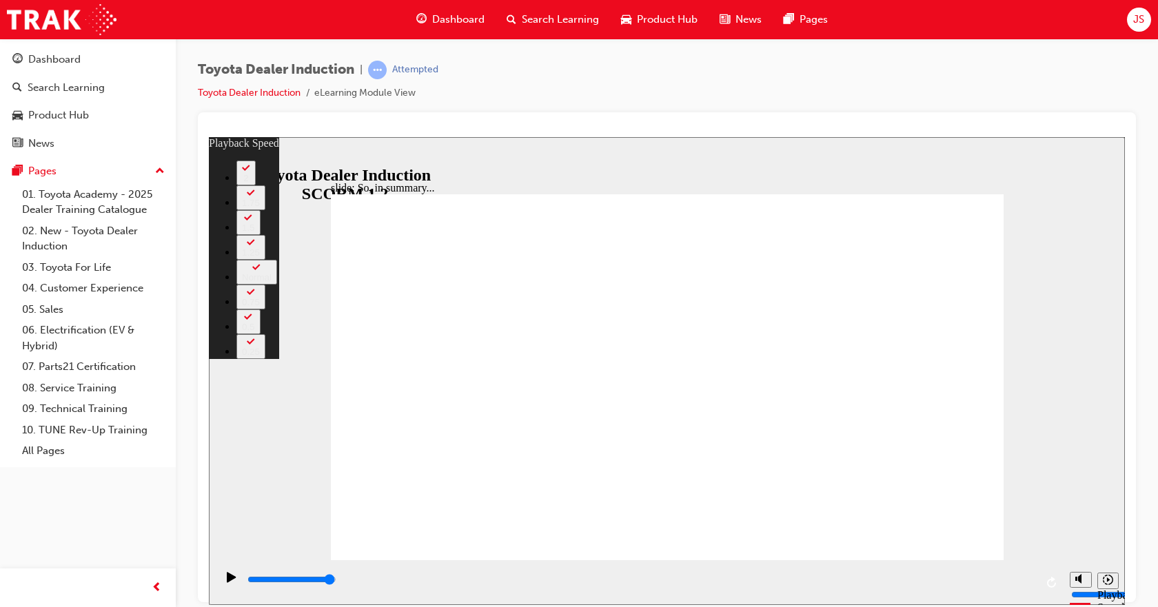
type input "9"
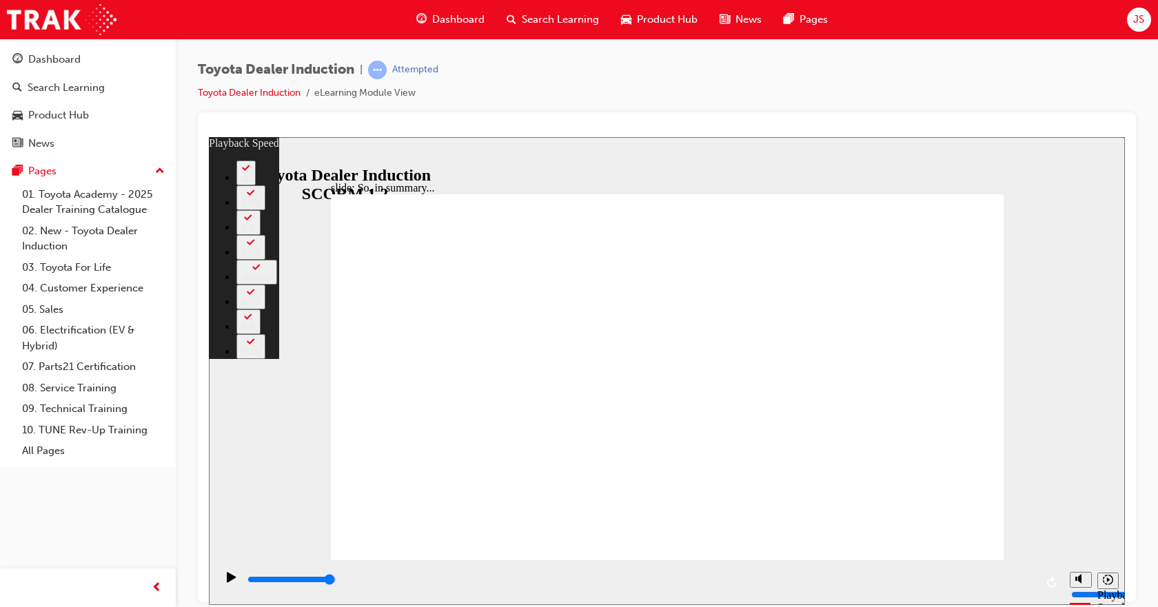
type input "9"
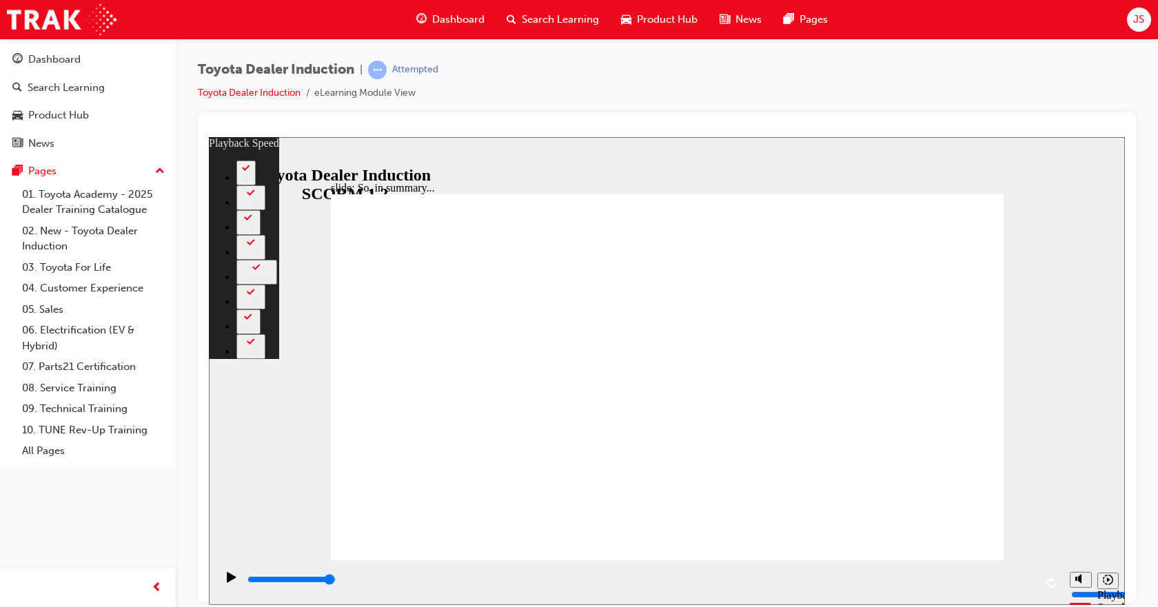
type input "9"
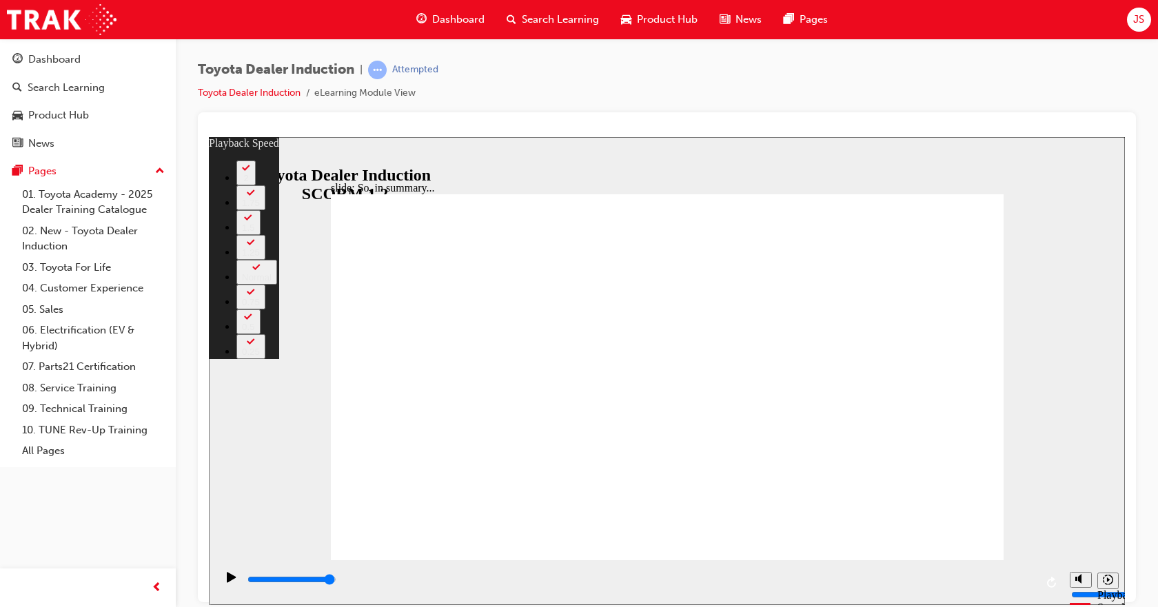
drag, startPoint x: 884, startPoint y: 513, endPoint x: 849, endPoint y: 505, distance: 36.6
click at [265, 341] on div "slide: So, in summary... Rectangle 3 playback speed 2 1.75 1.5 1.25 Normal 0.75…" at bounding box center [667, 370] width 916 height 468
click at [278, 409] on div "slide: So, in summary... Rectangle 3 playback speed 2 1.75 1.5 1.25 Normal 0.75…" at bounding box center [667, 370] width 916 height 468
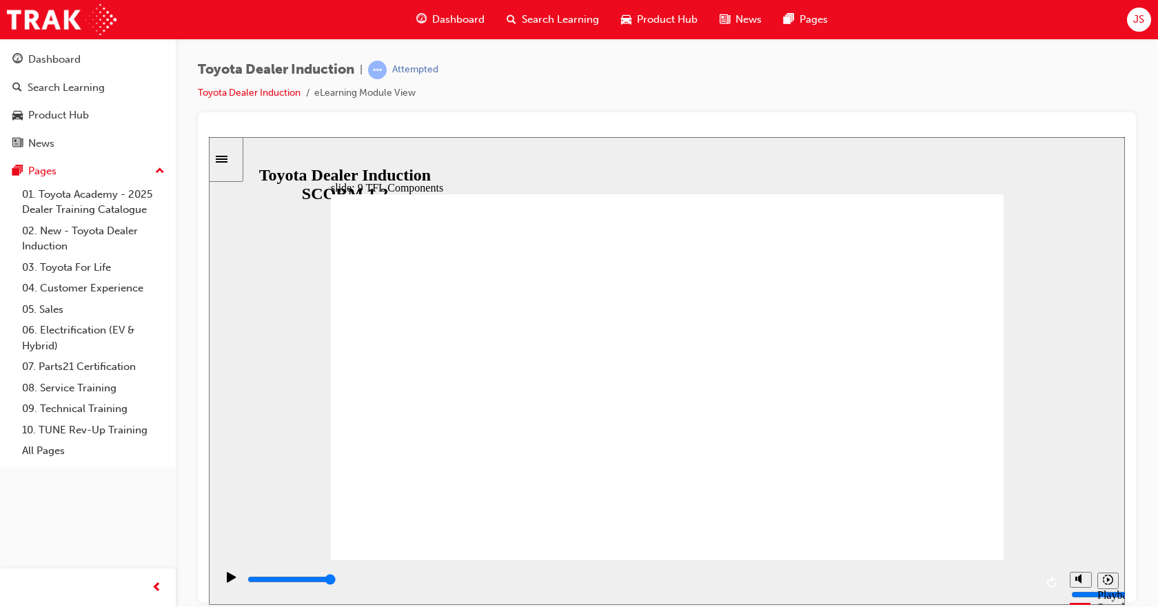
drag, startPoint x: 921, startPoint y: 493, endPoint x: 868, endPoint y: 495, distance: 53.1
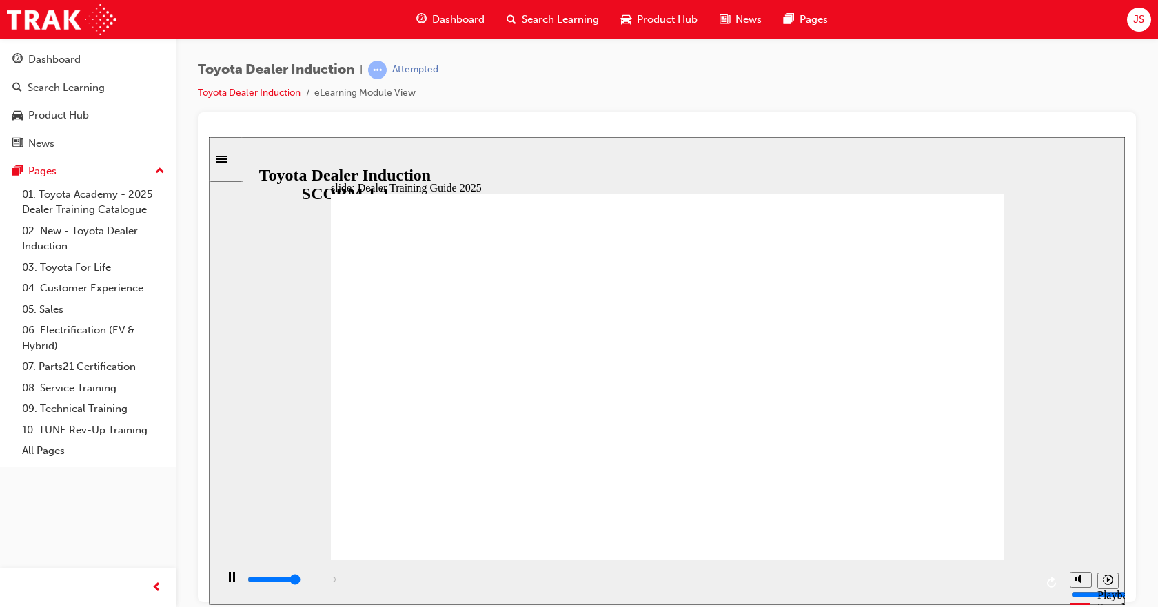
click at [229, 580] on rect "Pause (Ctrl+Alt+P)" at bounding box center [230, 576] width 2 height 10
